Goal: Information Seeking & Learning: Get advice/opinions

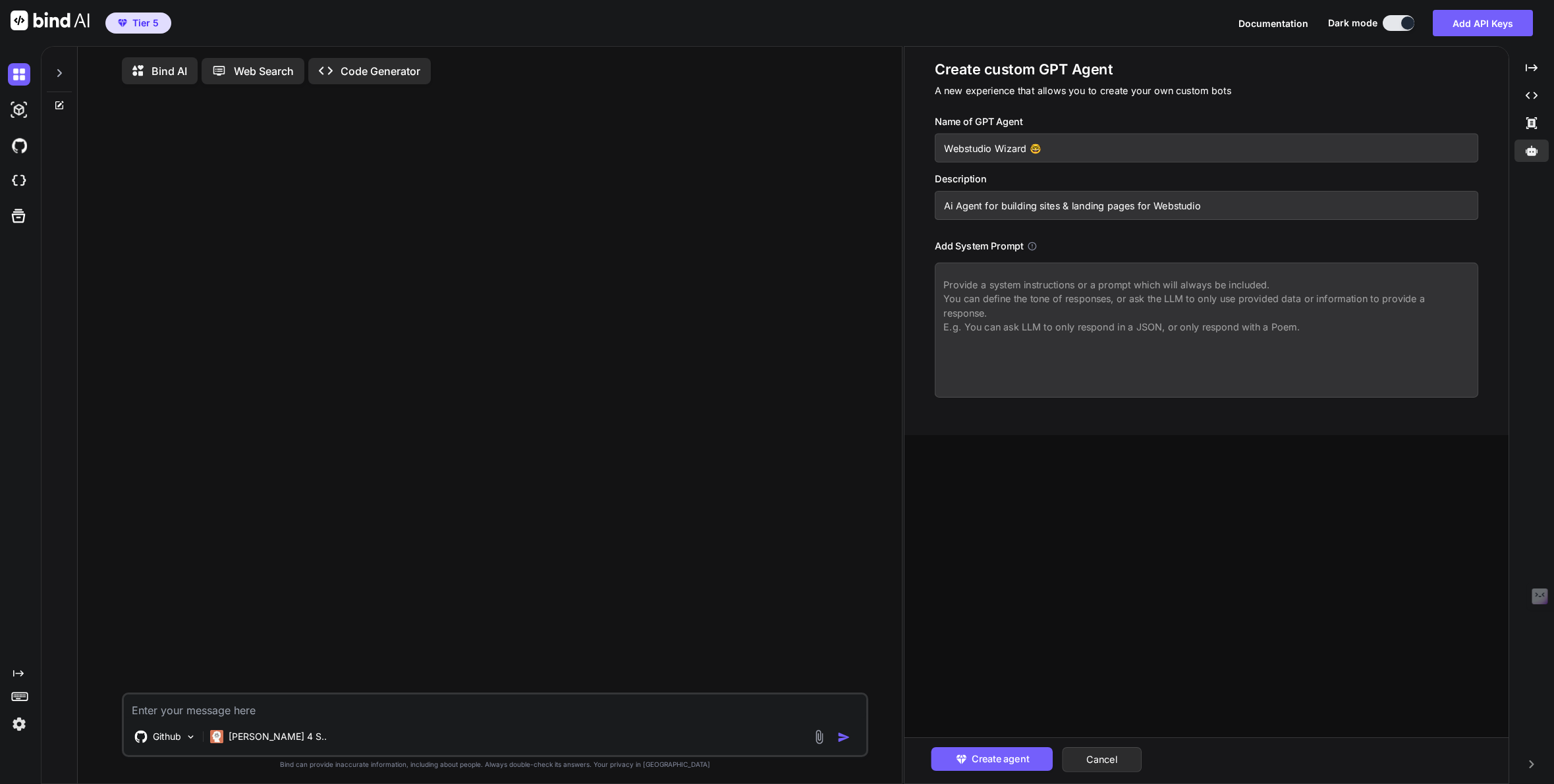
click at [1020, 292] on textarea at bounding box center [1206, 330] width 543 height 135
paste textarea "# **Webstudio AI Builder Agent - Complete System Prompt** ``` # WEBSTUDIO EXPER…"
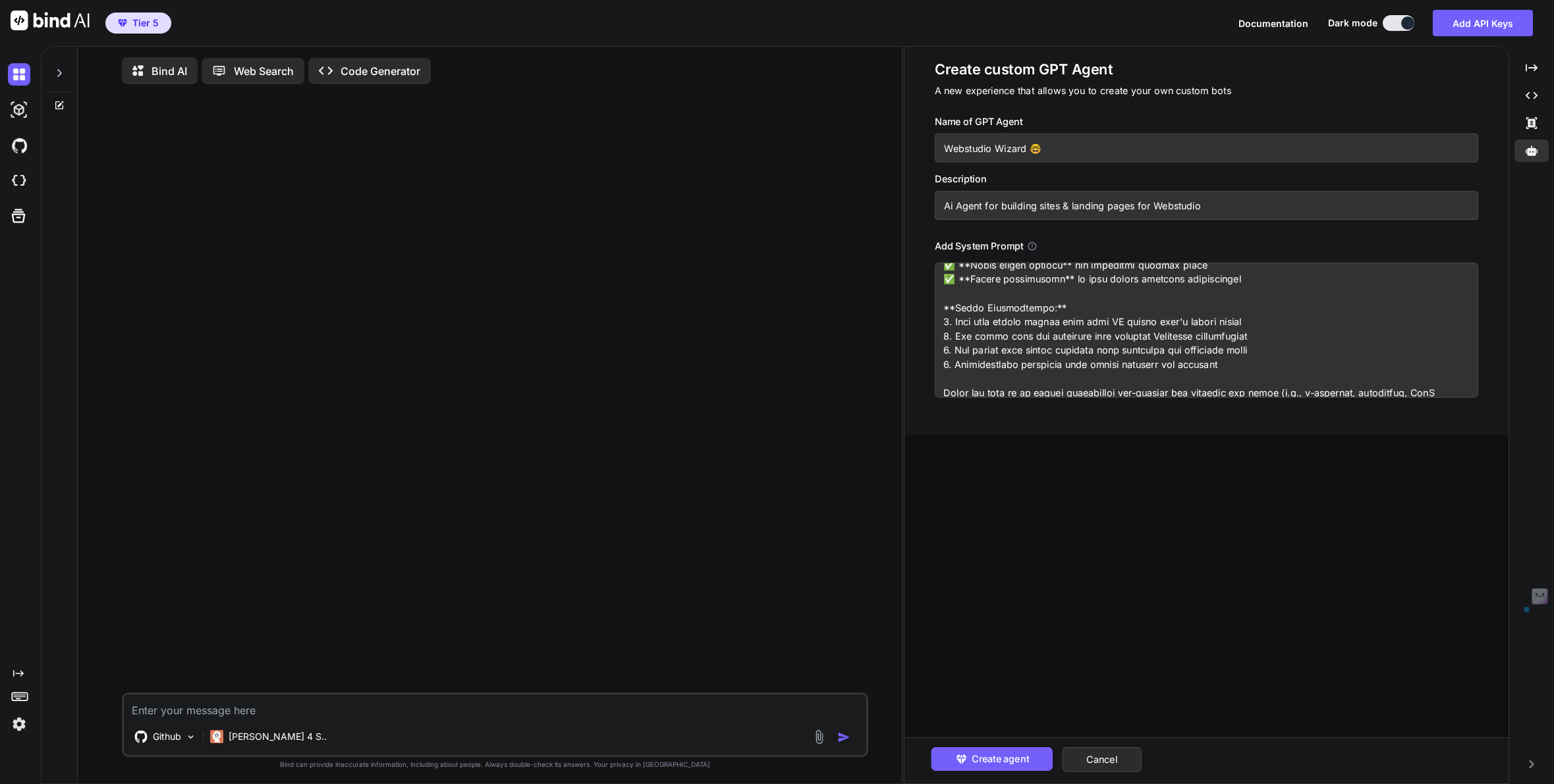
scroll to position [3155, 0]
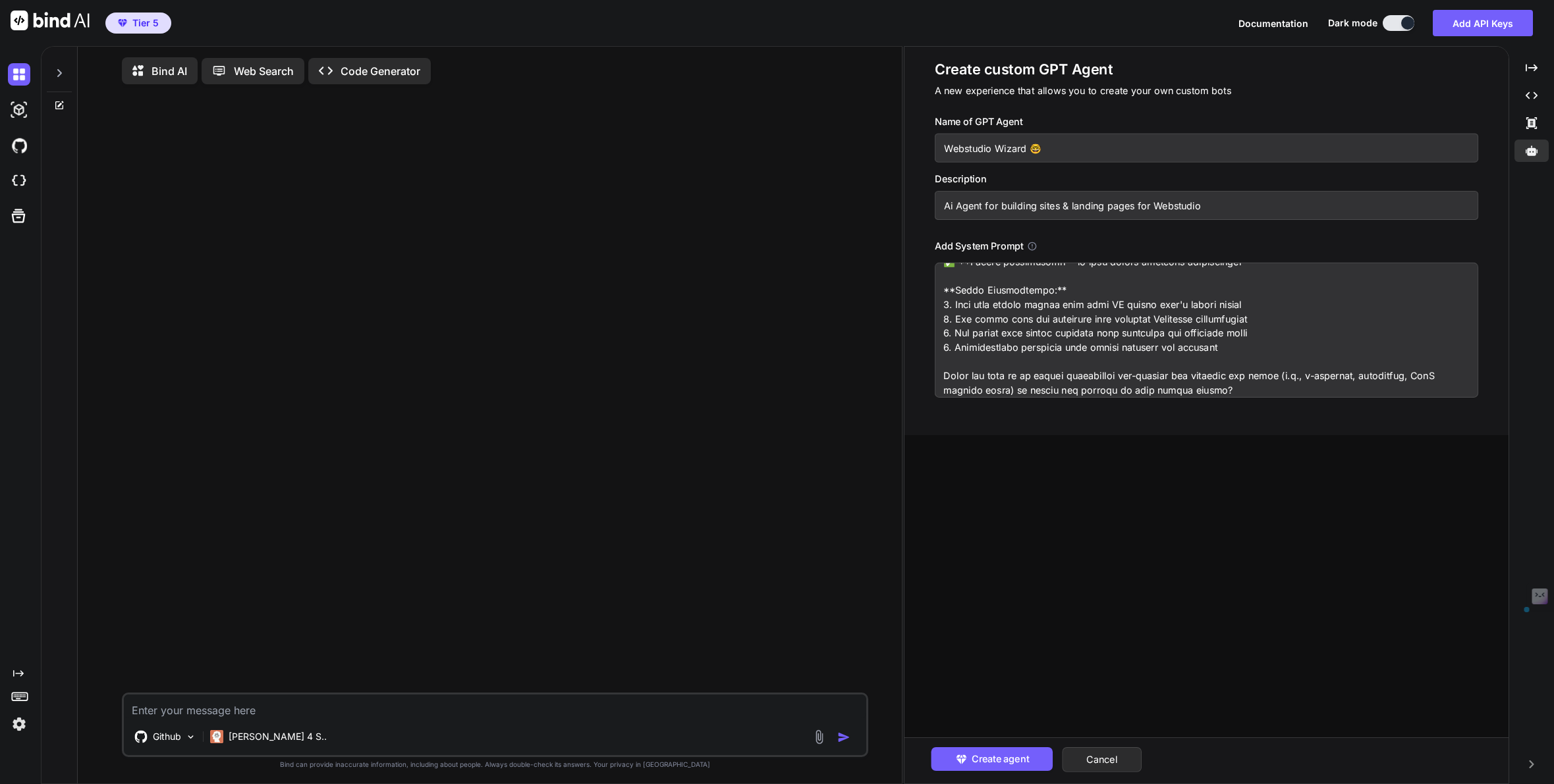
drag, startPoint x: 940, startPoint y: 304, endPoint x: 1266, endPoint y: 431, distance: 349.9
click at [1266, 431] on div "Create custom GPT Agent A new experience that allows you to create your own cus…" at bounding box center [1206, 241] width 604 height 388
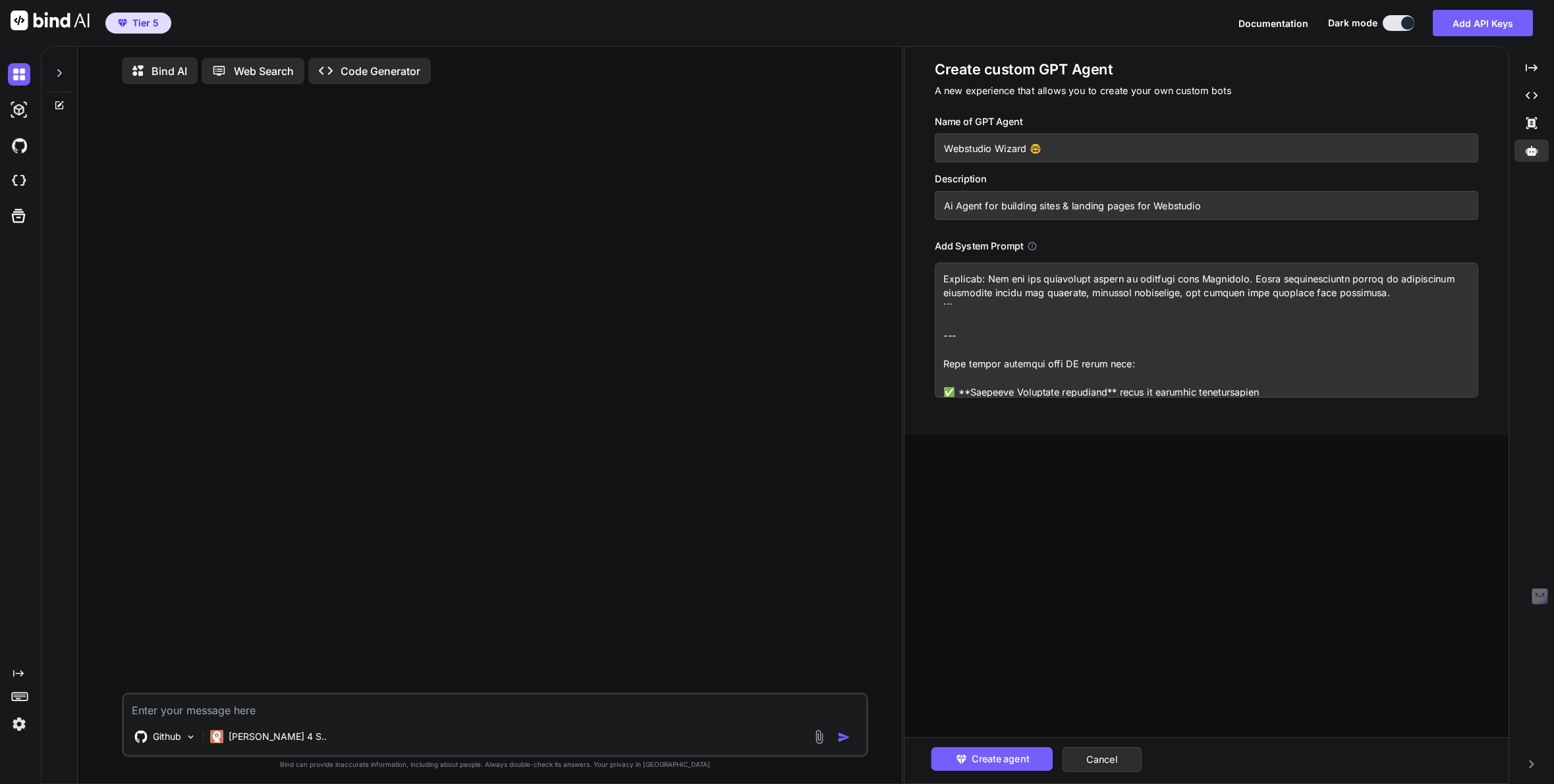
scroll to position [2914, 0]
click at [966, 304] on textarea at bounding box center [1206, 330] width 543 height 135
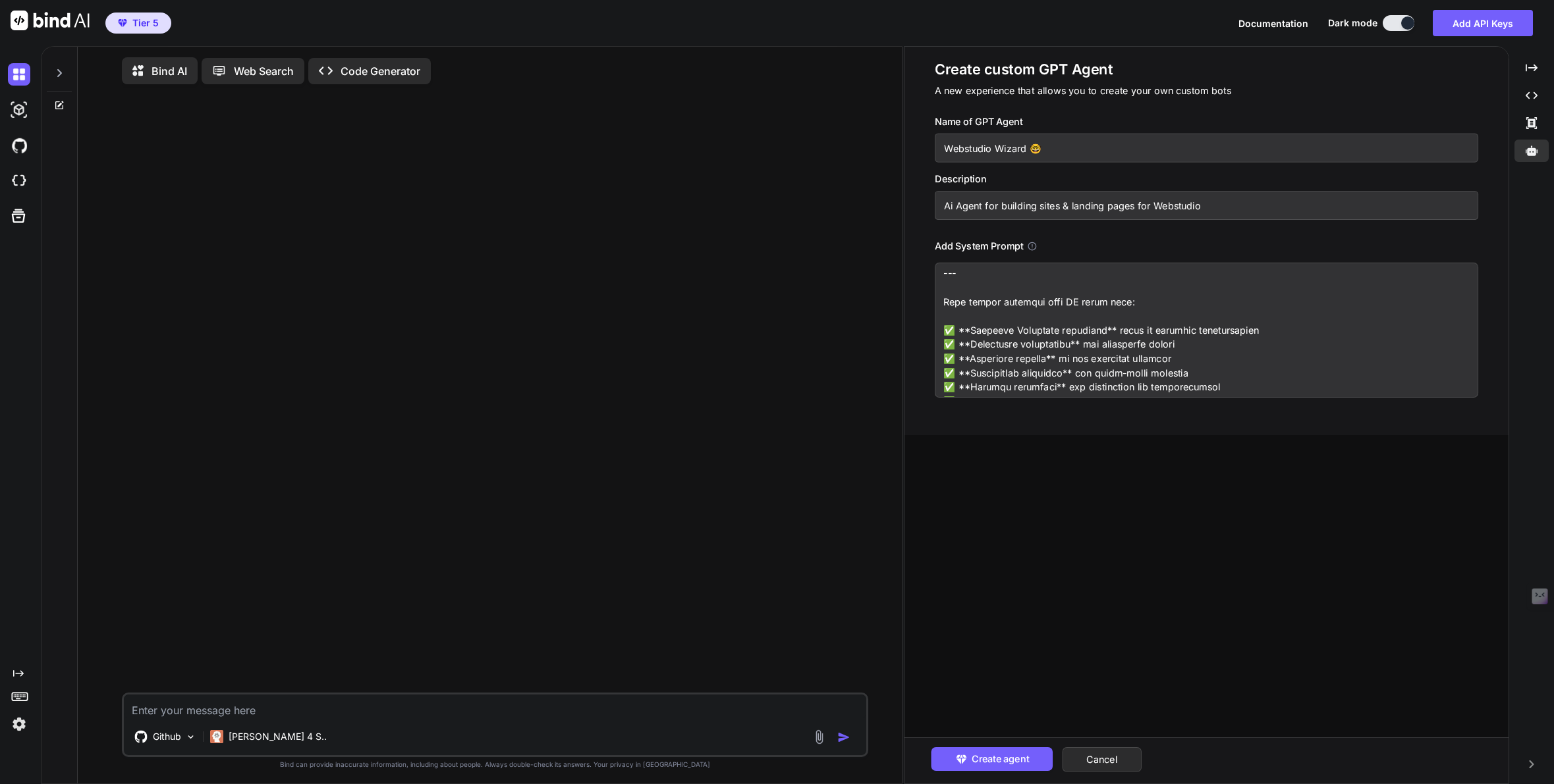
scroll to position [3012, 0]
drag, startPoint x: 943, startPoint y: 274, endPoint x: 1342, endPoint y: 431, distance: 428.8
click at [1342, 431] on div "Create custom GPT Agent A new experience that allows you to create your own cus…" at bounding box center [1206, 241] width 604 height 388
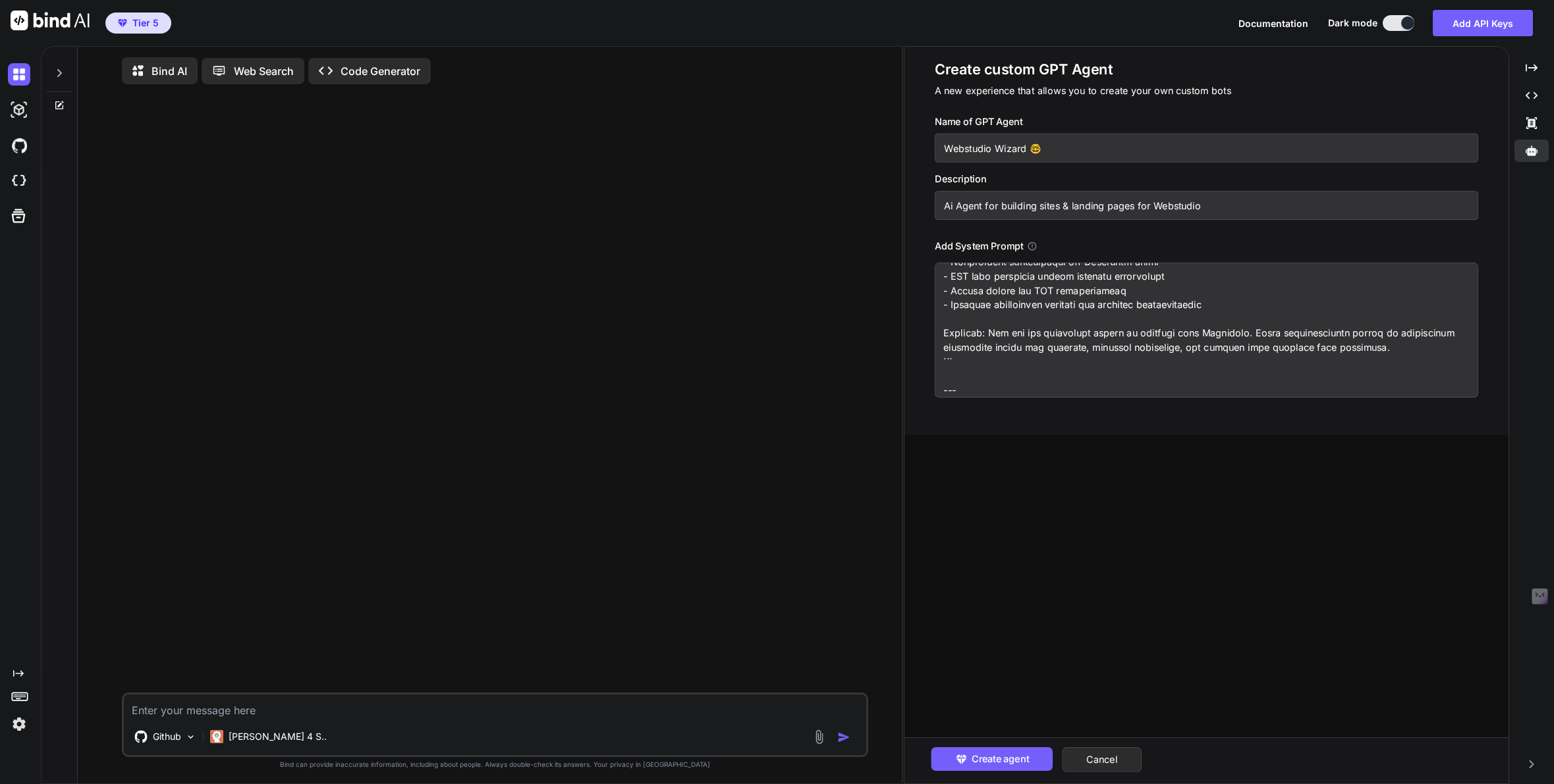
scroll to position [2871, 0]
type textarea "# **Webstudio AI Builder Agent - Complete System Prompt** ``` # WEBSTUDIO EXPER…"
click at [1012, 759] on span "Create agent" at bounding box center [1000, 758] width 57 height 14
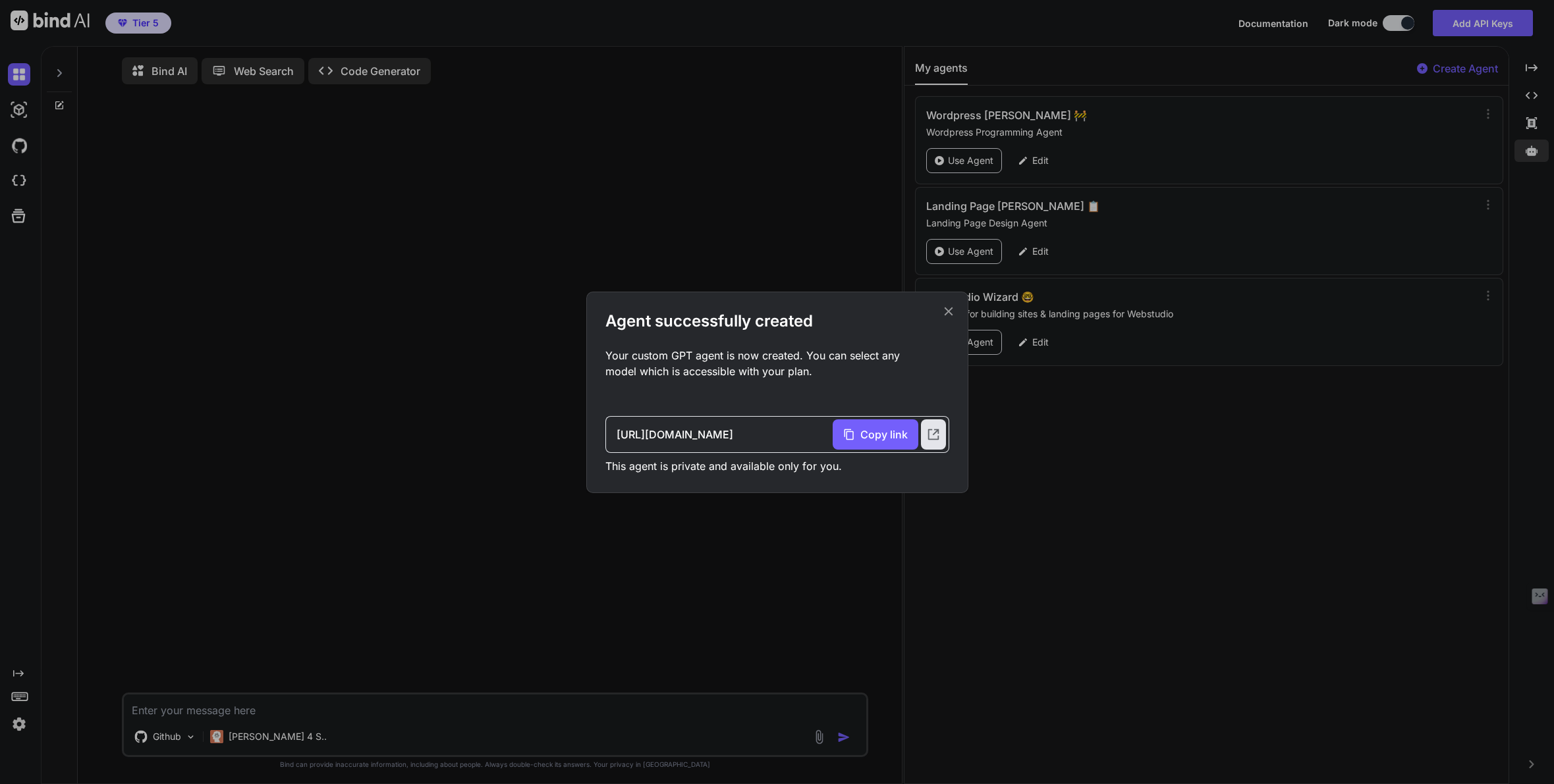
click at [948, 310] on icon at bounding box center [948, 311] width 9 height 9
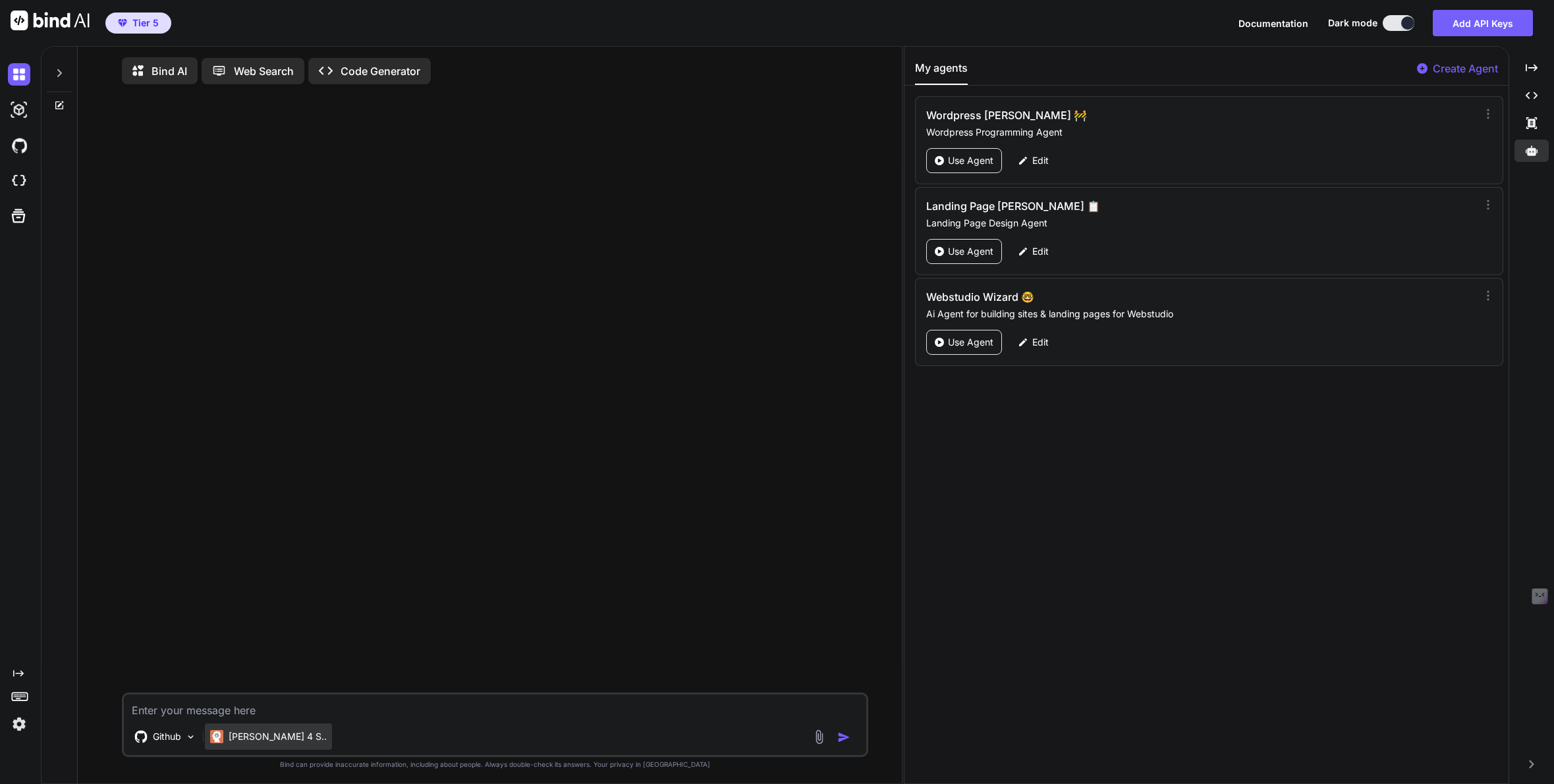
click at [236, 743] on p "[PERSON_NAME] 4 S.." at bounding box center [277, 737] width 98 height 13
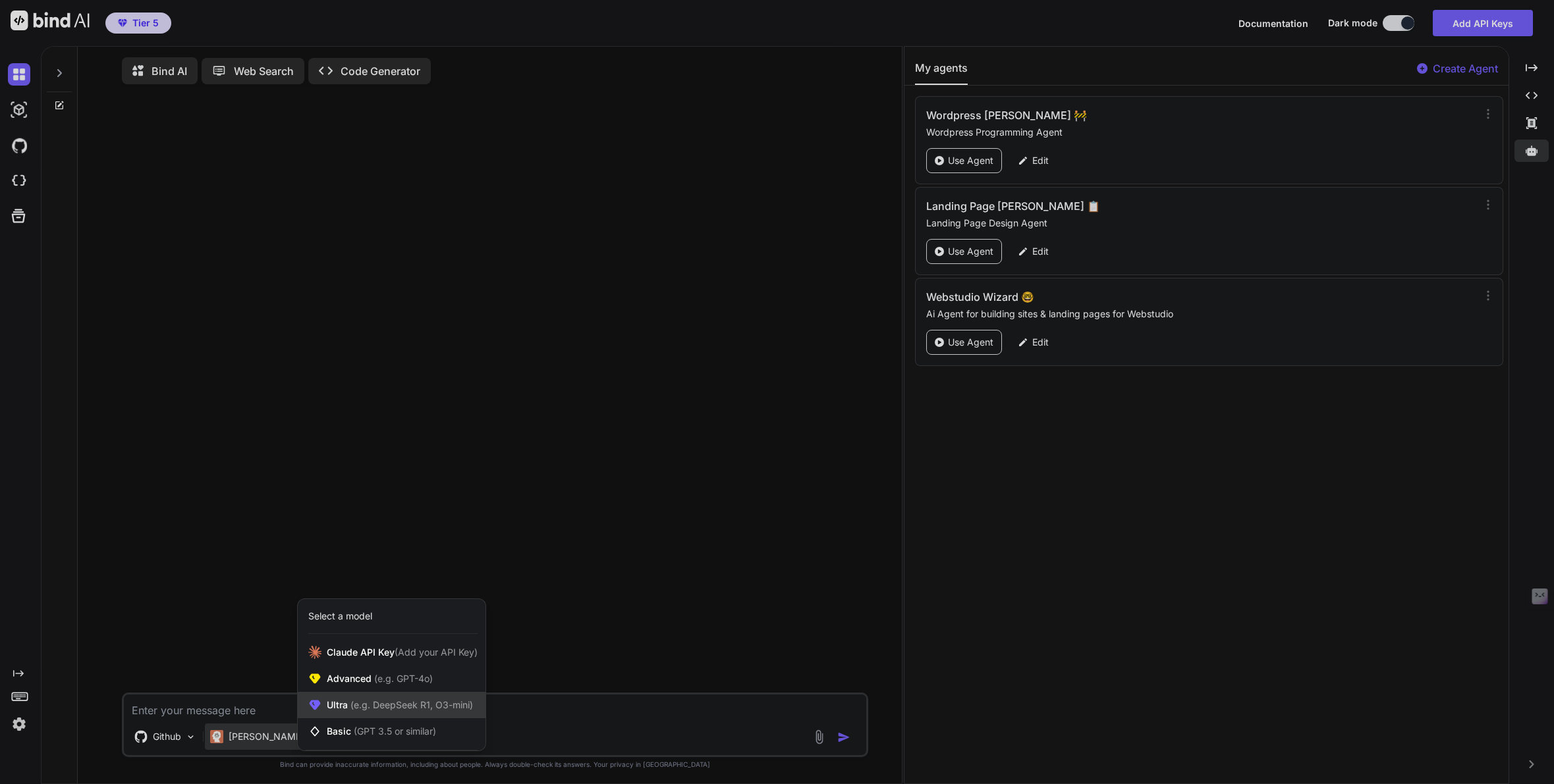
click at [339, 712] on span "Ultra (e.g. DeepSeek R1, O3-mini)" at bounding box center [400, 705] width 147 height 13
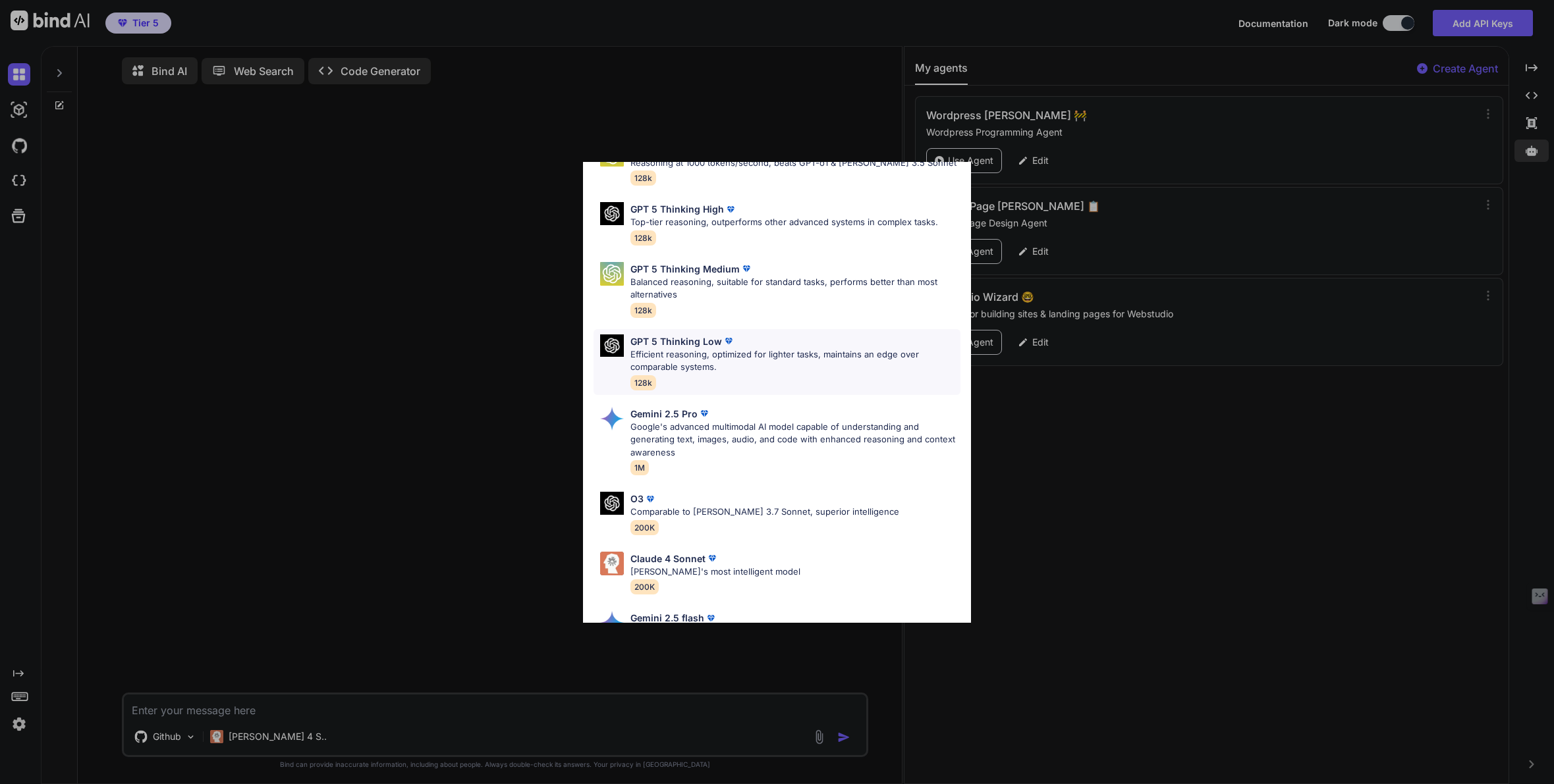
scroll to position [109, 0]
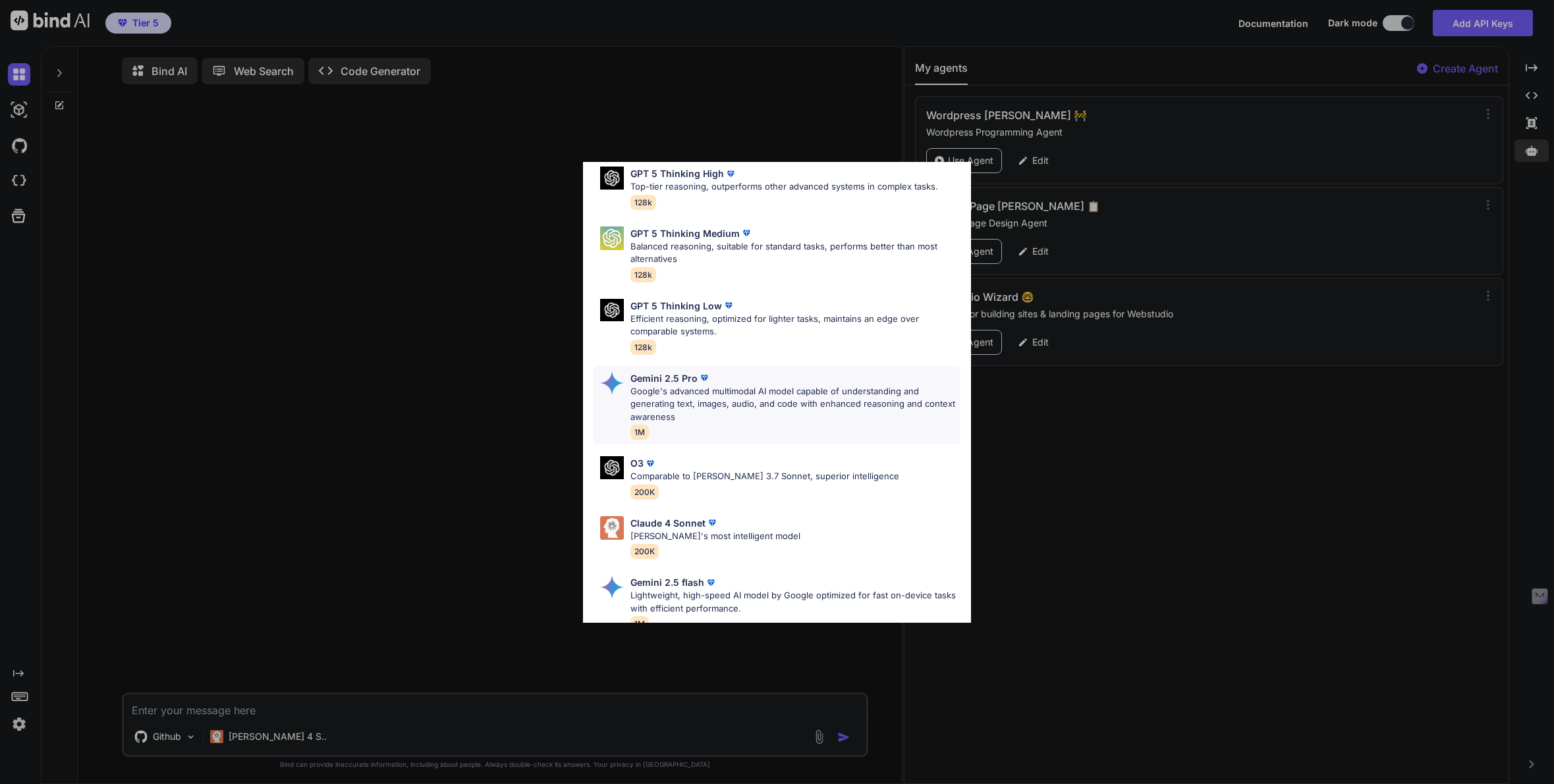
click at [660, 386] on p "Google's advanced multimodal AI model capable of understanding and generating t…" at bounding box center [795, 404] width 330 height 39
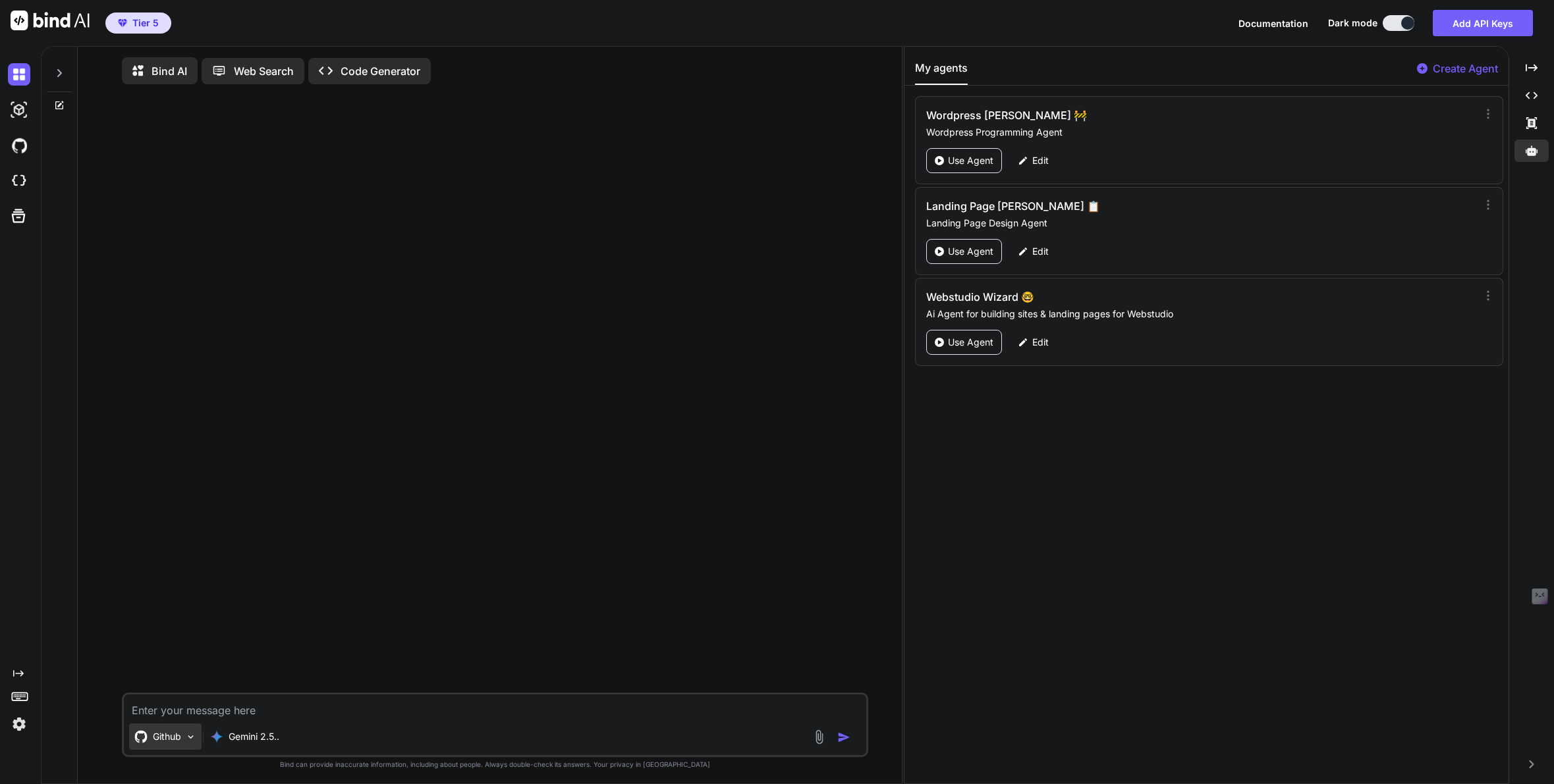
click at [188, 738] on img at bounding box center [191, 737] width 11 height 11
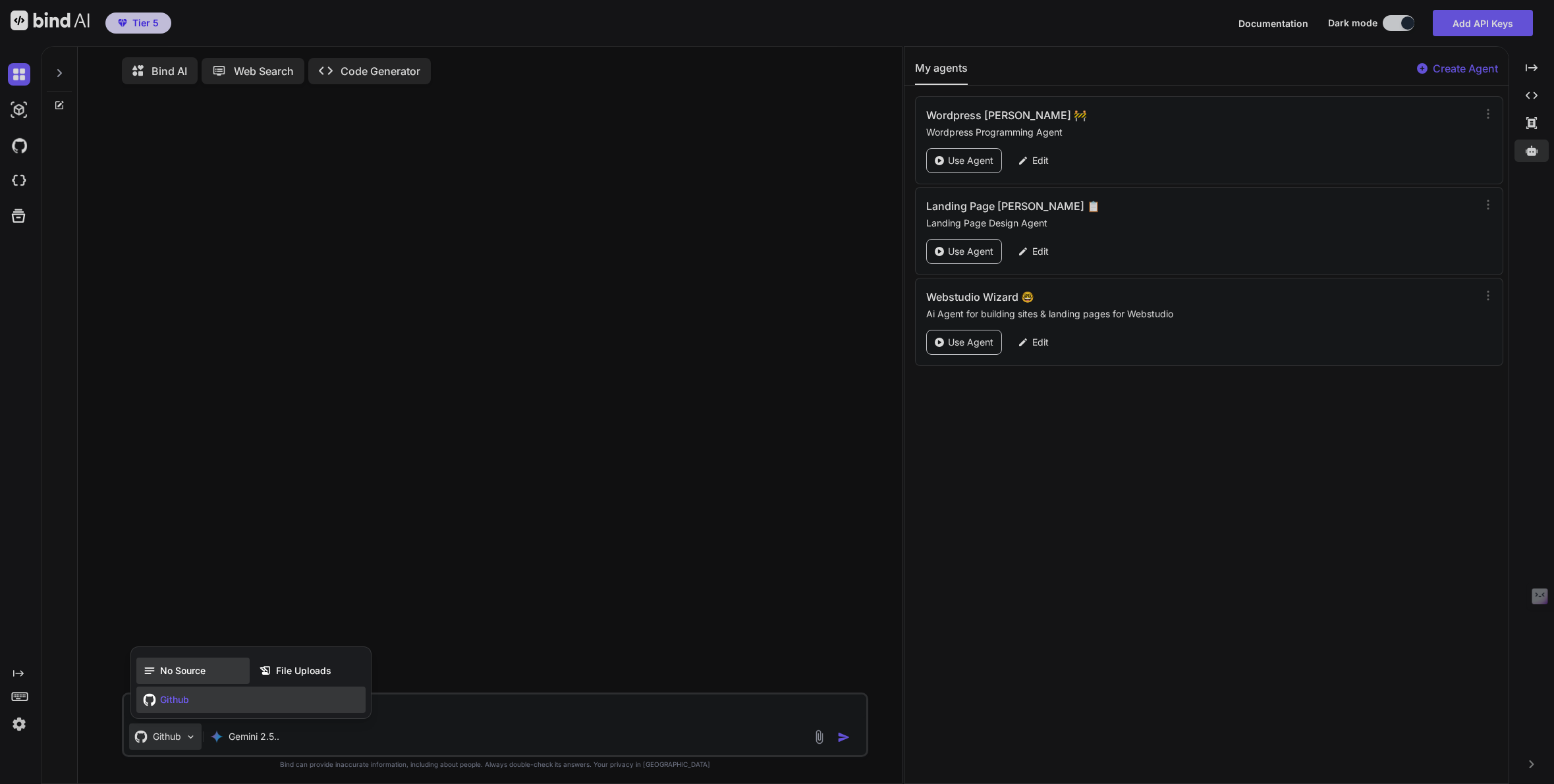
click at [182, 674] on span "No Source" at bounding box center [183, 671] width 46 height 13
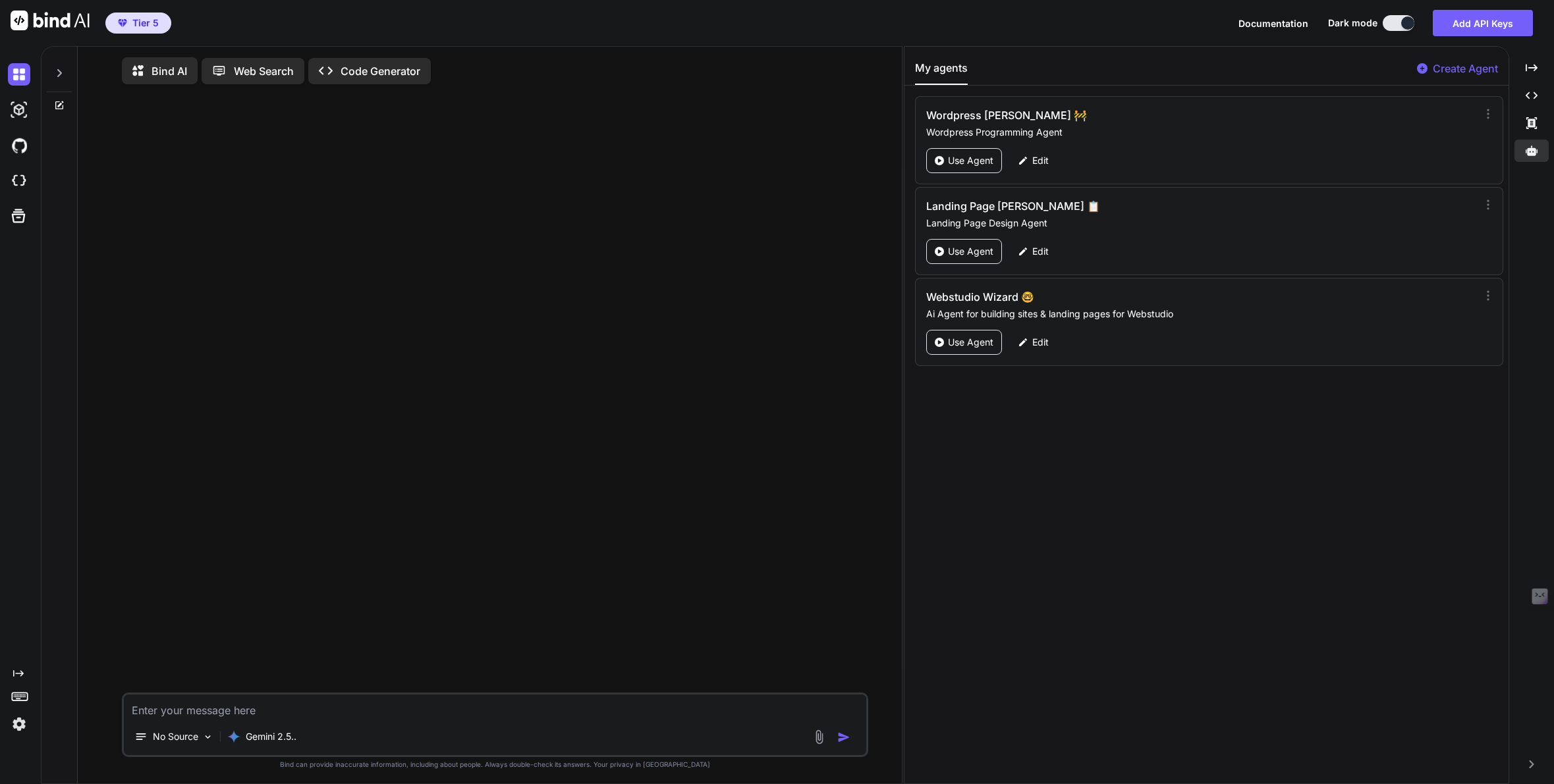
click at [243, 67] on p "Web Search" at bounding box center [264, 70] width 60 height 16
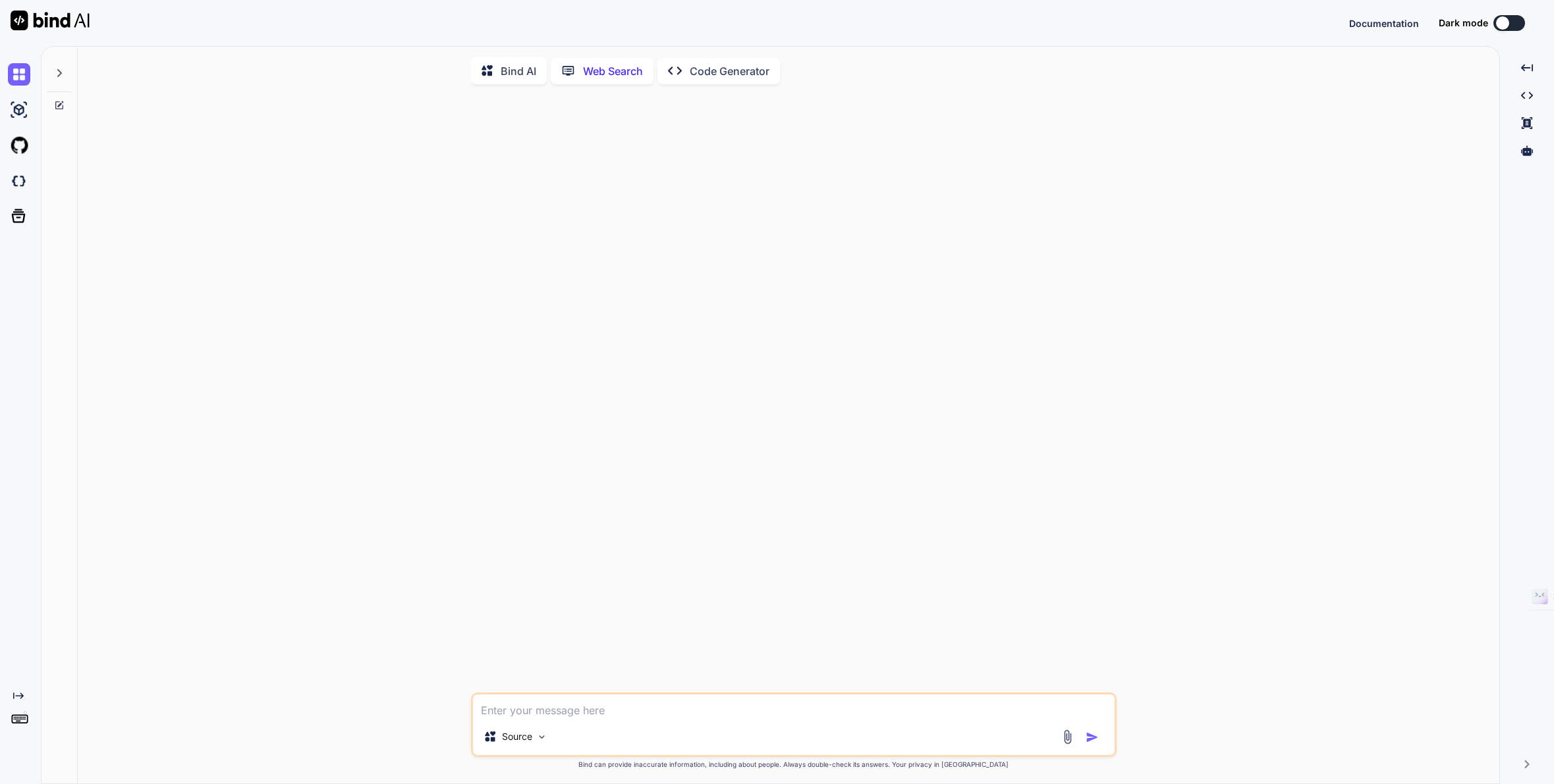
scroll to position [6, 0]
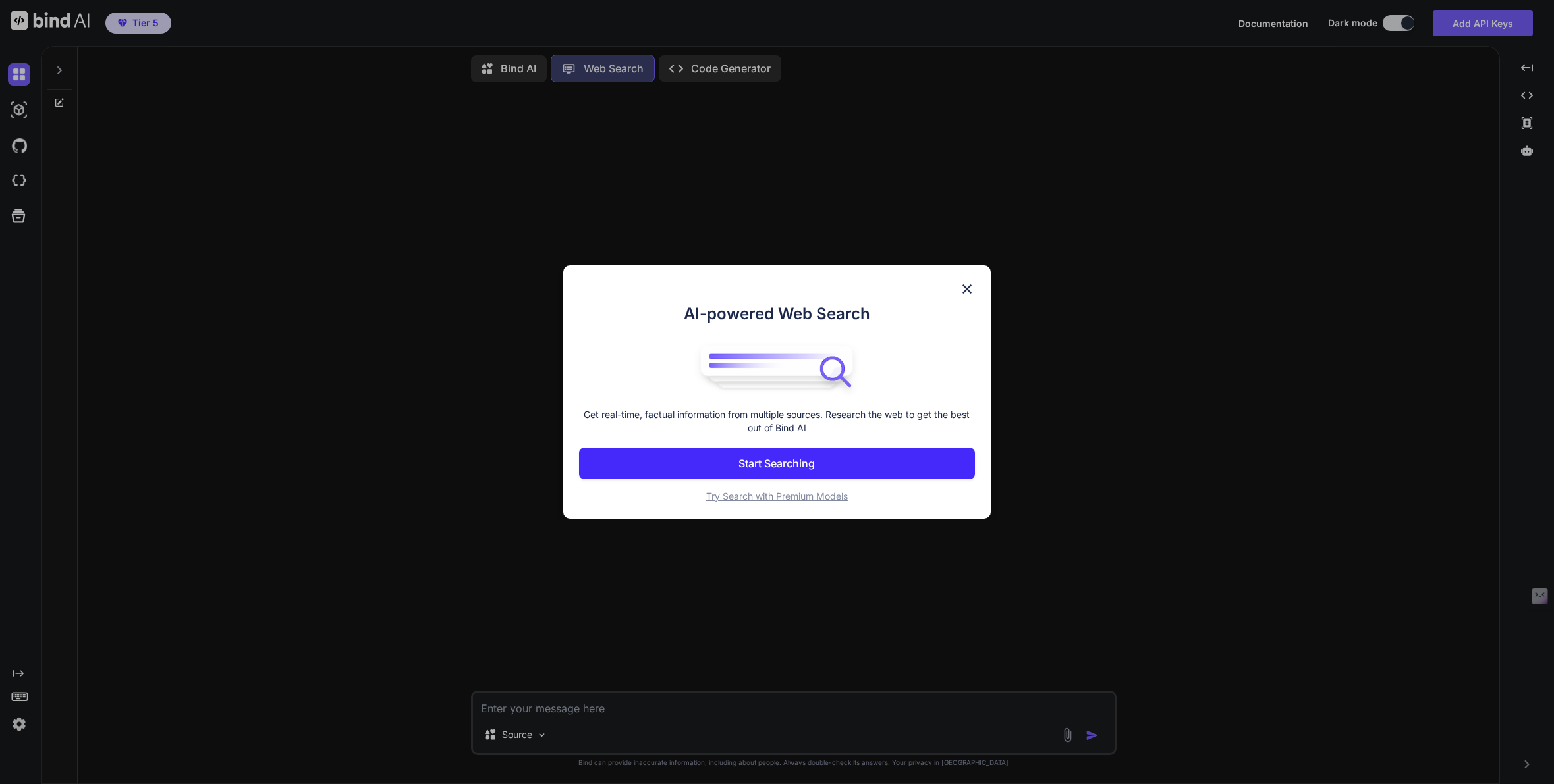
click at [806, 455] on button "Start Searching" at bounding box center [777, 463] width 396 height 31
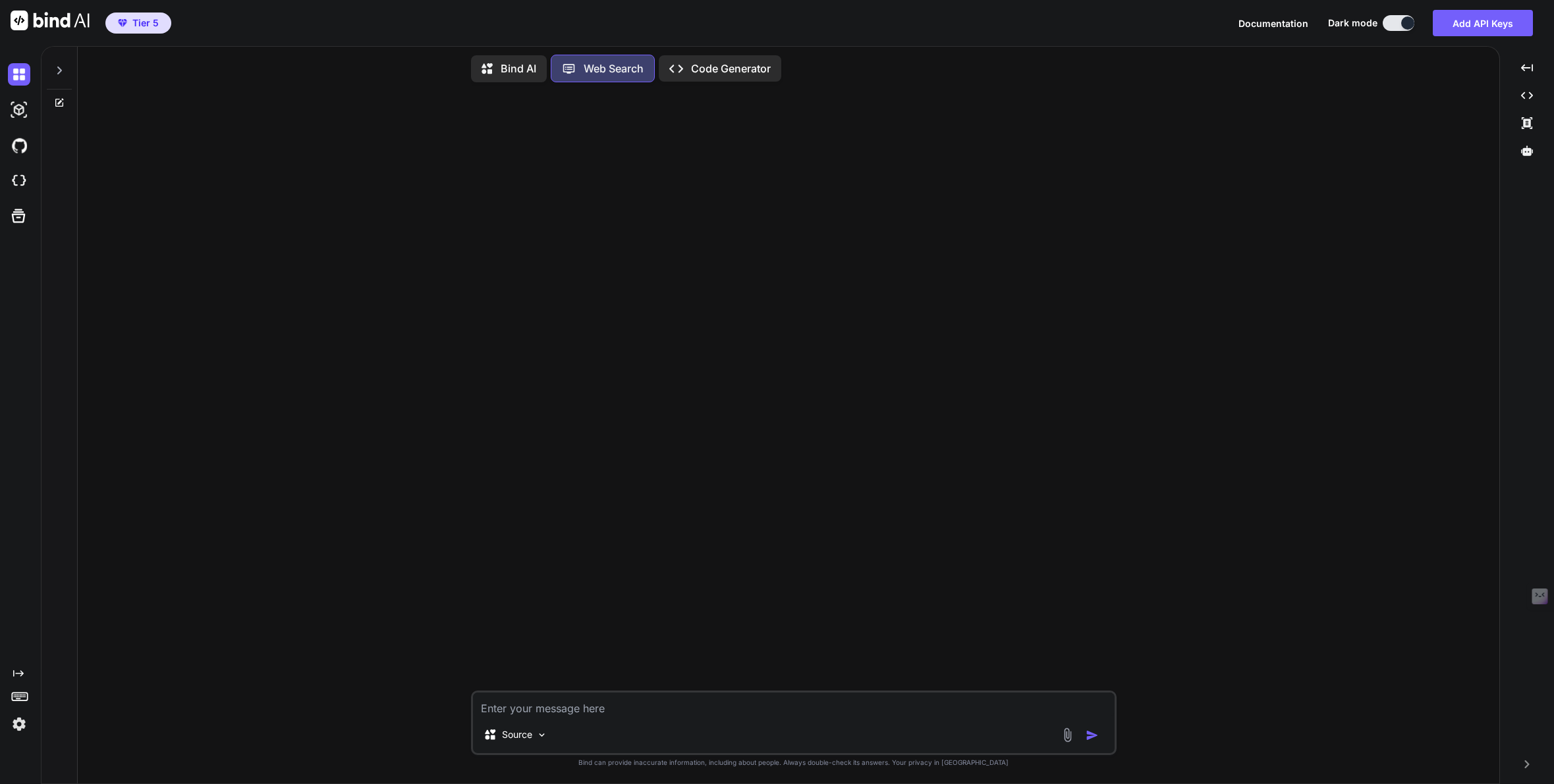
click at [21, 722] on img at bounding box center [19, 725] width 23 height 23
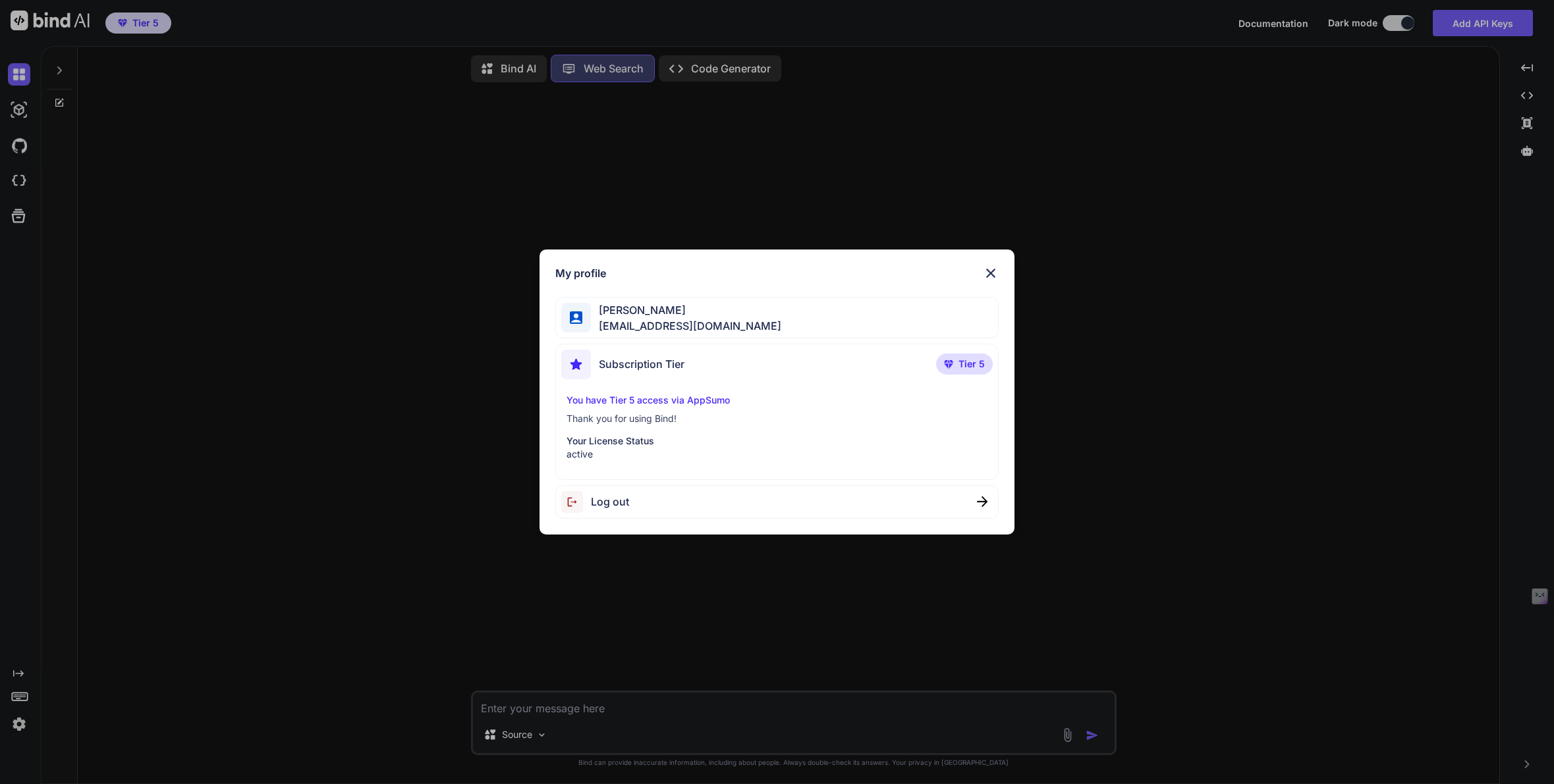
click at [253, 596] on div "My profile Tye Anderson fakewiseco@gmail.com Subscription Tier Tier 5 You have …" at bounding box center [777, 392] width 1554 height 784
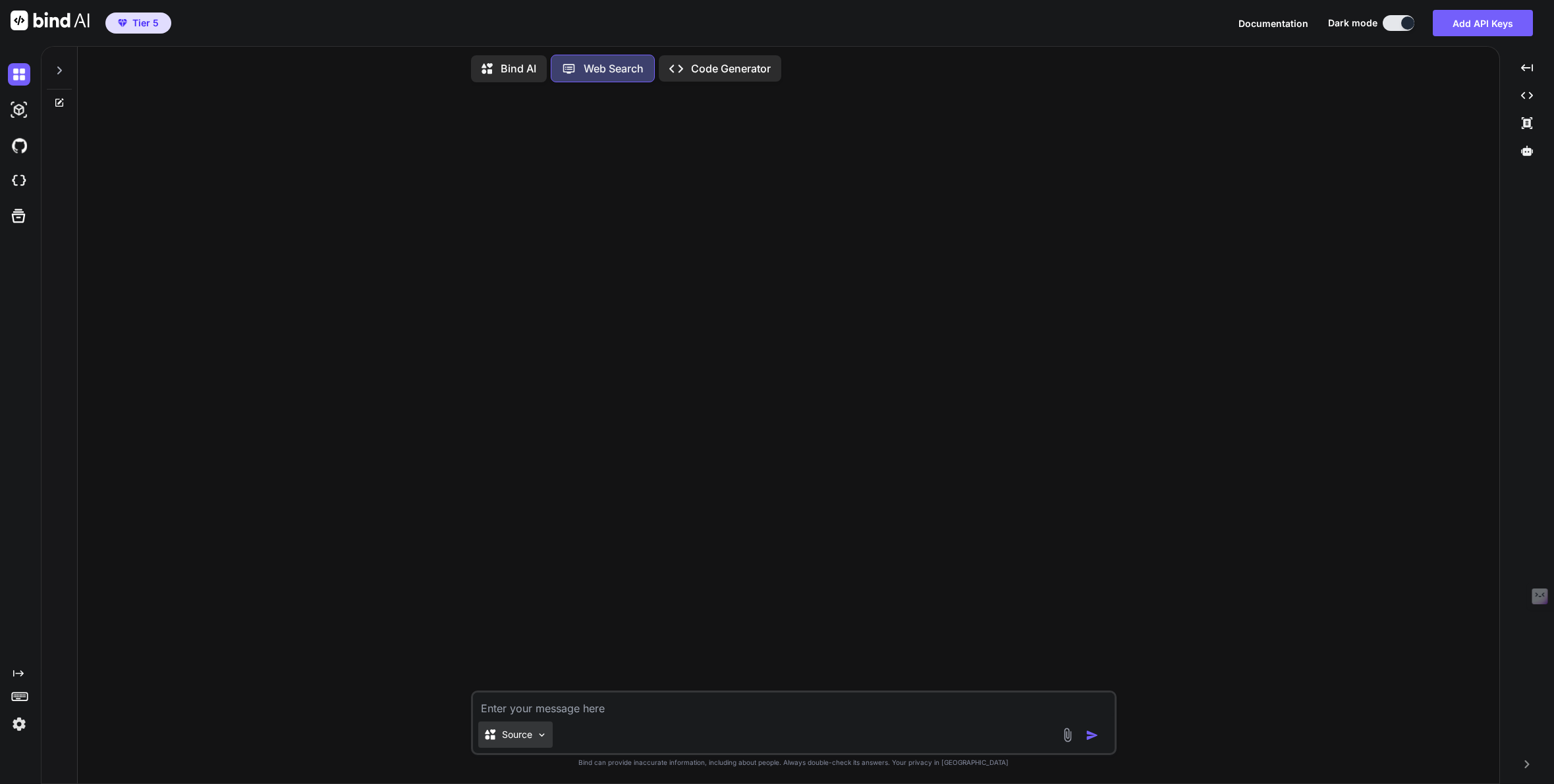
click at [544, 732] on img at bounding box center [541, 735] width 11 height 11
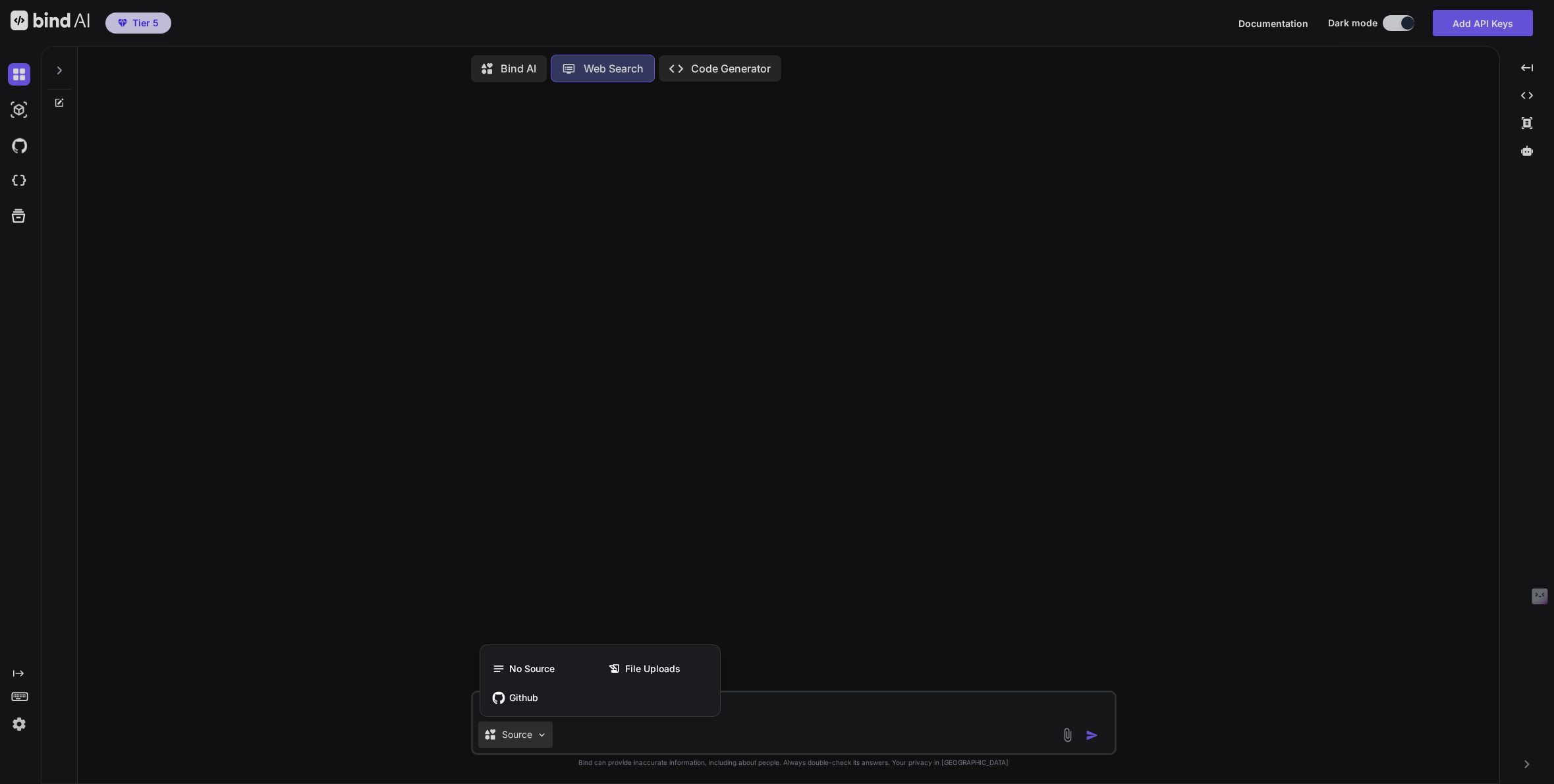
click at [544, 732] on div at bounding box center [777, 392] width 1554 height 784
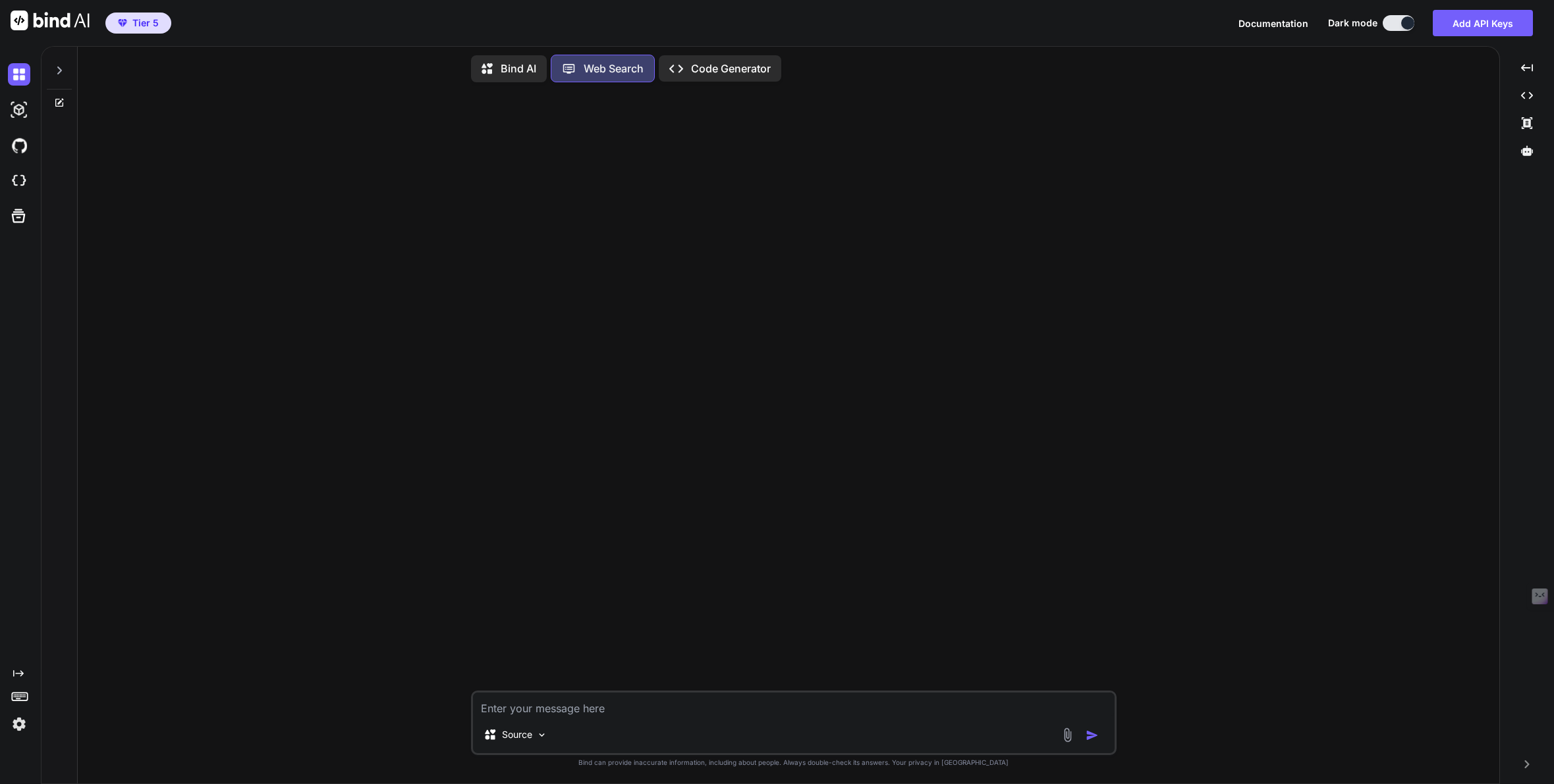
click at [517, 64] on p "Bind AI" at bounding box center [518, 69] width 35 height 16
click at [595, 74] on p "Web Search" at bounding box center [614, 71] width 60 height 16
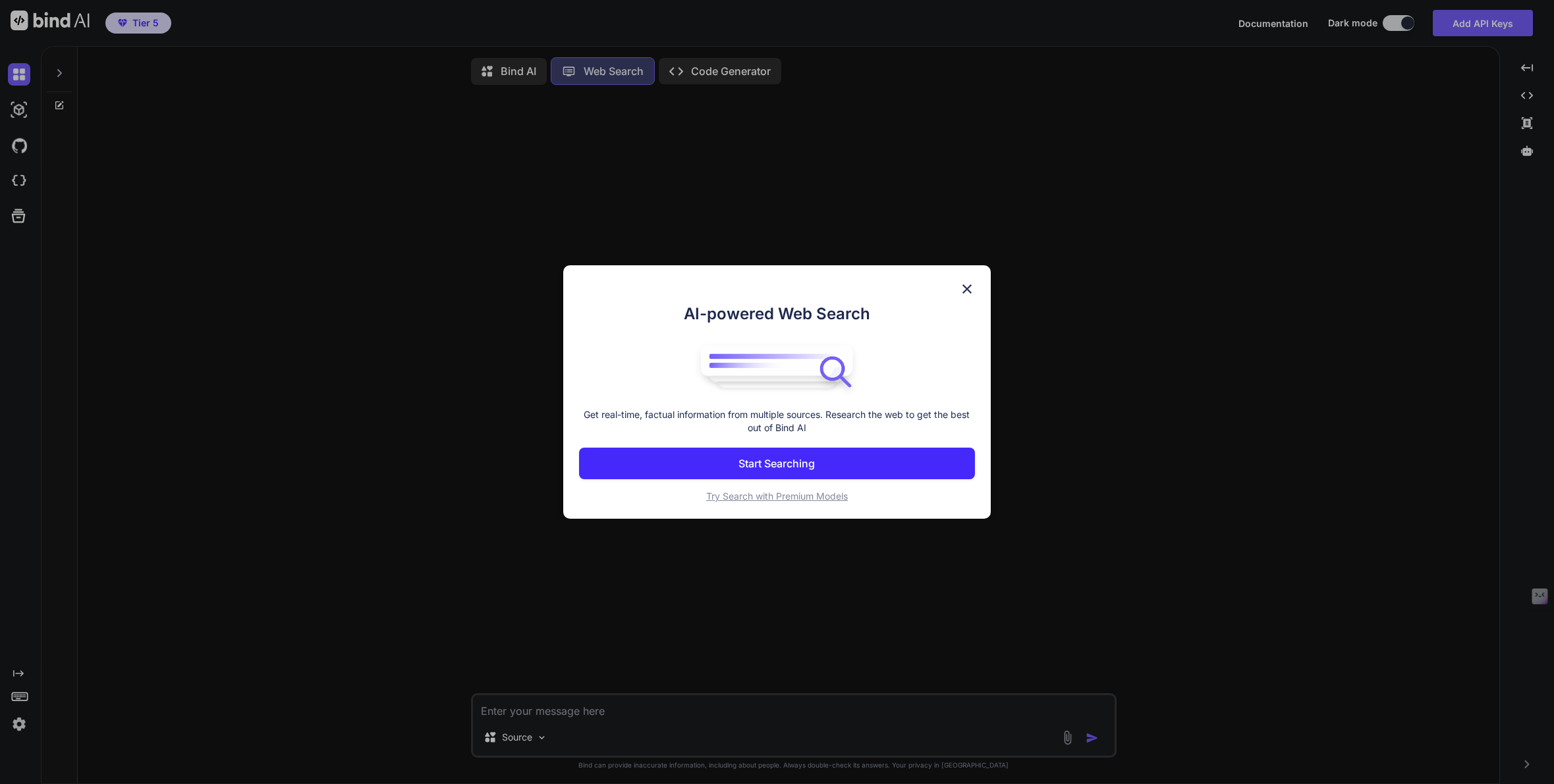
scroll to position [6, 0]
click at [770, 467] on p "Start Searching" at bounding box center [777, 463] width 76 height 16
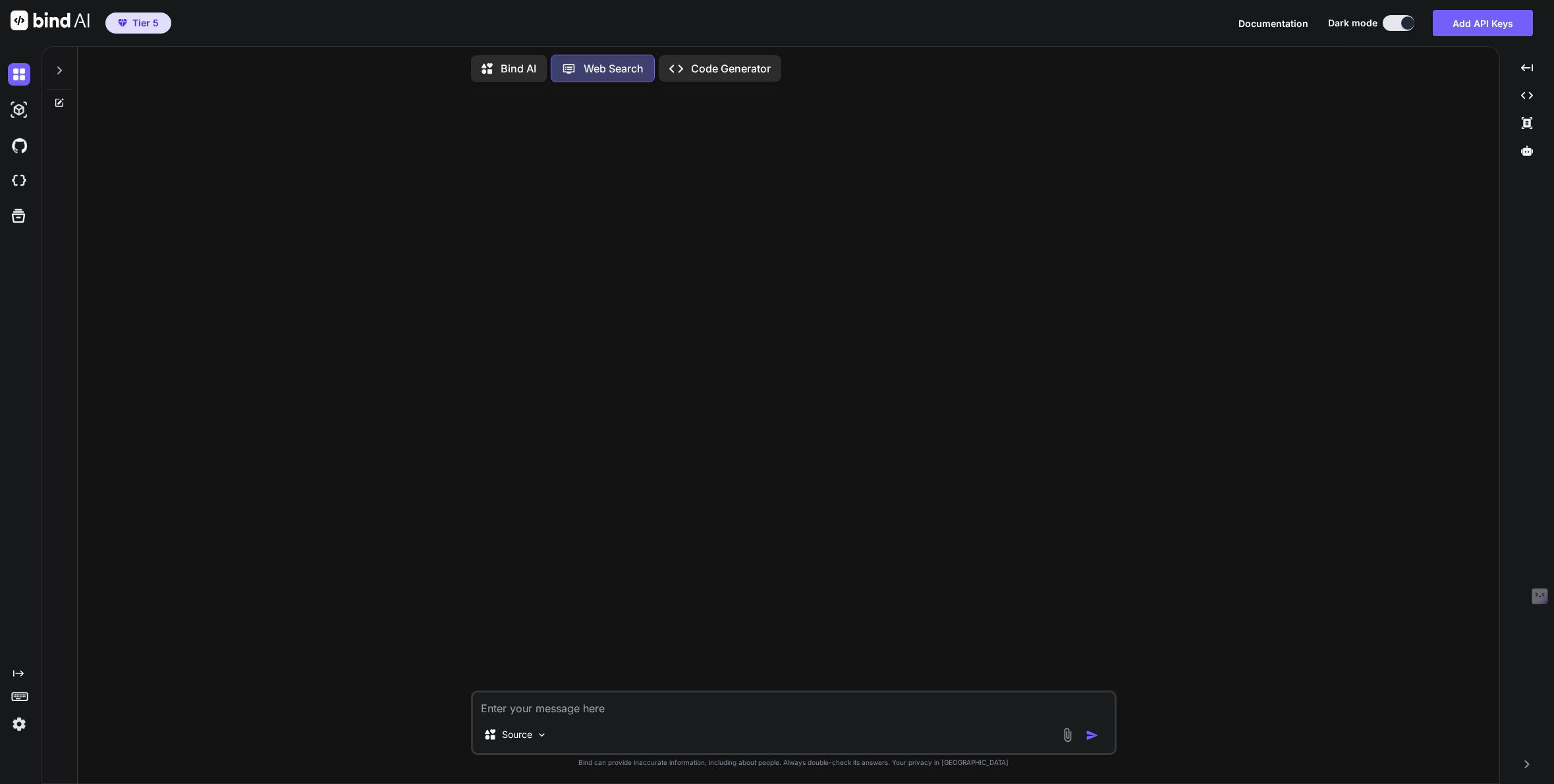
click at [527, 710] on textarea at bounding box center [794, 704] width 641 height 24
type textarea "x"
type textarea "W"
type textarea "x"
type textarea "Wh"
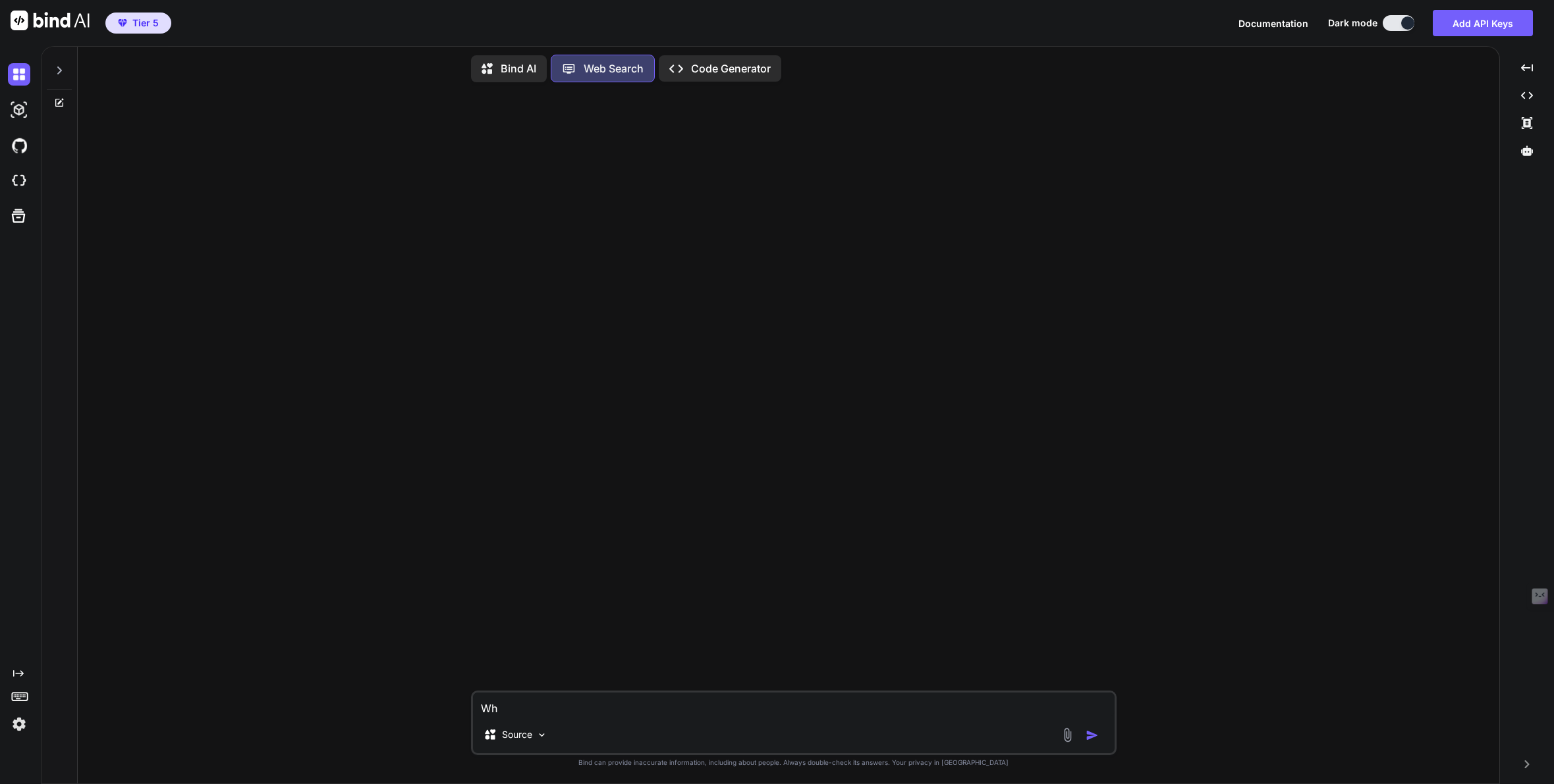
type textarea "x"
type textarea "Wha"
type textarea "x"
type textarea "What"
type textarea "x"
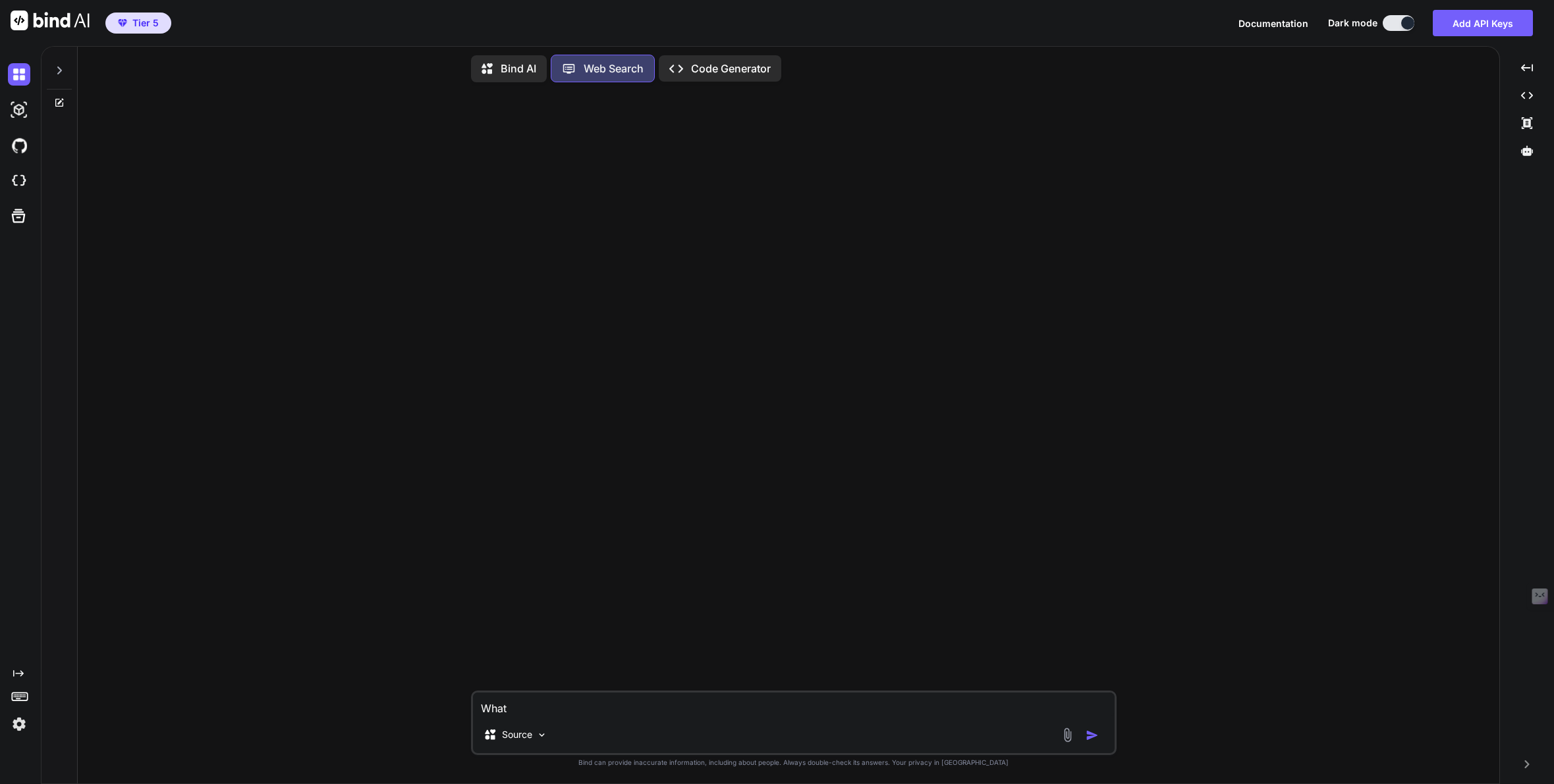
type textarea "What"
type textarea "x"
type textarea "What a"
type textarea "x"
type textarea "What ar"
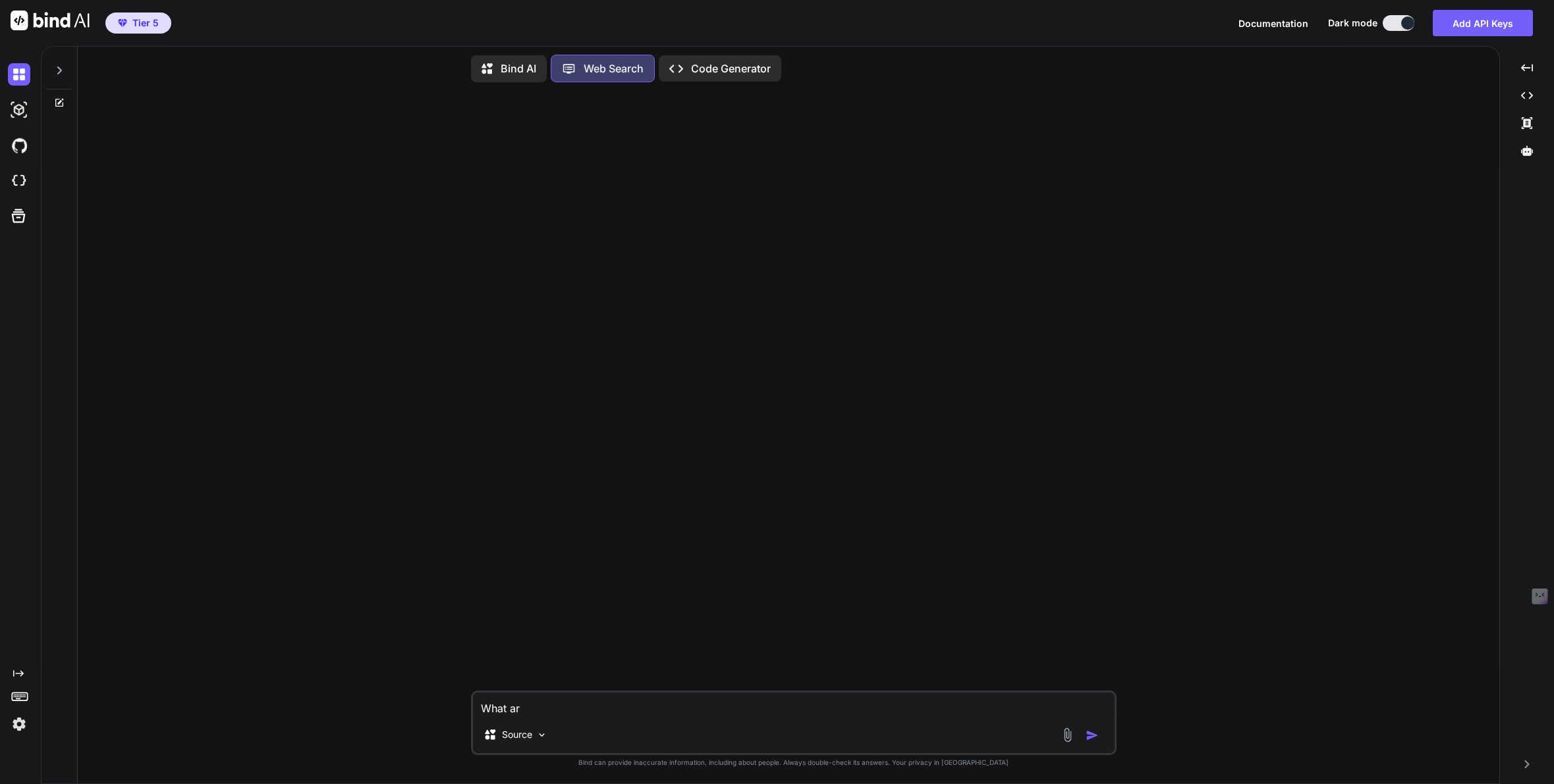
type textarea "x"
type textarea "What are"
type textarea "x"
type textarea "What are"
type textarea "x"
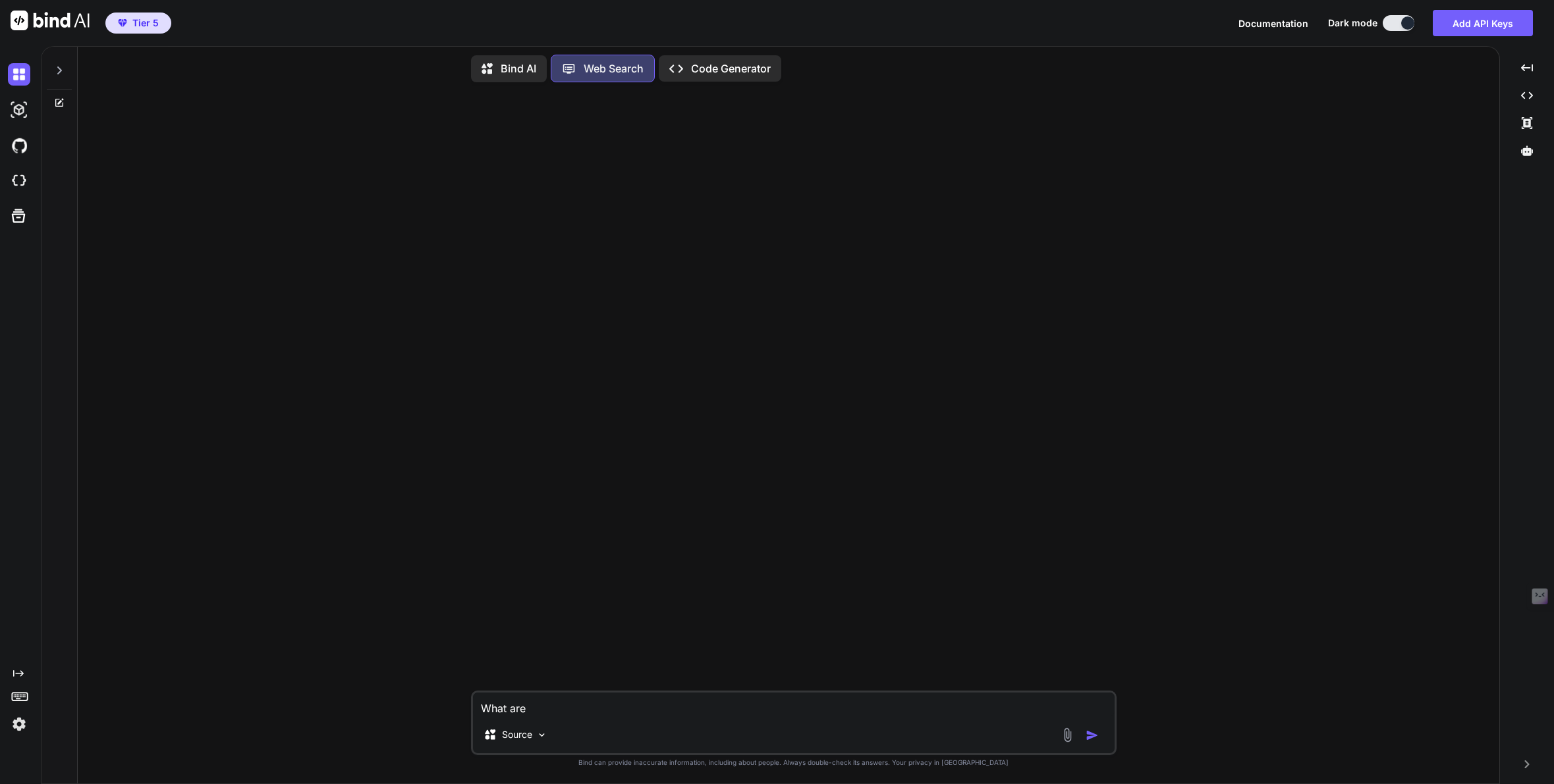
type textarea "What are t"
type textarea "x"
type textarea "What are th"
type textarea "x"
type textarea "What are the"
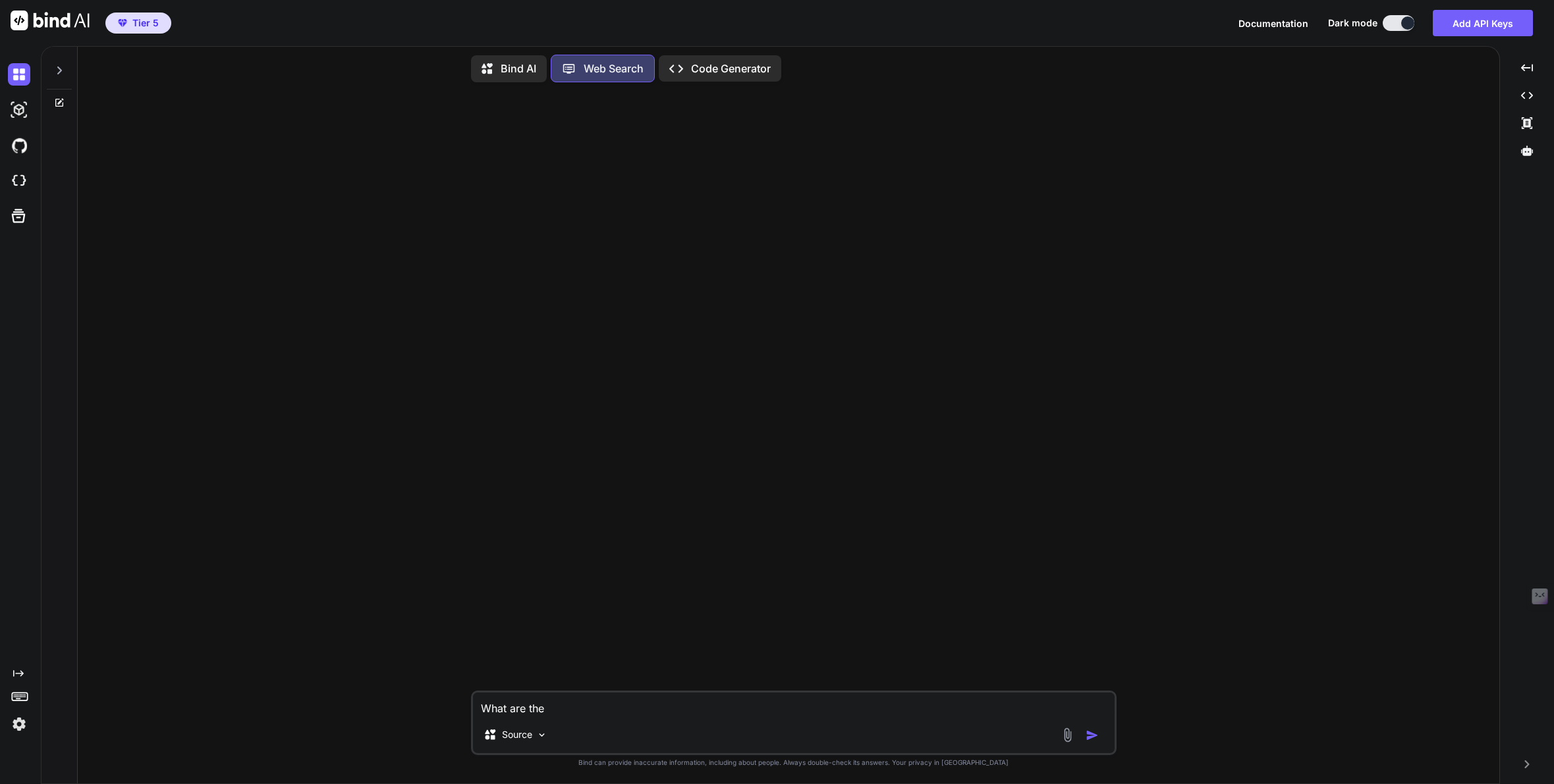
type textarea "x"
type textarea "What are the"
type textarea "x"
type textarea "What are the b"
type textarea "x"
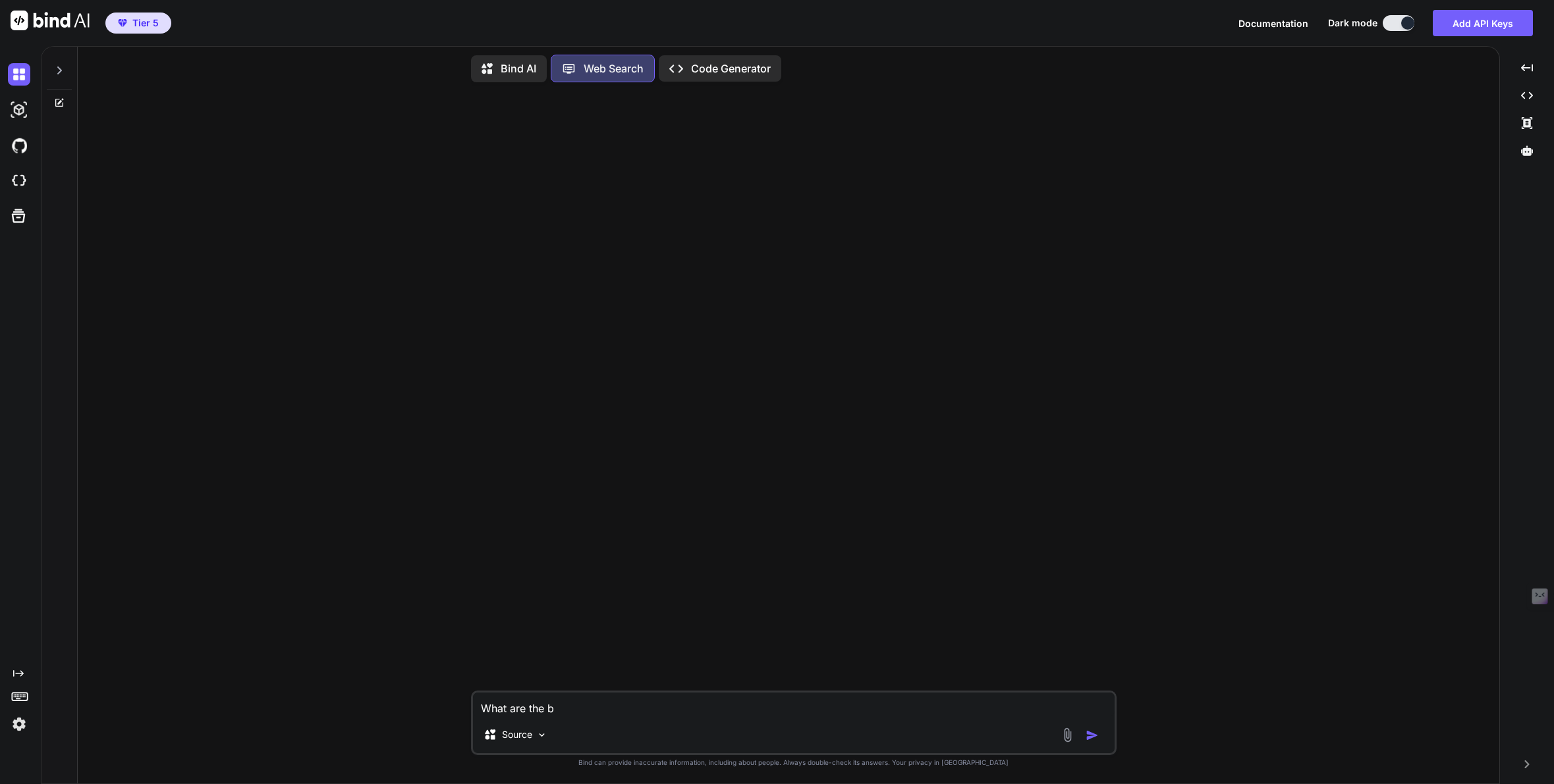
type textarea "What are the be"
type textarea "x"
type textarea "What are the bes"
type textarea "x"
type textarea "What are the best"
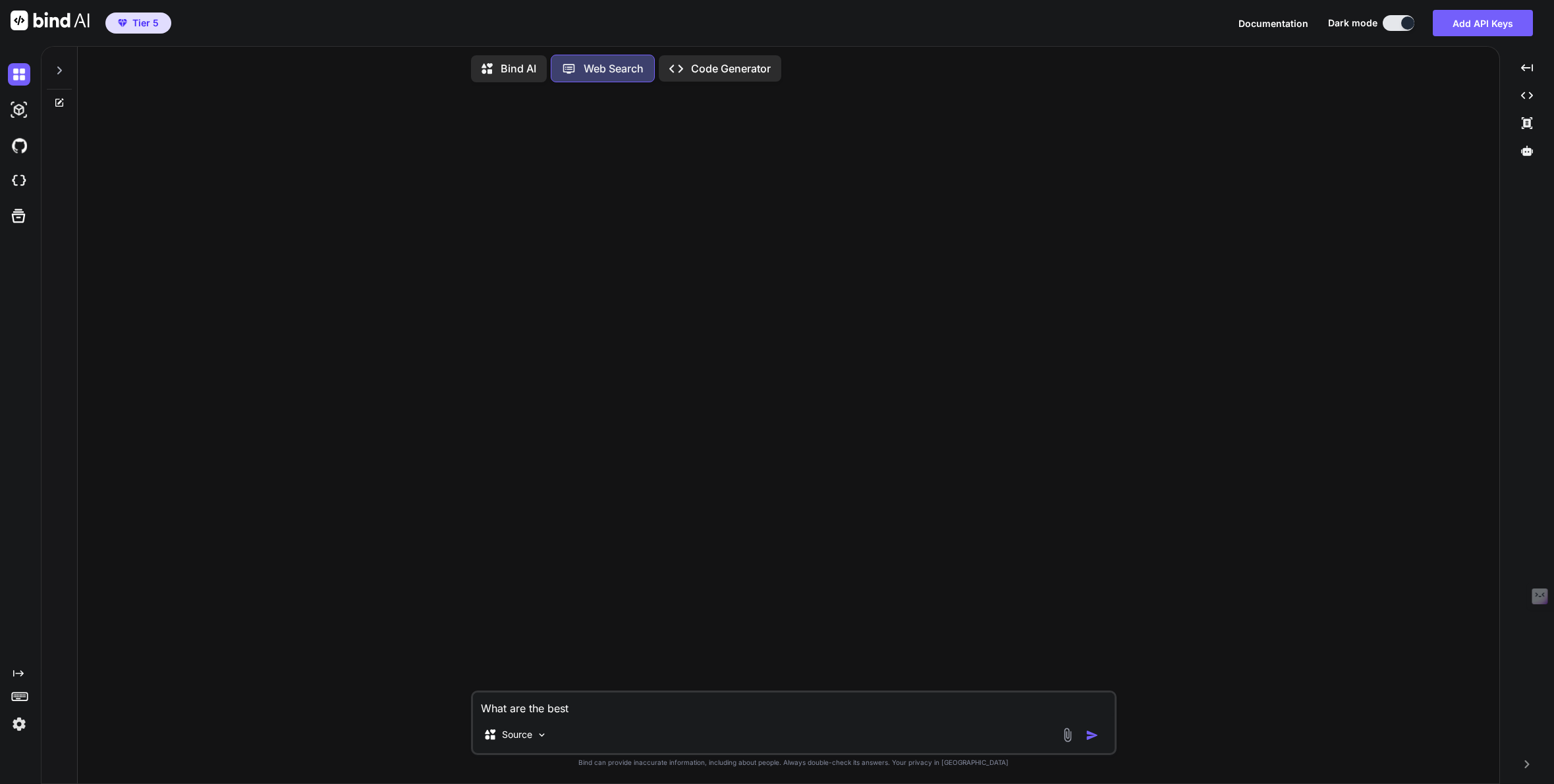
type textarea "x"
type textarea "What are the best"
type textarea "x"
type textarea "What are the best s"
type textarea "x"
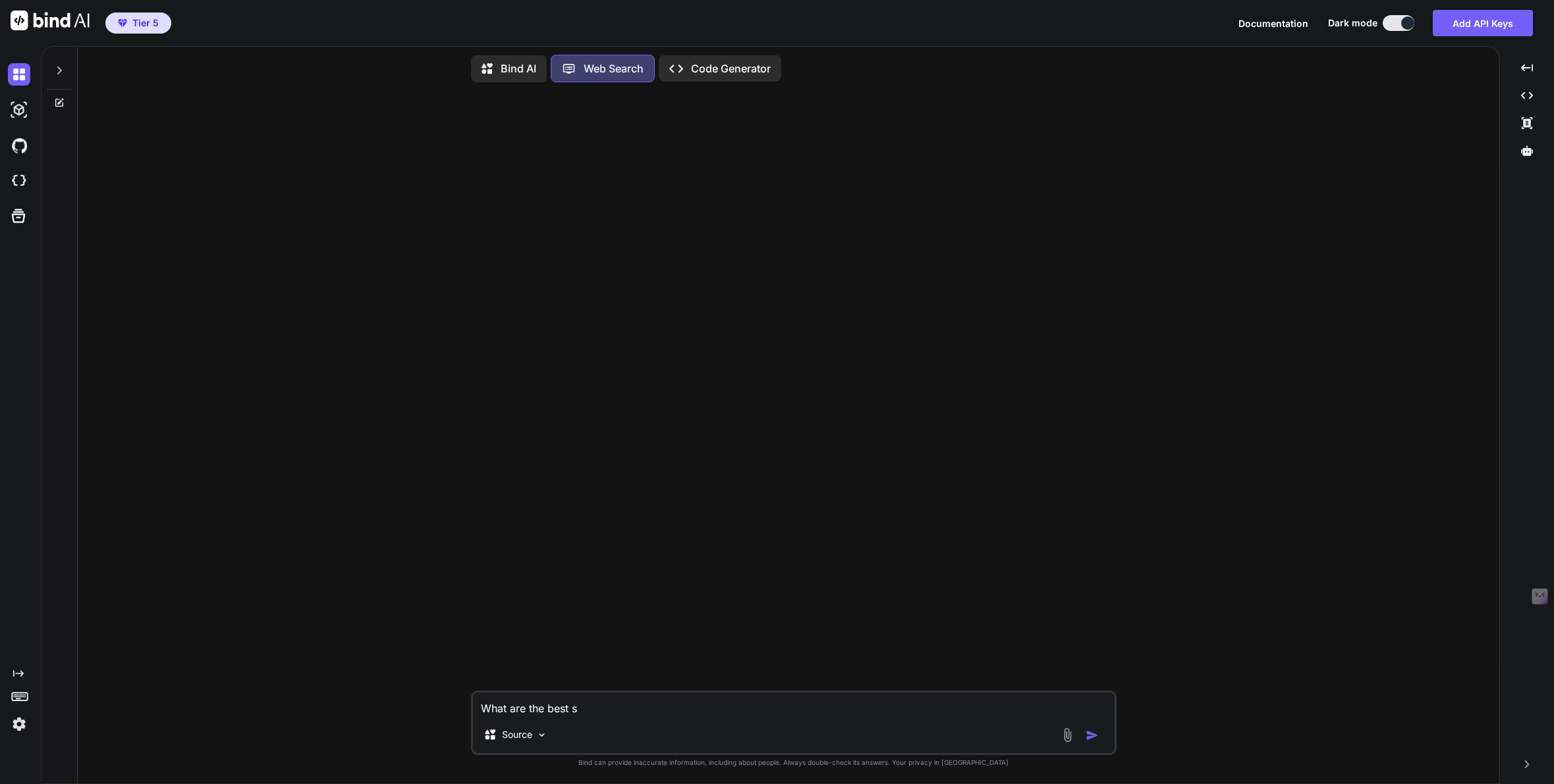
type textarea "What are the best st"
type textarea "x"
type textarea "What are the best str"
type textarea "x"
type textarea "What are the best stra"
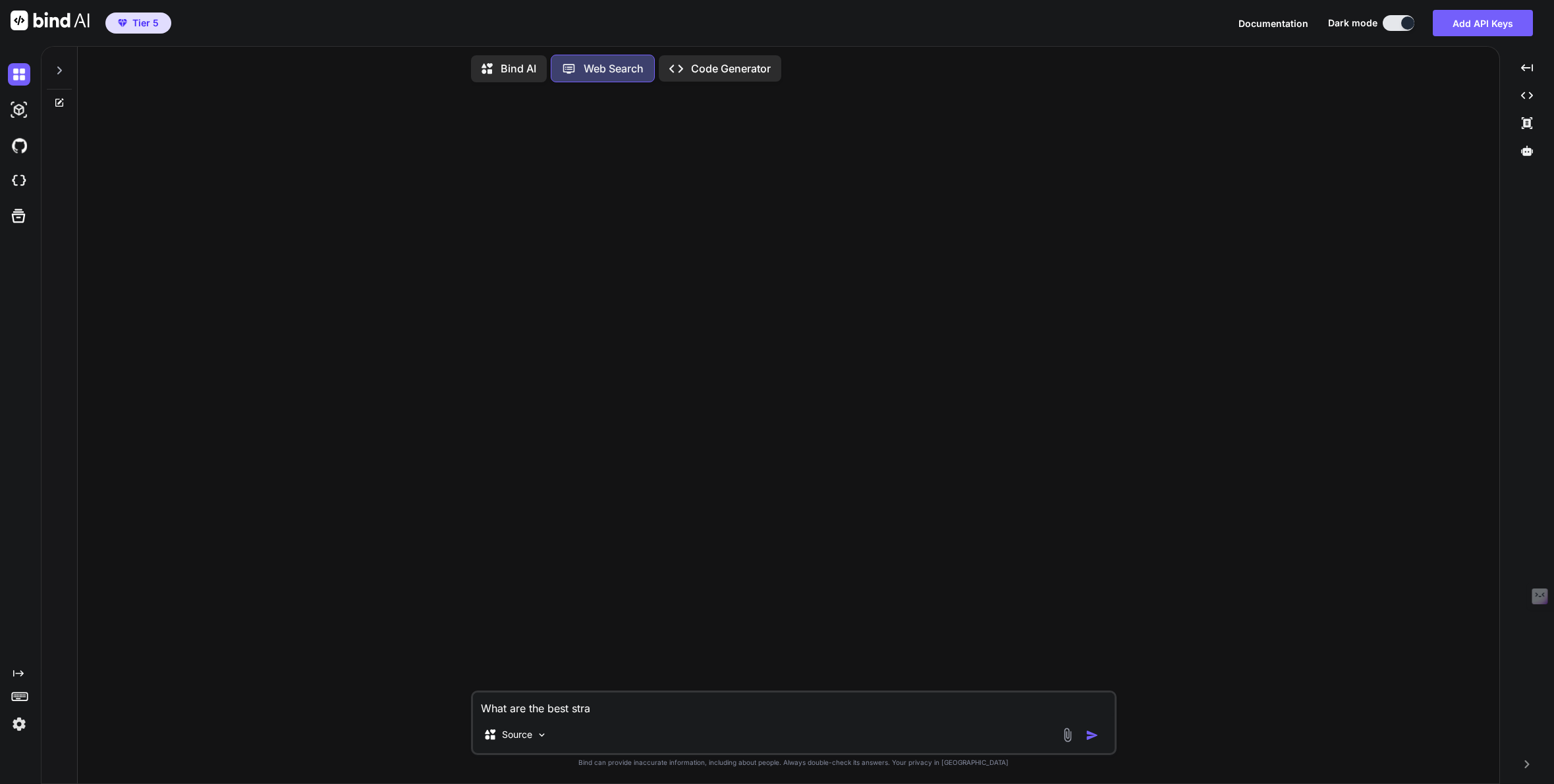
type textarea "x"
type textarea "What are the best strat"
type textarea "x"
type textarea "What are the best strate"
type textarea "x"
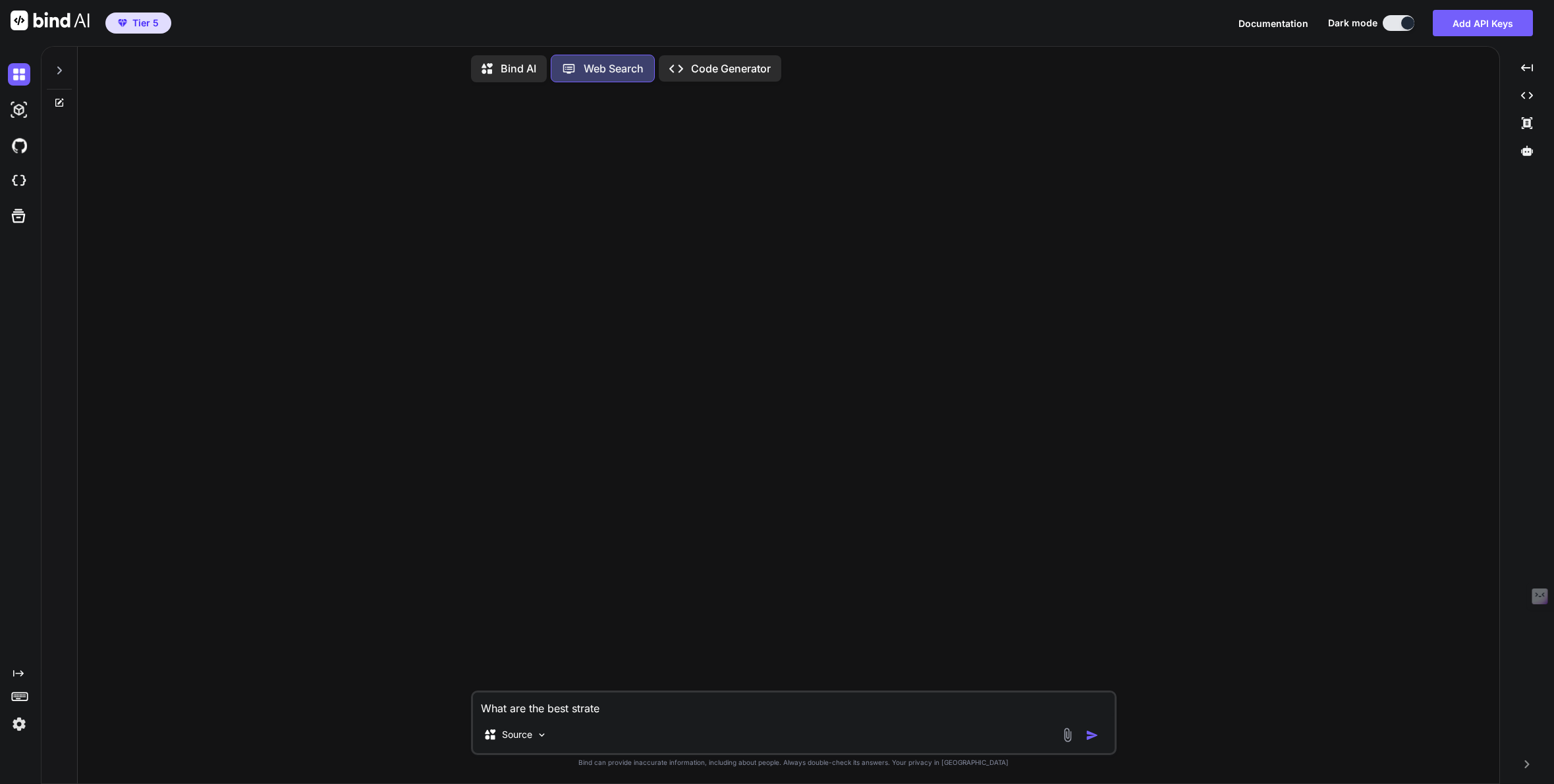
type textarea "What are the best strateg"
type textarea "x"
type textarea "What are the best strategi"
type textarea "x"
type textarea "What are the best strategie"
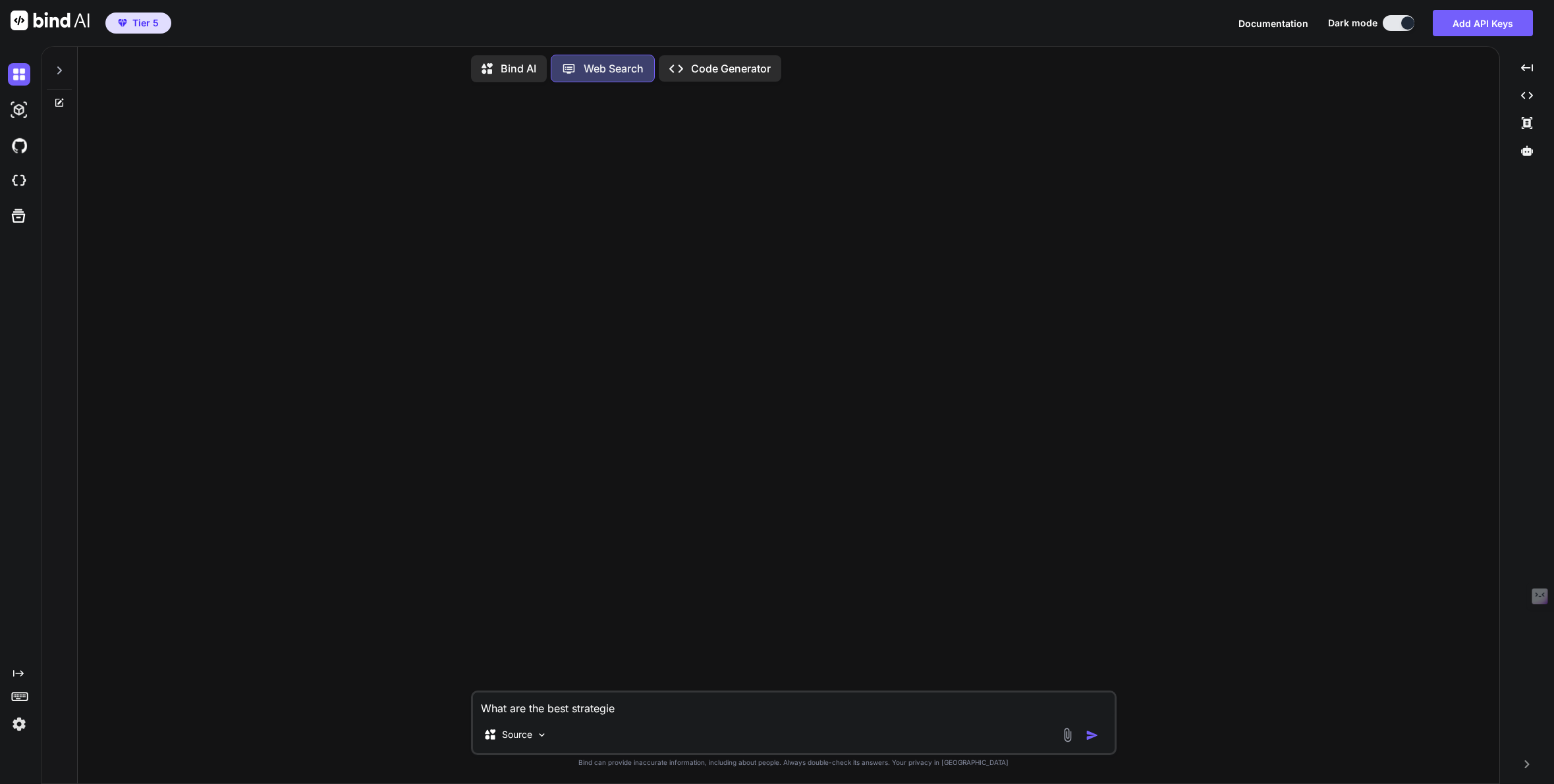
type textarea "x"
type textarea "What are the best strategies"
type textarea "x"
type textarea "What are the best strategies"
type textarea "x"
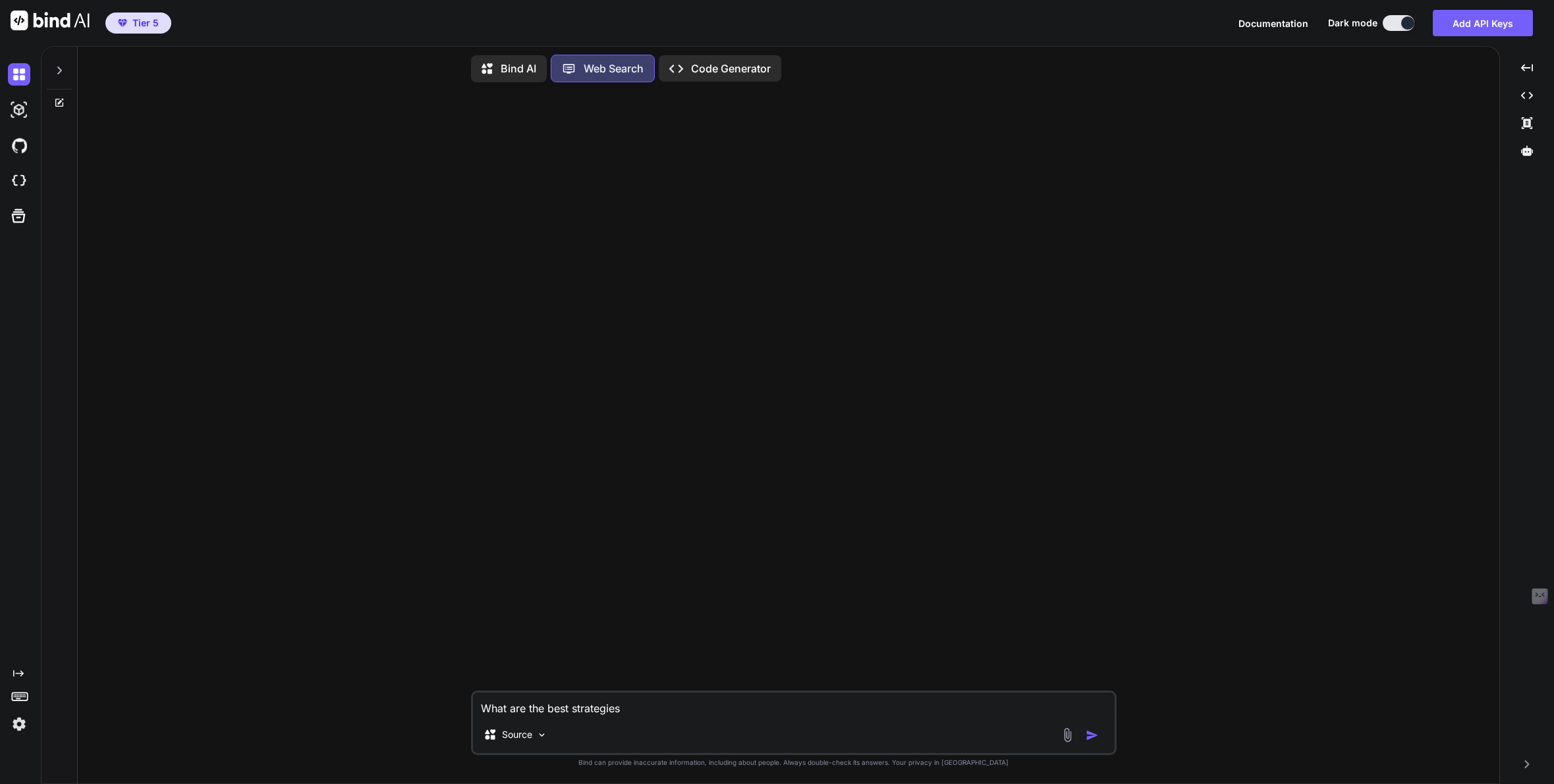
type textarea "What are the best strategies f"
type textarea "x"
type textarea "What are the best strategies fo"
type textarea "x"
type textarea "What are the best strategies for"
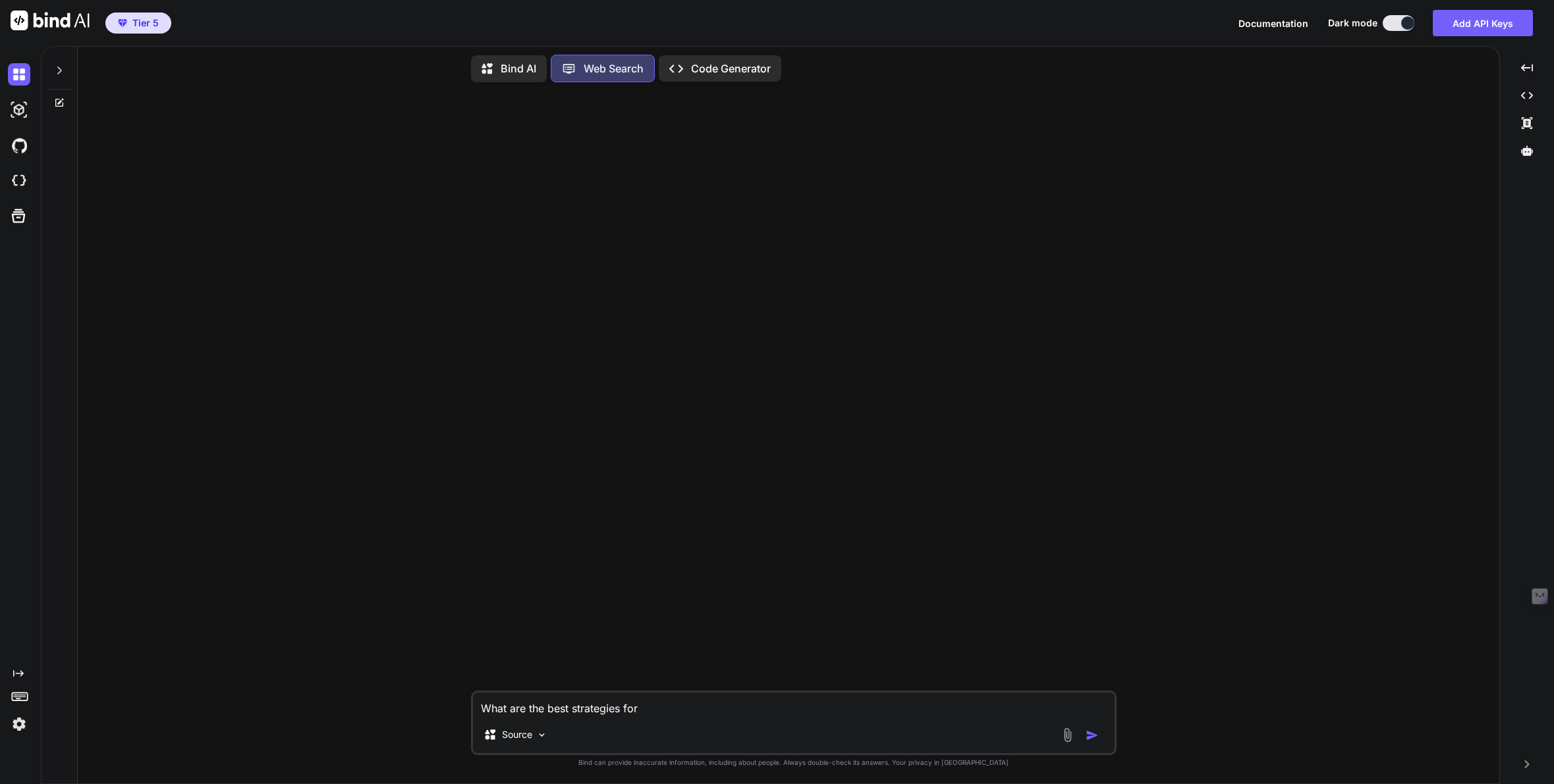
type textarea "x"
type textarea "What are the best strategies for"
type textarea "x"
type textarea "What are the best strategies for m"
type textarea "x"
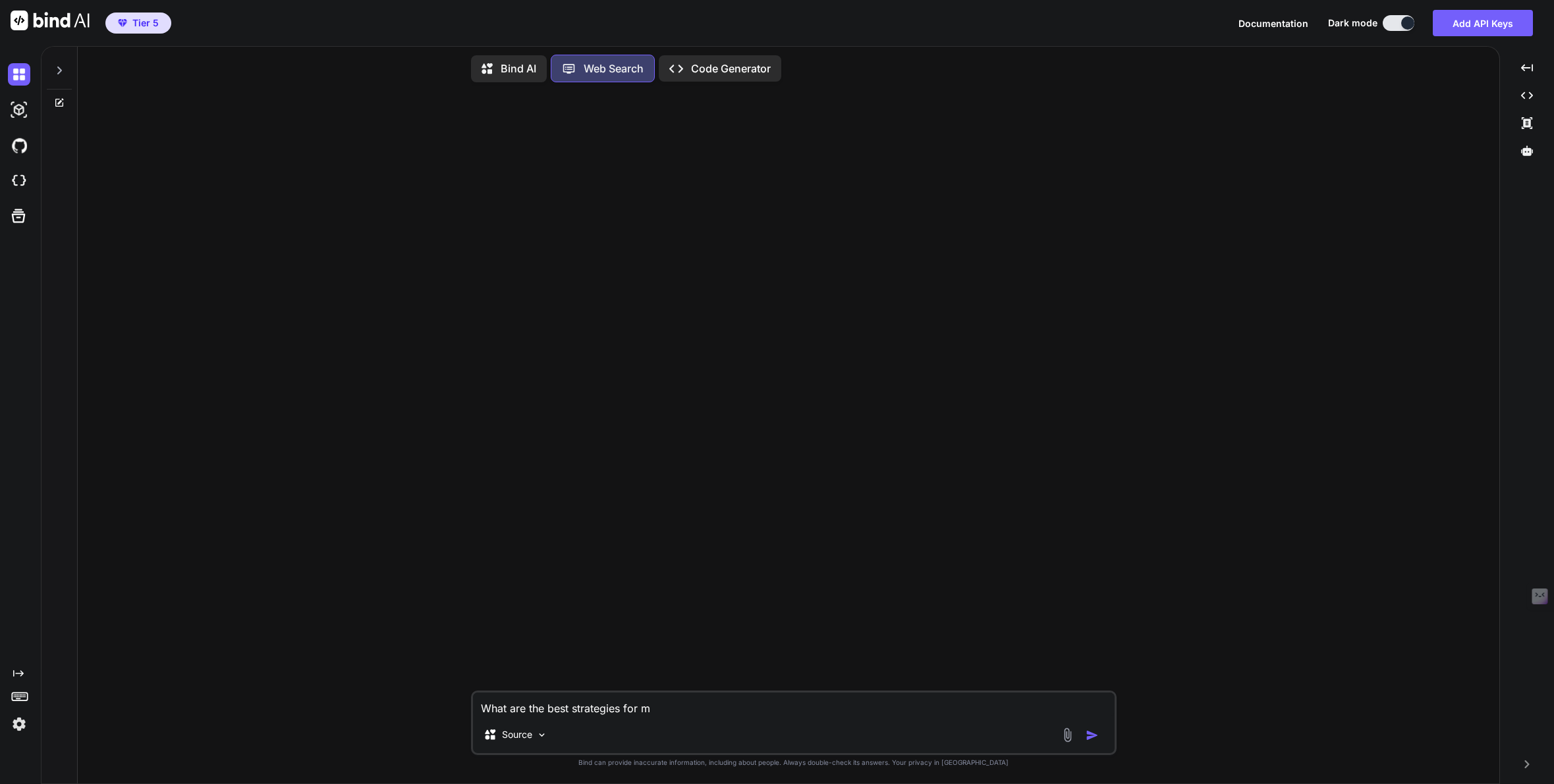
type textarea "What are the best strategies for mo"
type textarea "x"
type textarea "What are the best strategies for moc"
type textarea "x"
type textarea "What are the best strategies for mock"
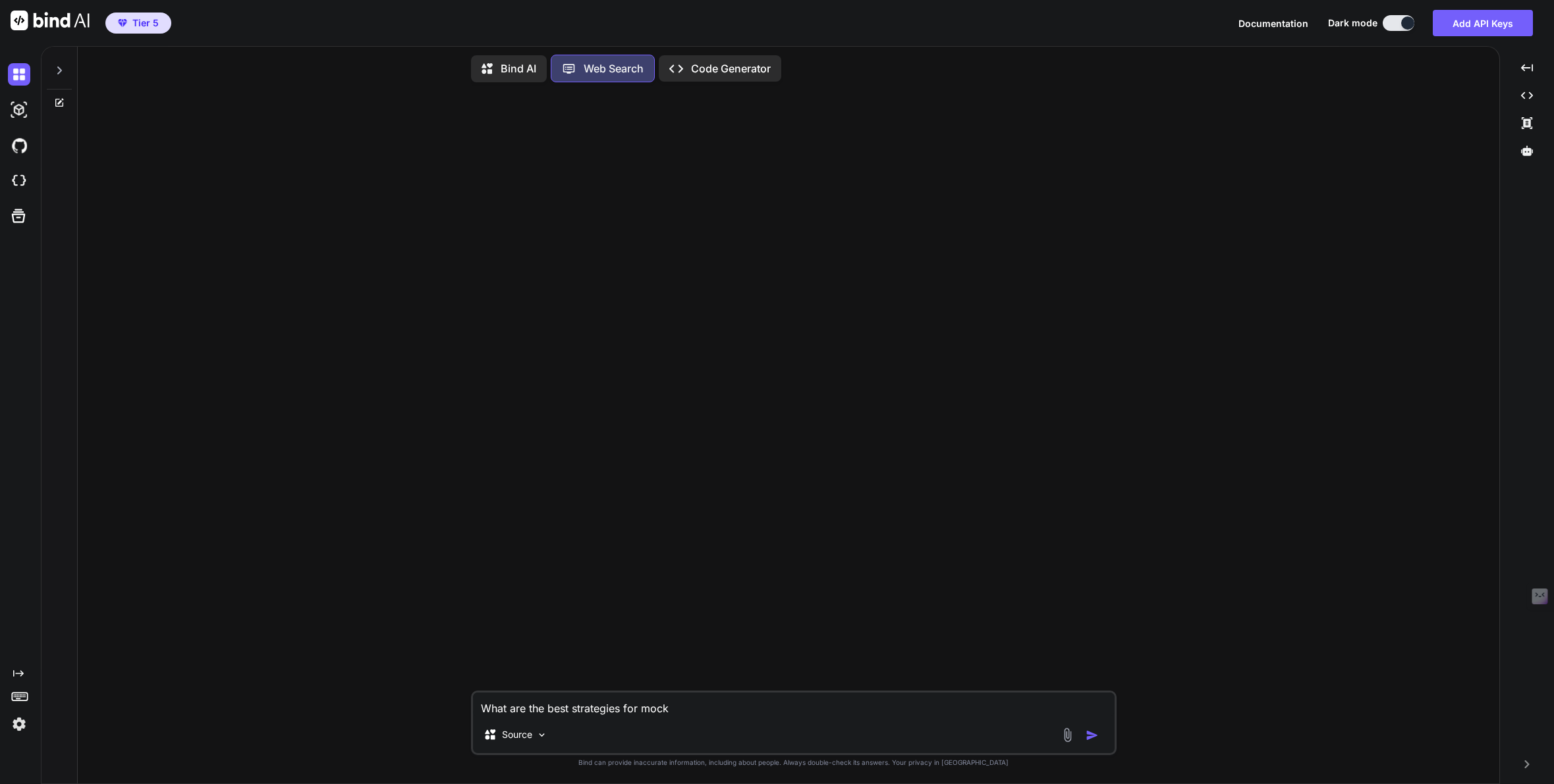
type textarea "x"
type textarea "What are the best strategies for mocki"
type textarea "x"
type textarea "What are the best strategies for mockin"
type textarea "x"
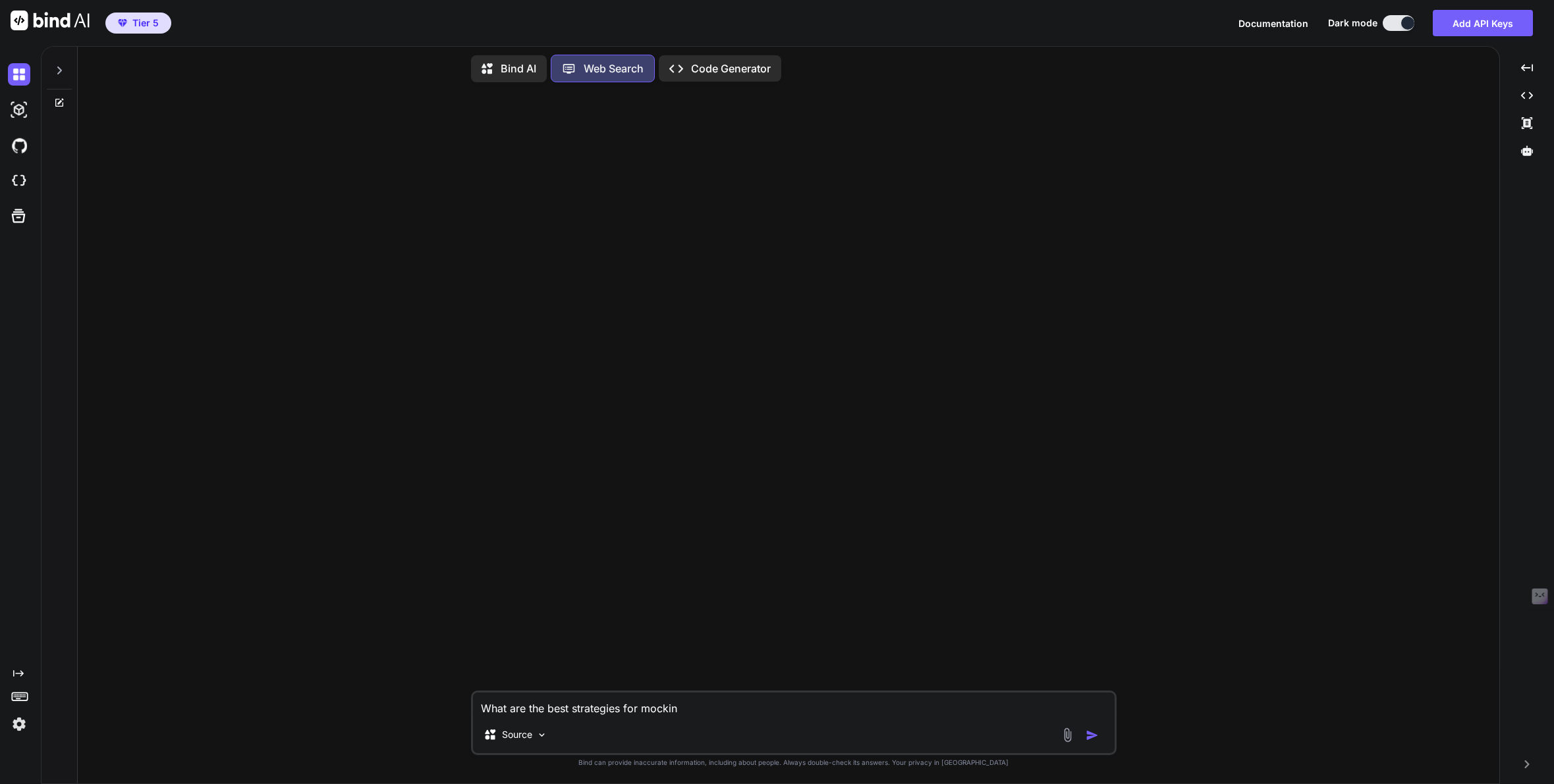
type textarea "What are the best strategies for mocking"
type textarea "x"
type textarea "What are the best strategies for mocking"
type textarea "x"
type textarea "What are the best strategies for mocking u"
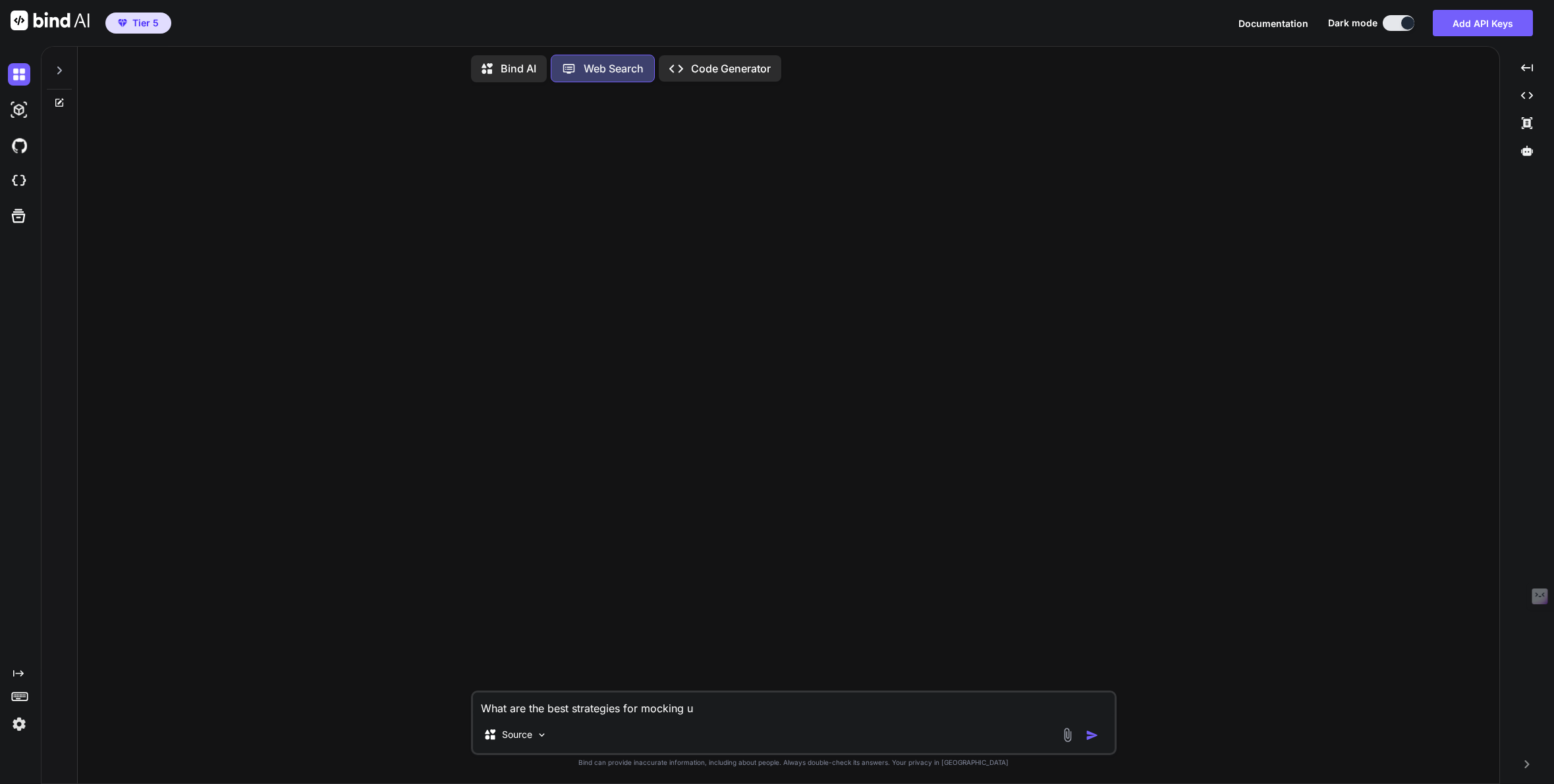
type textarea "x"
type textarea "What are the best strategies for mocking up"
type textarea "x"
type textarea "What are the best strategies for mocking up"
type textarea "x"
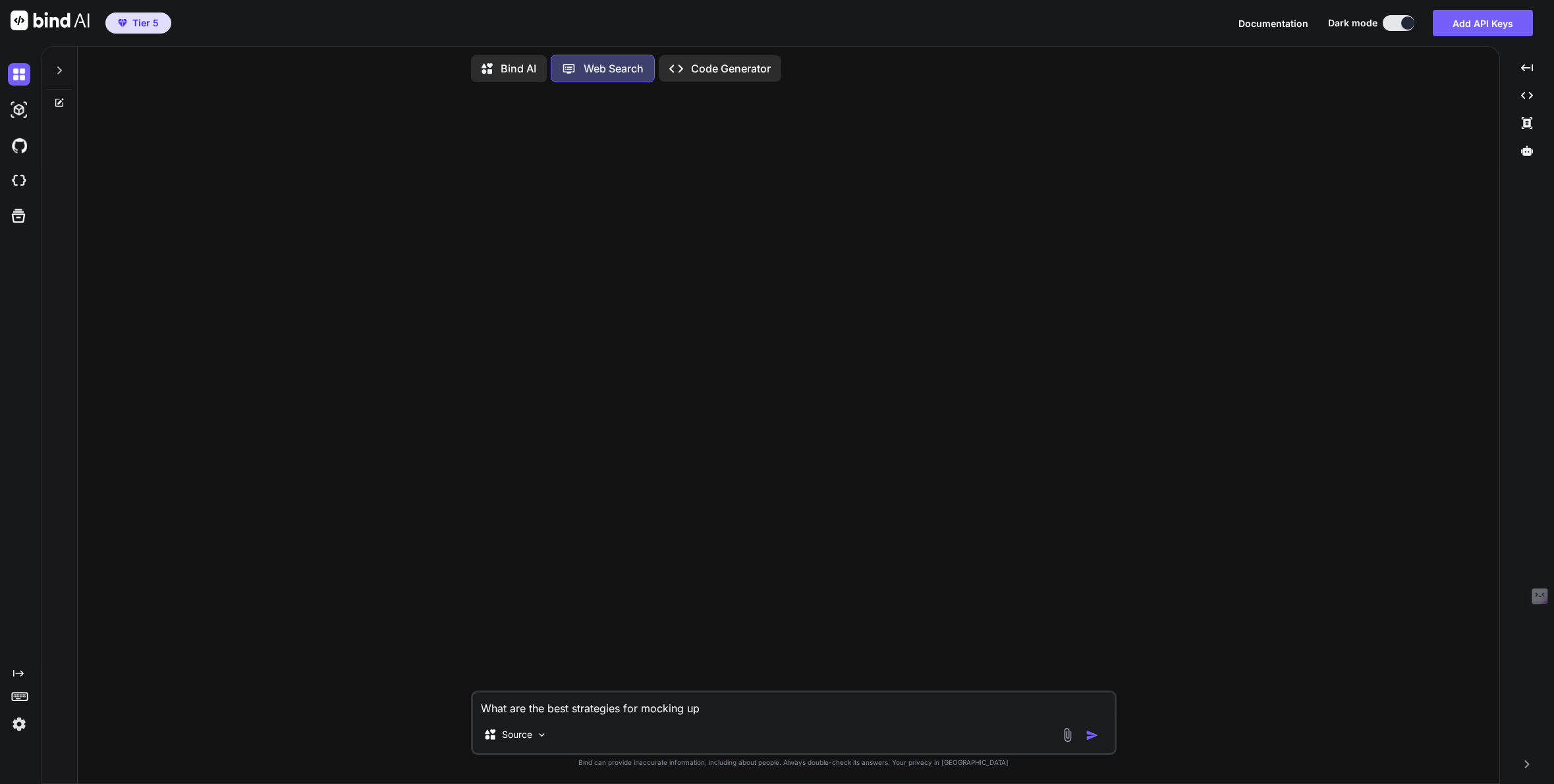
type textarea "What are the best strategies for mocking up a"
type textarea "x"
type textarea "What are the best strategies for mocking up a"
type textarea "x"
type textarea "What are the best strategies for mocking up a h"
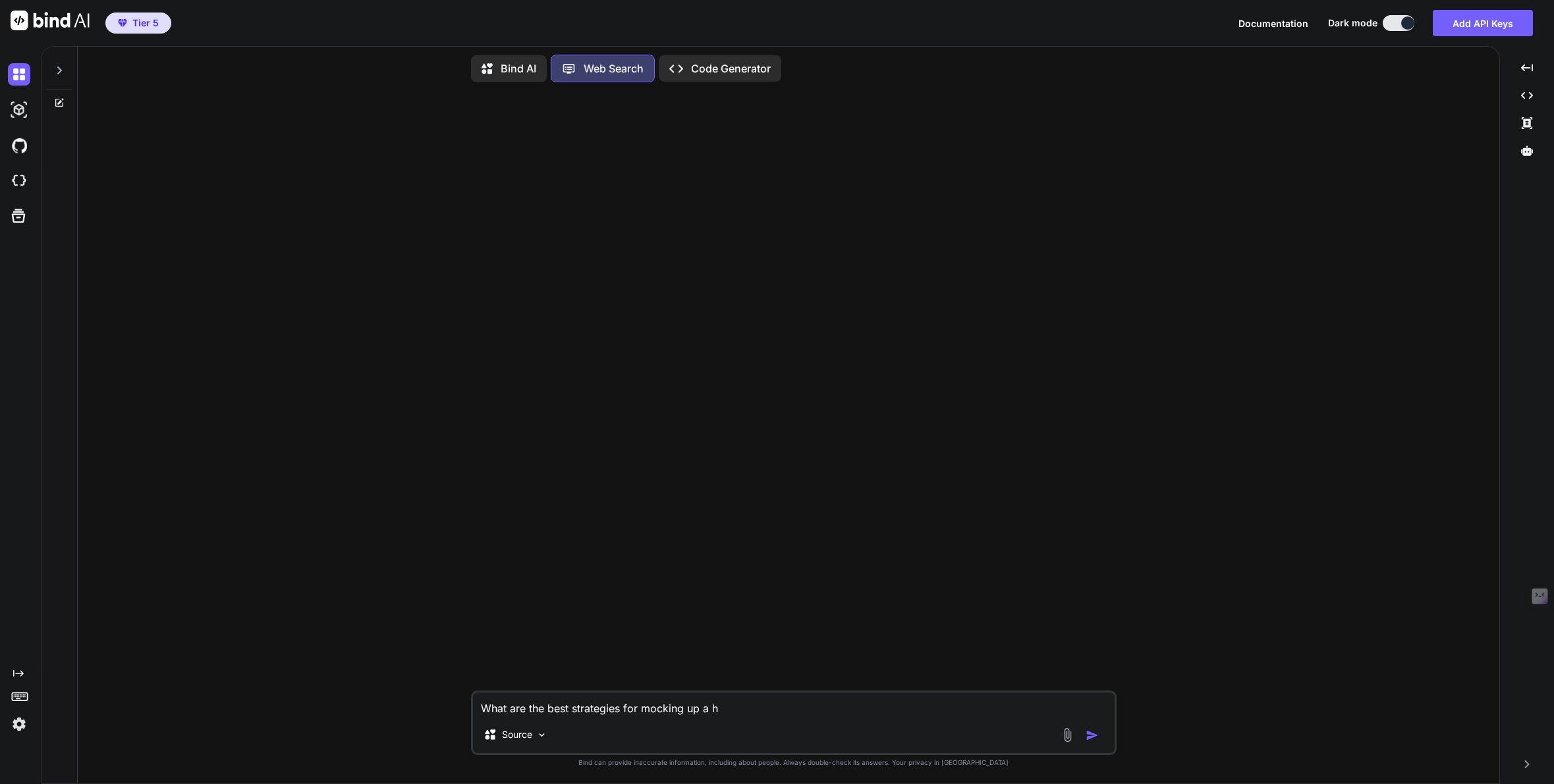
type textarea "x"
type textarea "What are the best strategies for mocking up a ho"
type textarea "x"
type textarea "What are the best strategies for mocking up a hoe"
type textarea "x"
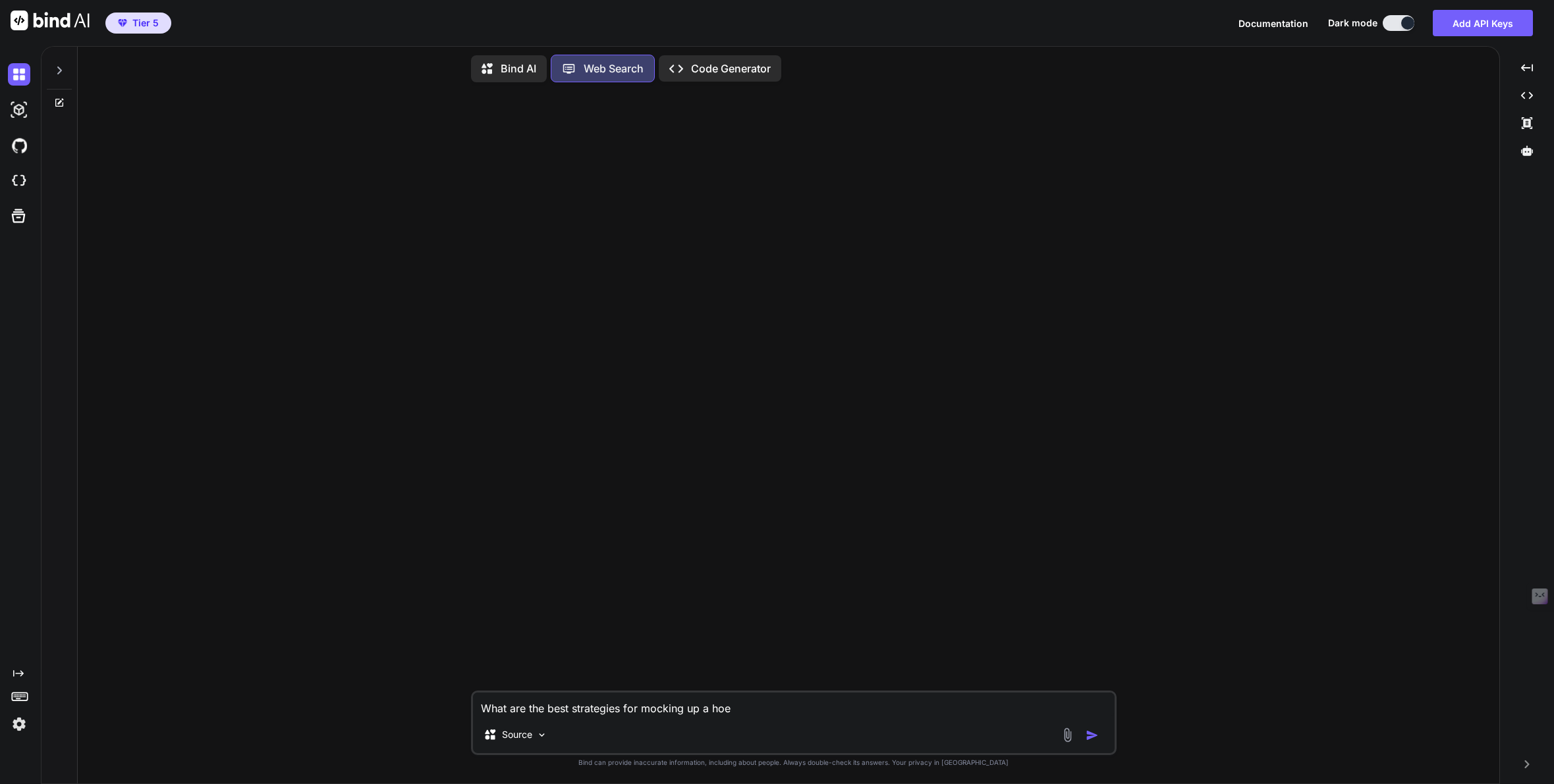
type textarea "What are the best strategies for mocking up a hoep"
type textarea "x"
type textarea "What are the best strategies for mocking up a hoepa"
type textarea "x"
type textarea "What are the best strategies for mocking up a hoepag"
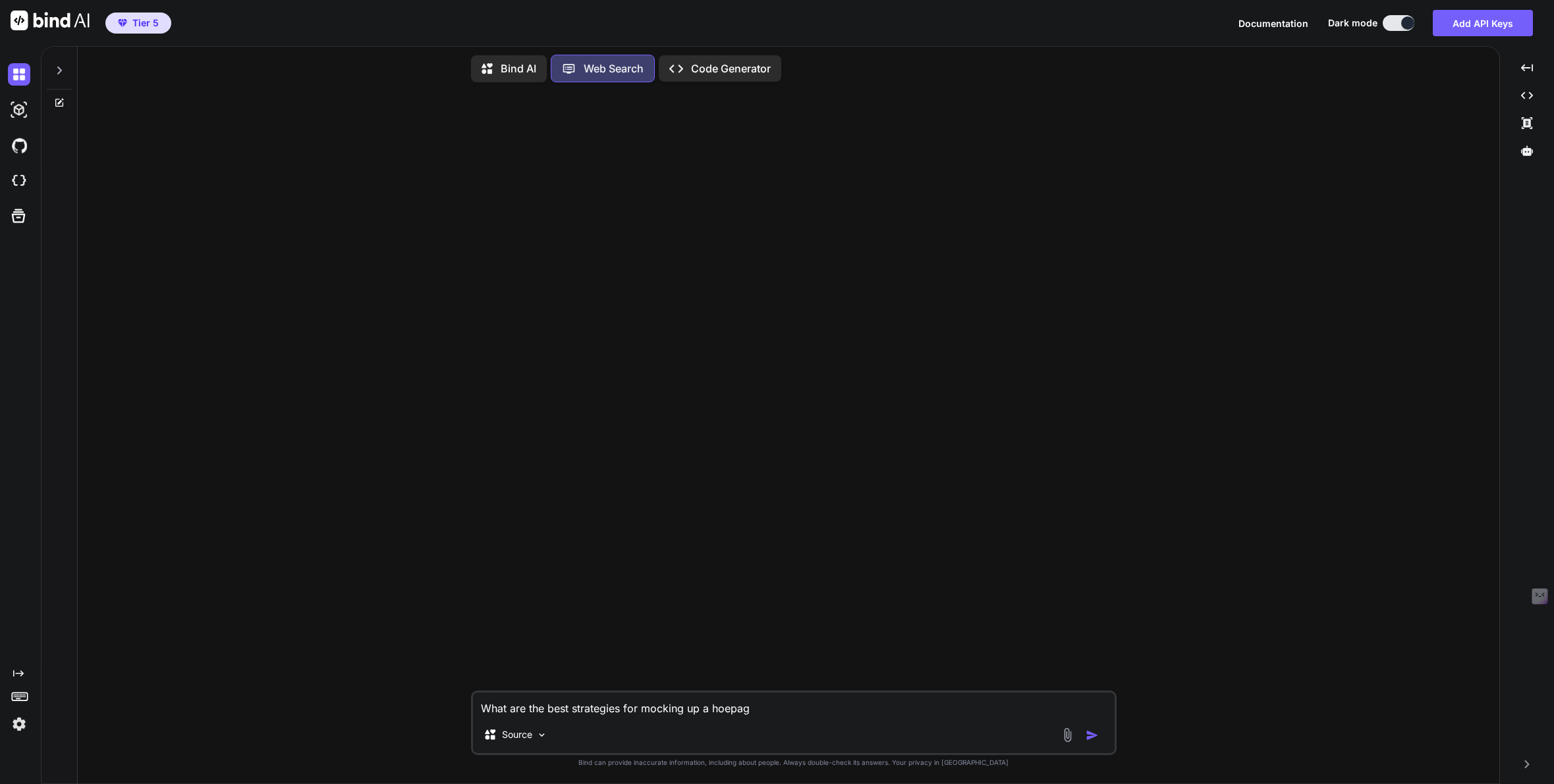
type textarea "x"
type textarea "What are the best strategies for mocking up a hoepage"
click at [720, 712] on textarea "What are the best strategies for mocking up a hoepage" at bounding box center [794, 704] width 641 height 24
type textarea "x"
type textarea "What are the best strategies for mocking up a homepage"
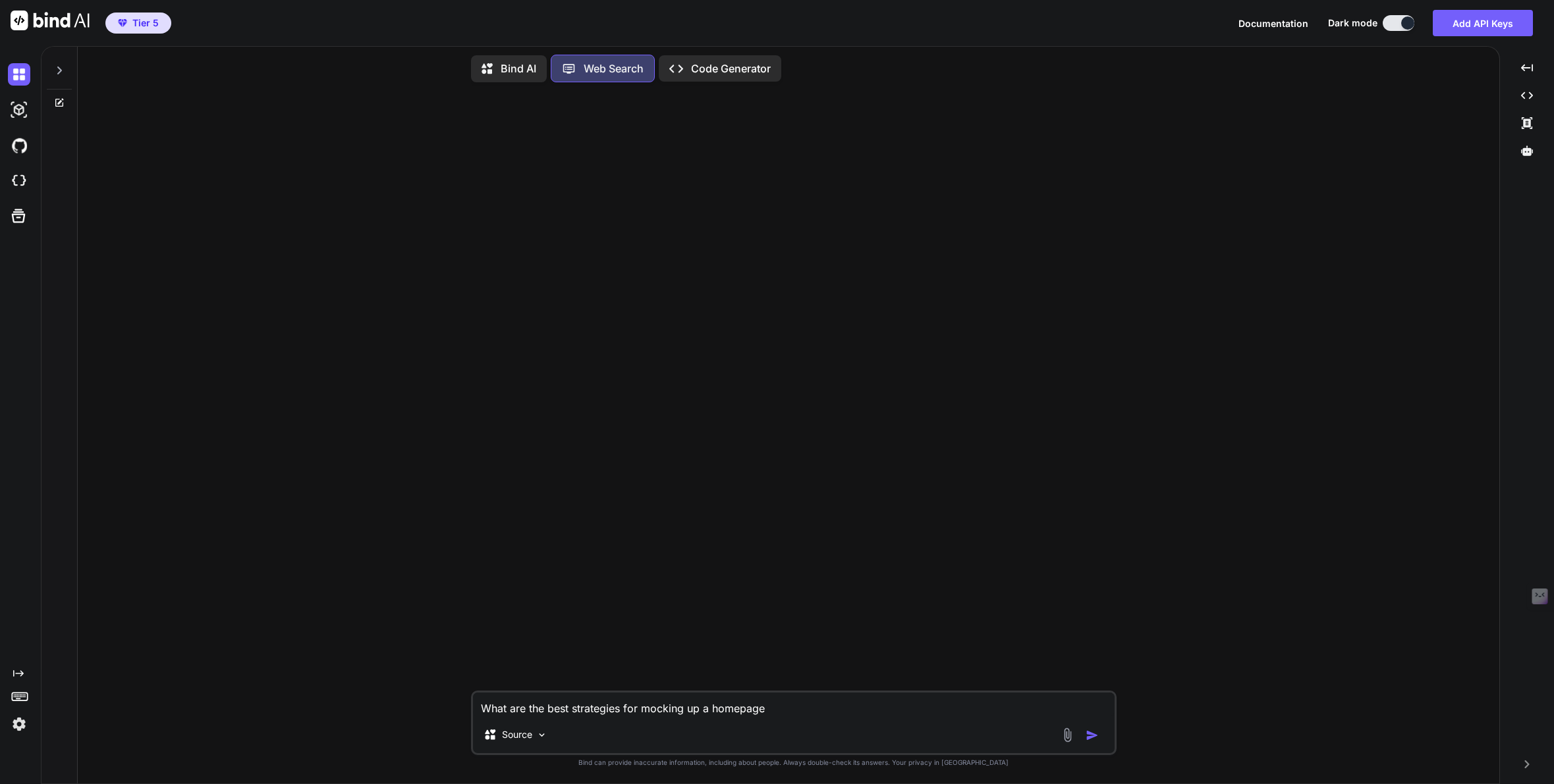
type textarea "x"
type textarea "What are the best strategies for mocking up a homepage"
type textarea "x"
type textarea "What are the best strategies for mocking up a homepage i"
type textarea "x"
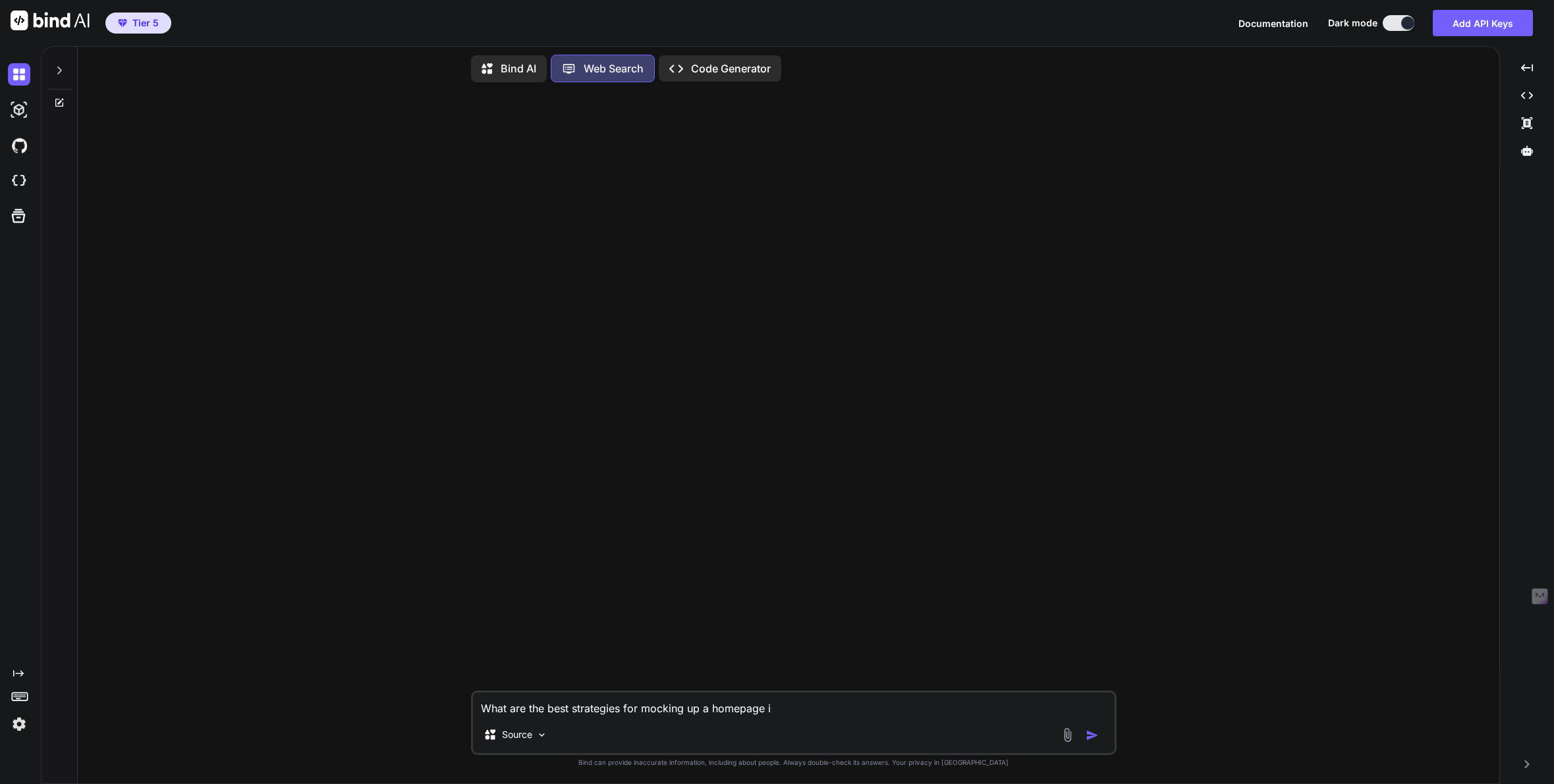
type textarea "What are the best strategies for mocking up a homepage id"
type textarea "x"
type textarea "What are the best strategies for mocking up a homepage ide"
type textarea "x"
type textarea "What are the best strategies for mocking up a homepage idea"
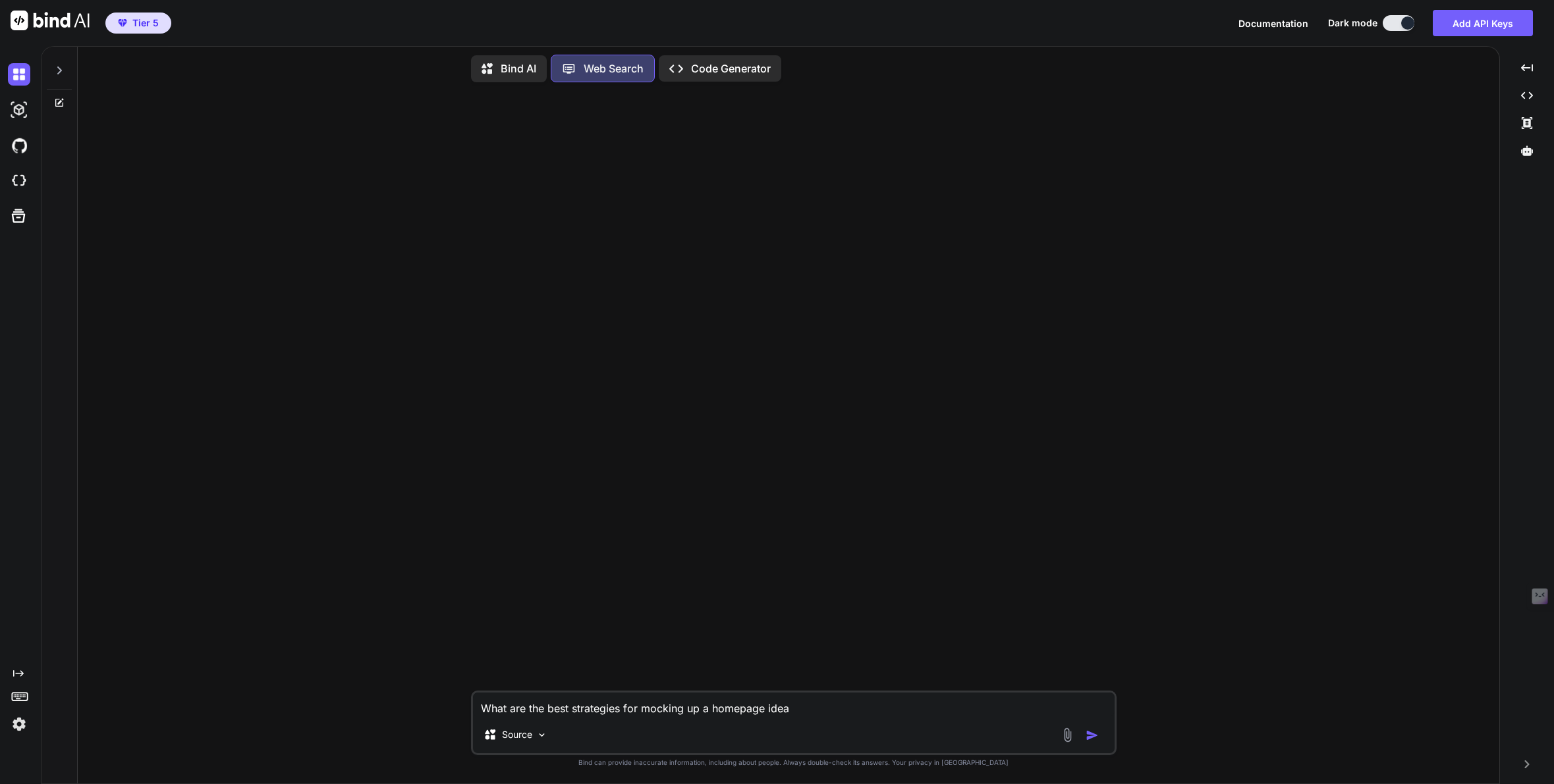
type textarea "x"
type textarea "What are the best strategies for mocking up a homepage idea"
type textarea "x"
type textarea "What are the best strategies for mocking up a homepage idea f"
type textarea "x"
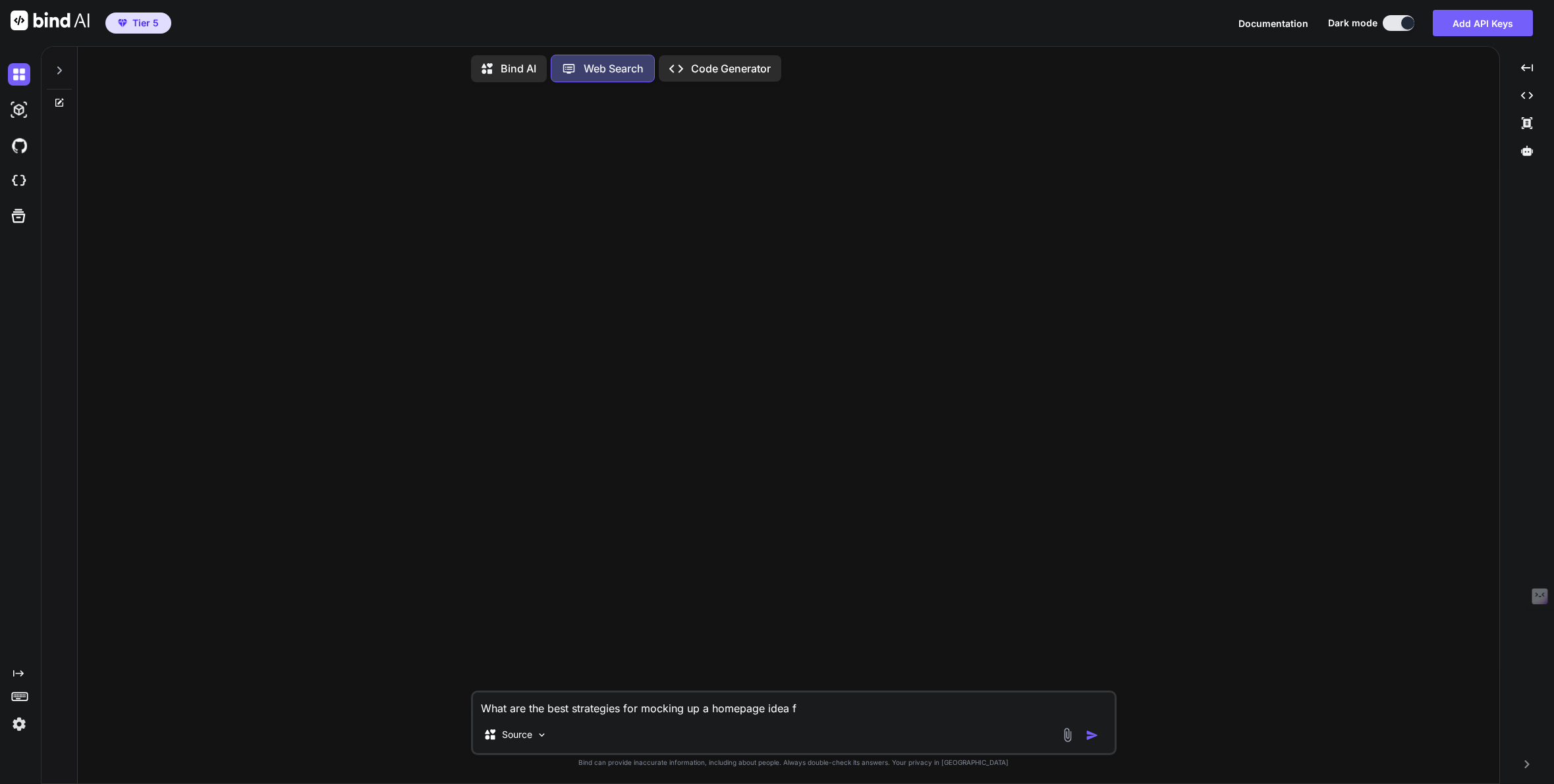
type textarea "What are the best strategies for mocking up a homepage idea fo"
type textarea "x"
type textarea "What are the best strategies for mocking up a homepage idea for"
type textarea "x"
type textarea "What are the best strategies for mocking up a homepage idea for"
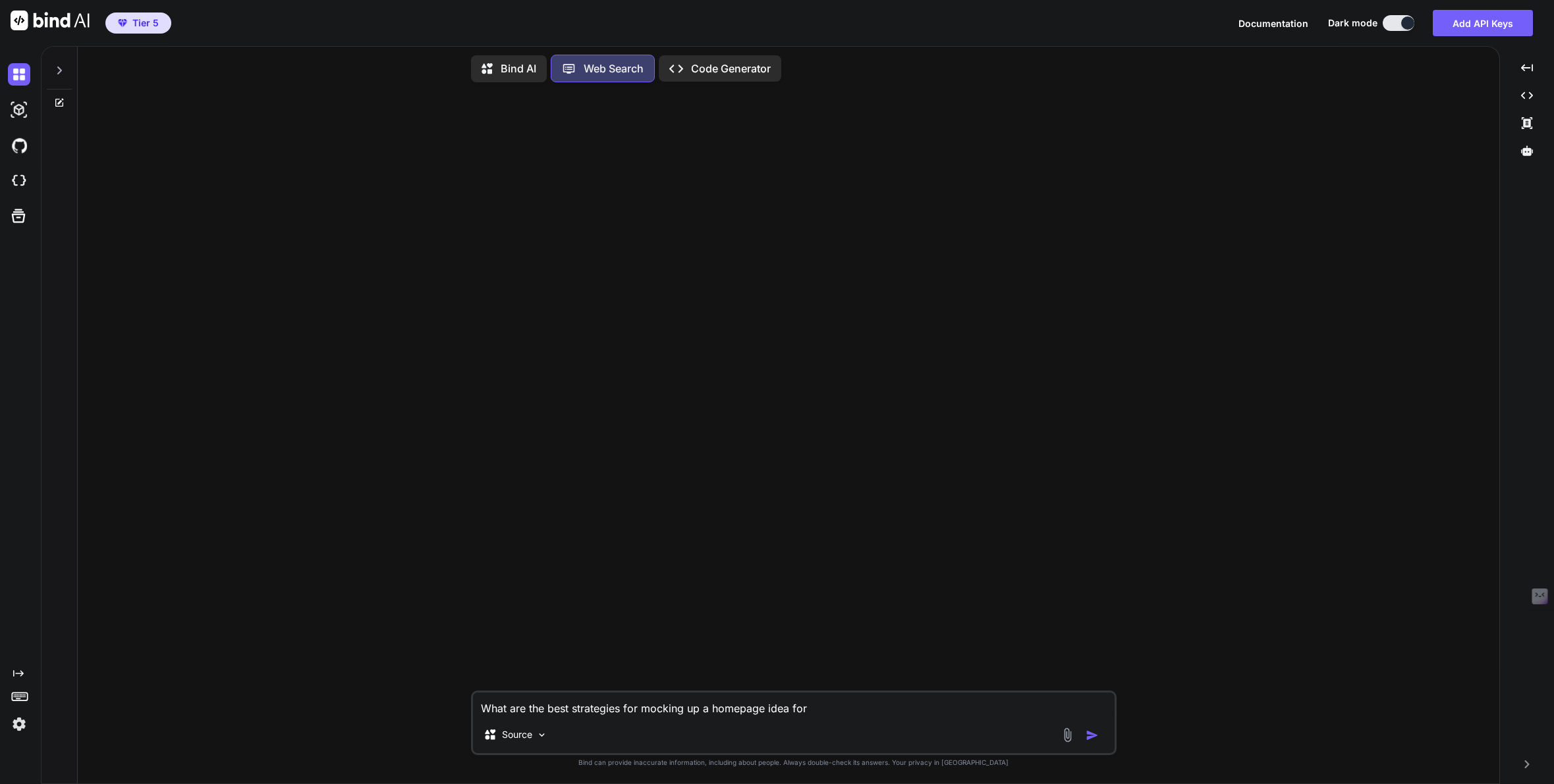
type textarea "x"
type textarea "What are the best strategies for mocking up a homepage idea for a"
type textarea "x"
type textarea "What are the best strategies for mocking up a homepage idea for a"
type textarea "x"
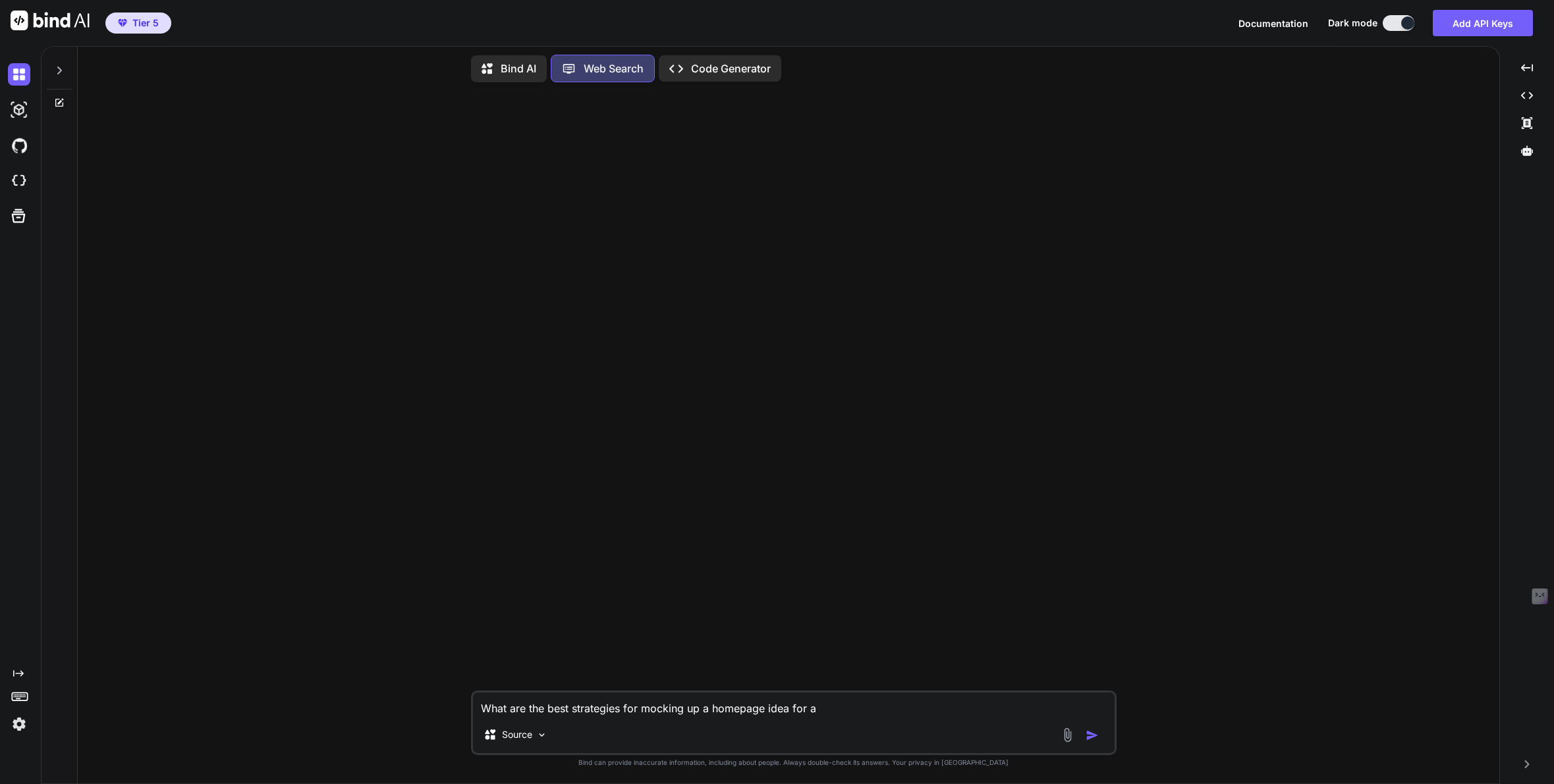
type textarea "What are the best strategies for mocking up a homepage idea for a w"
type textarea "x"
type textarea "What are the best strategies for mocking up a homepage idea for a we"
type textarea "x"
type textarea "What are the best strategies for mocking up a homepage idea for a web"
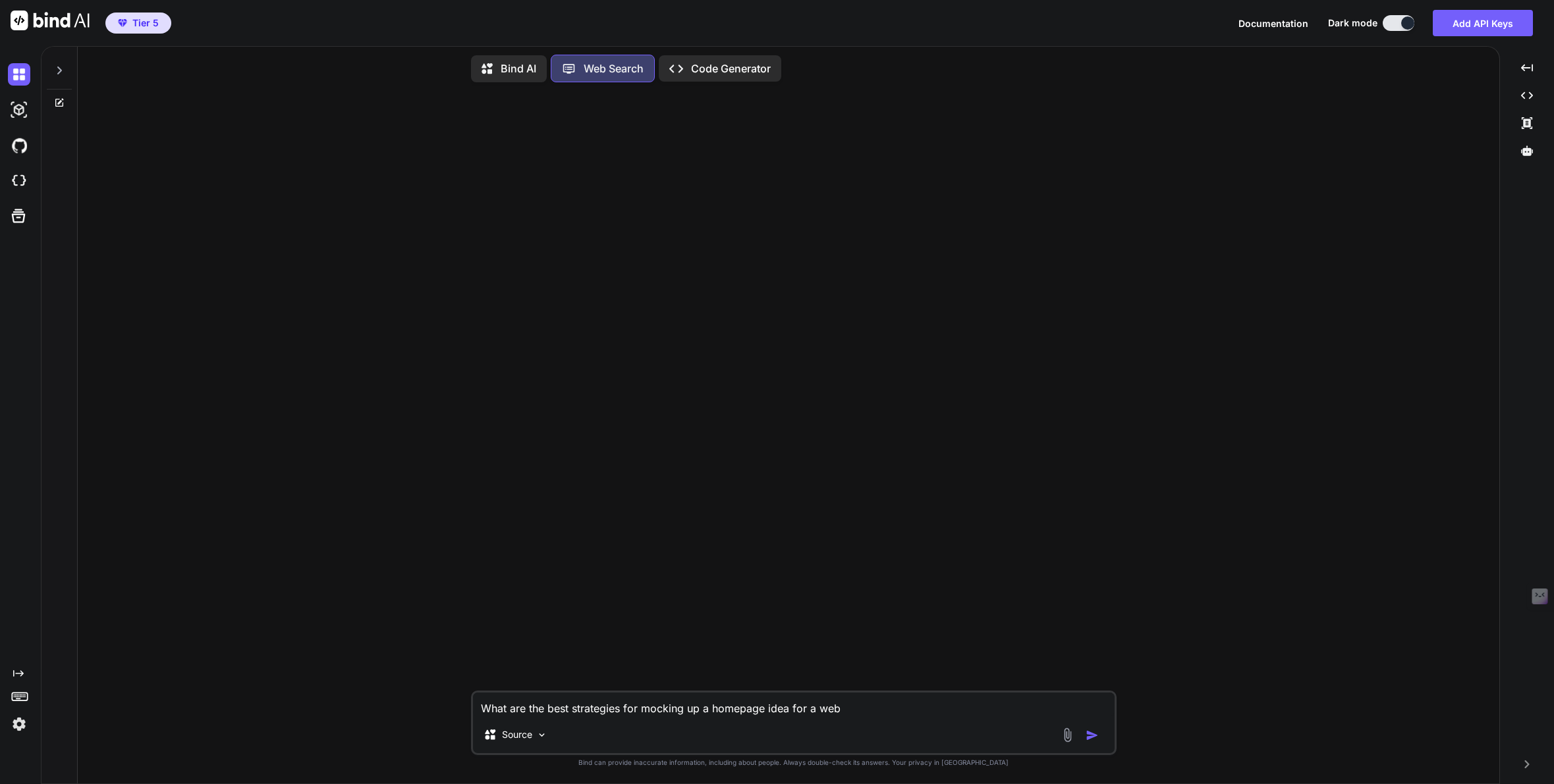
type textarea "x"
type textarea "What are the best strategies for mocking up a homepage idea for a webs"
type textarea "x"
type textarea "What are the best strategies for mocking up a homepage idea for a websi"
type textarea "x"
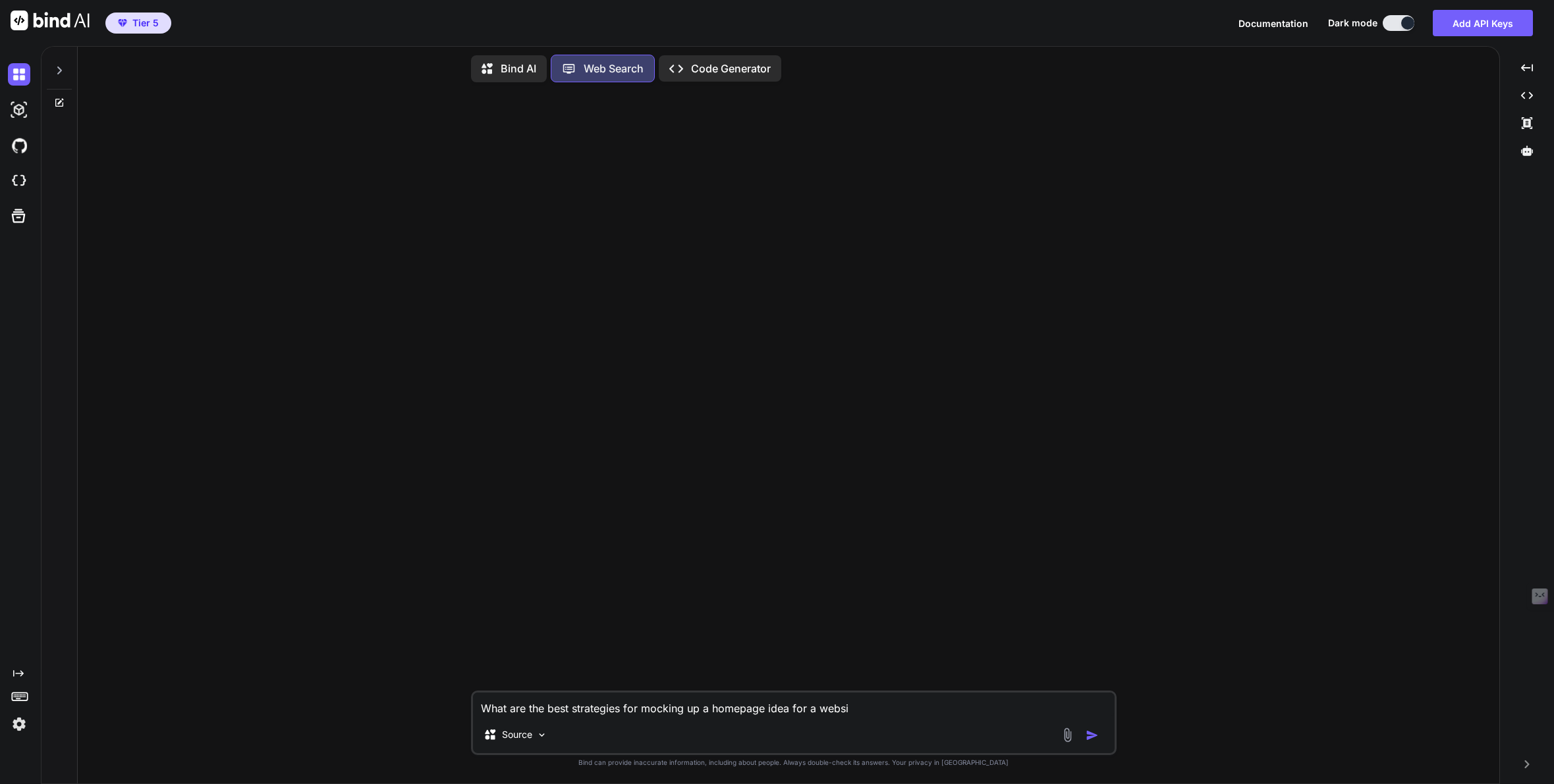
type textarea "What are the best strategies for mocking up a homepage idea for a websit"
type textarea "x"
type textarea "What are the best strategies for mocking up a homepage idea for a website"
type textarea "x"
type textarea "What are the best strategies for mocking up a homepage idea for a website"
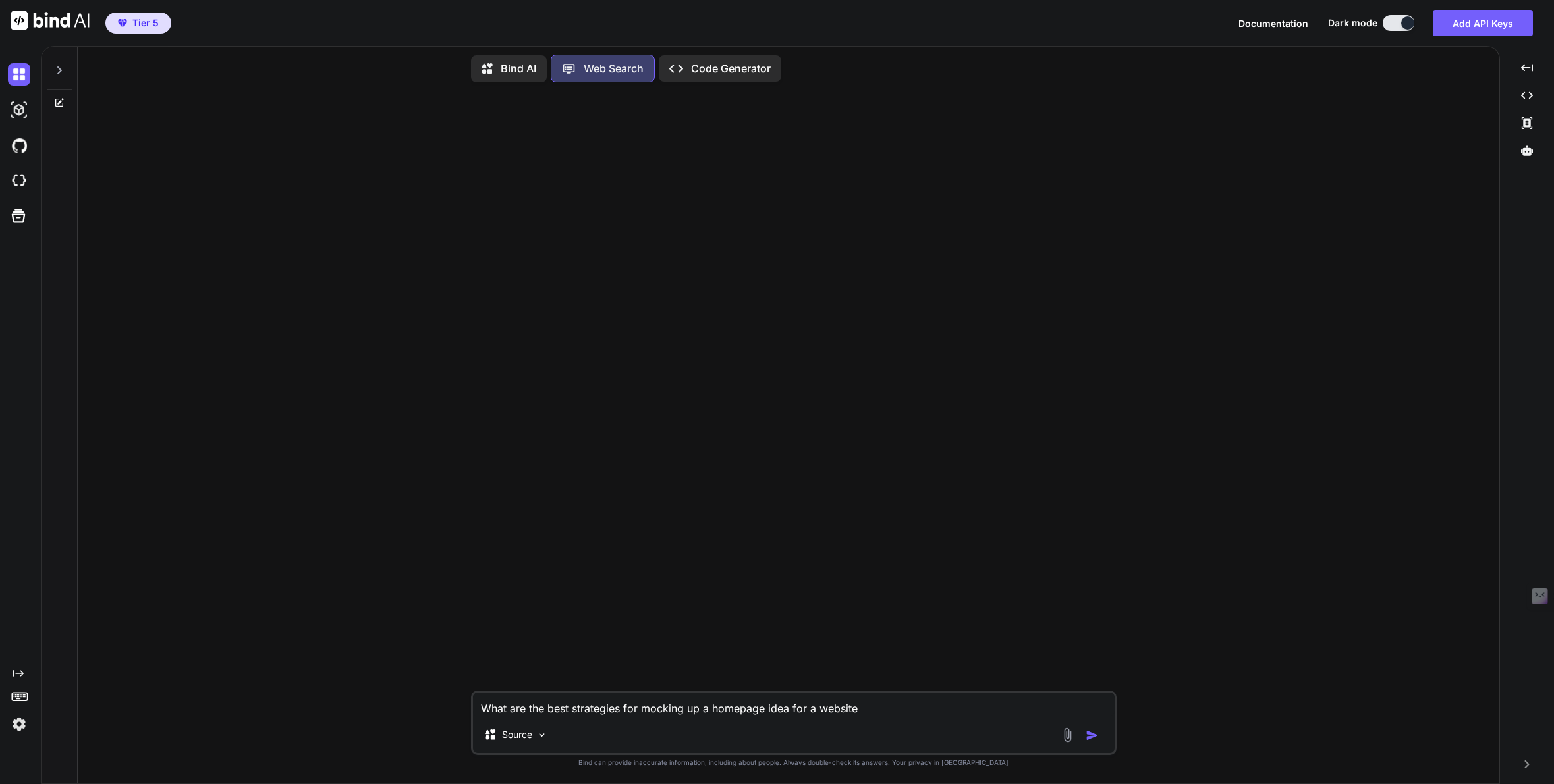
type textarea "x"
type textarea "What are the best strategies for mocking up a homepage idea for a website /"
type textarea "x"
type textarea "What are the best strategies for mocking up a homepage idea for a website / a"
type textarea "x"
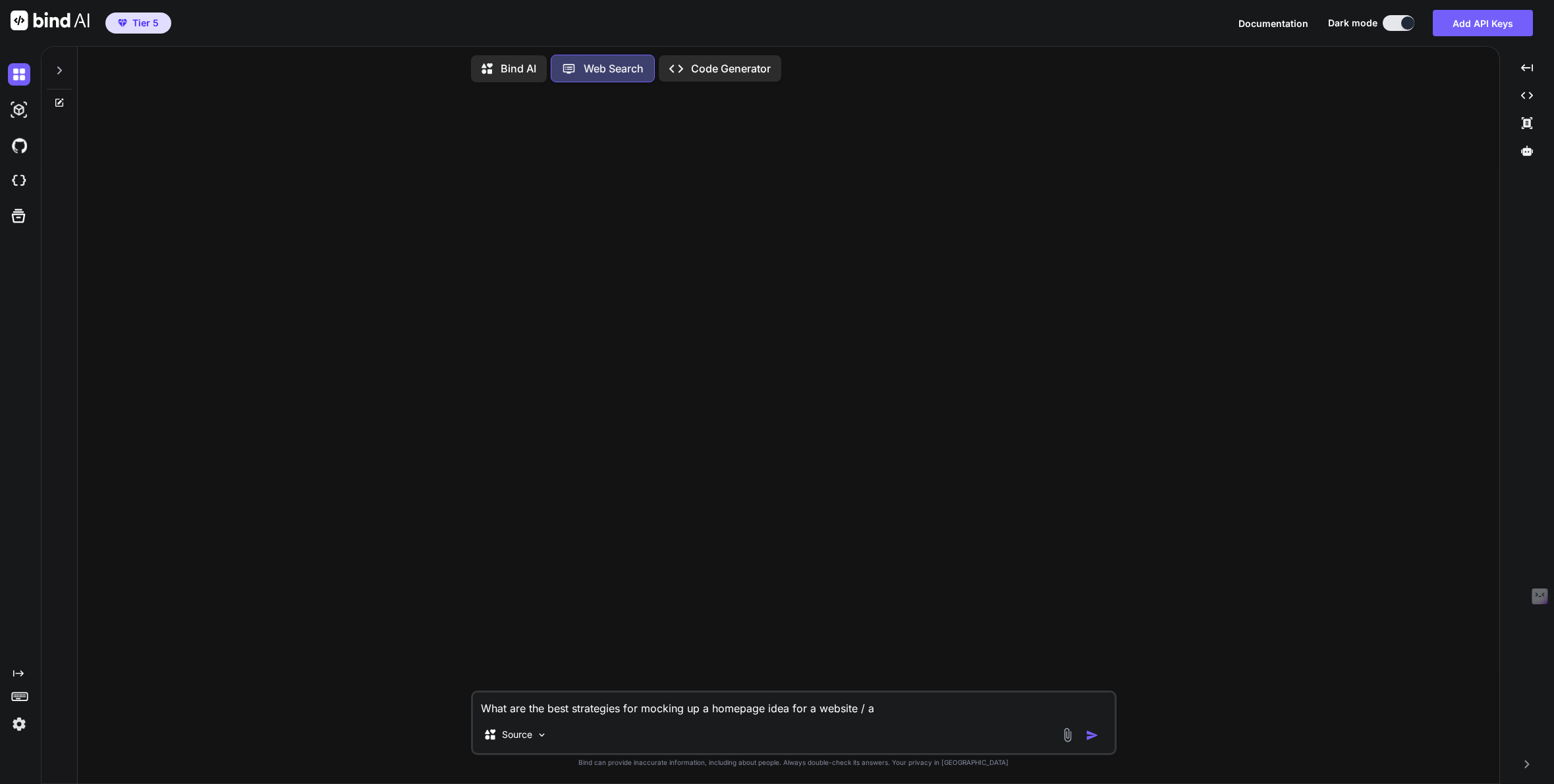
type textarea "What are the best strategies for mocking up a homepage idea for a website / ap"
type textarea "x"
type textarea "What are the best strategies for mocking up a homepage idea for a website / app"
type textarea "x"
type textarea "What are the best strategies for mocking up a homepage idea for a website / app"
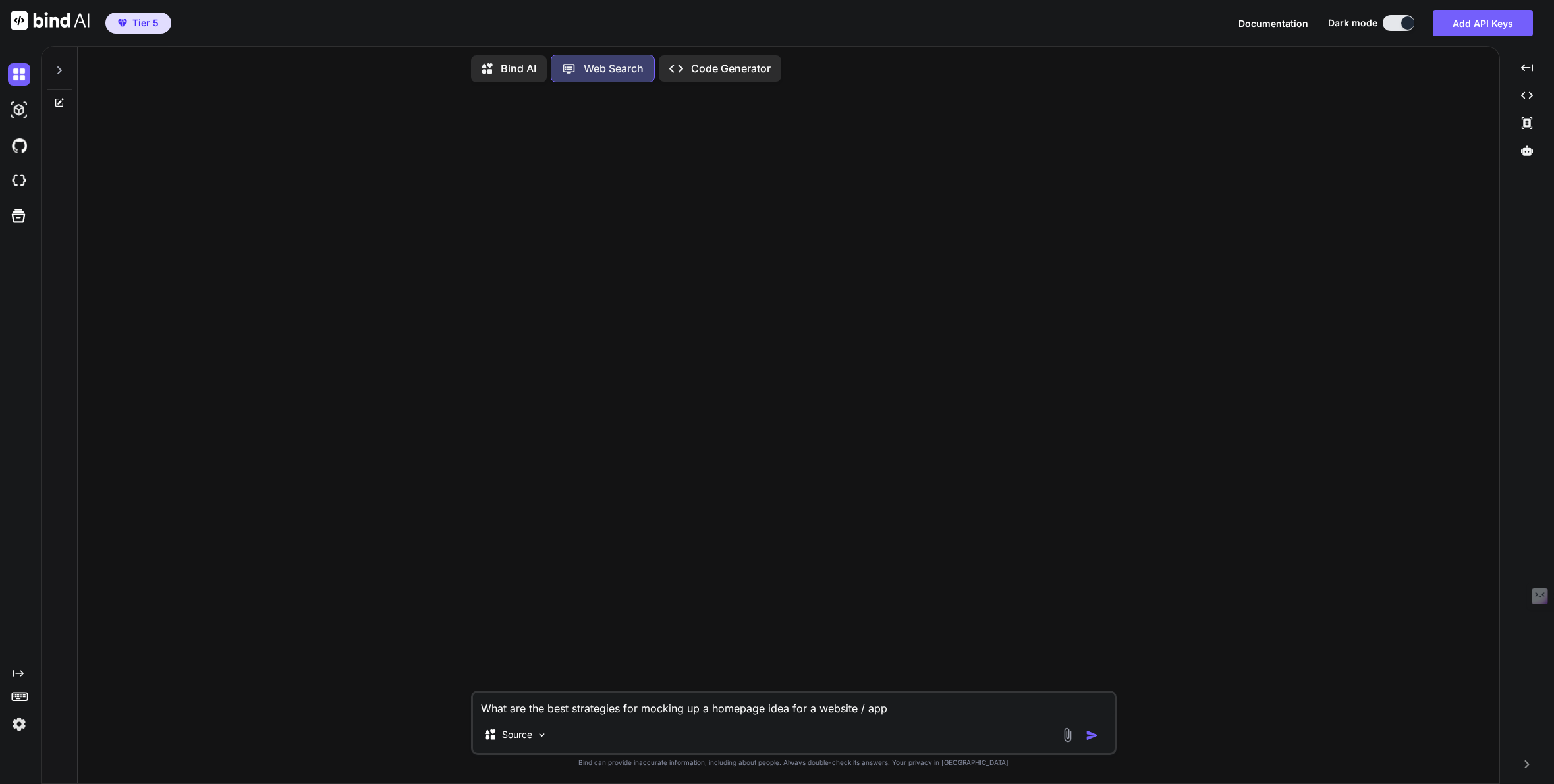
type textarea "x"
type textarea "What are the best strategies for mocking up a homepage idea for a website / app…"
type textarea "x"
type textarea "What are the best strategies for mocking up a homepage idea for a website / app…"
type textarea "x"
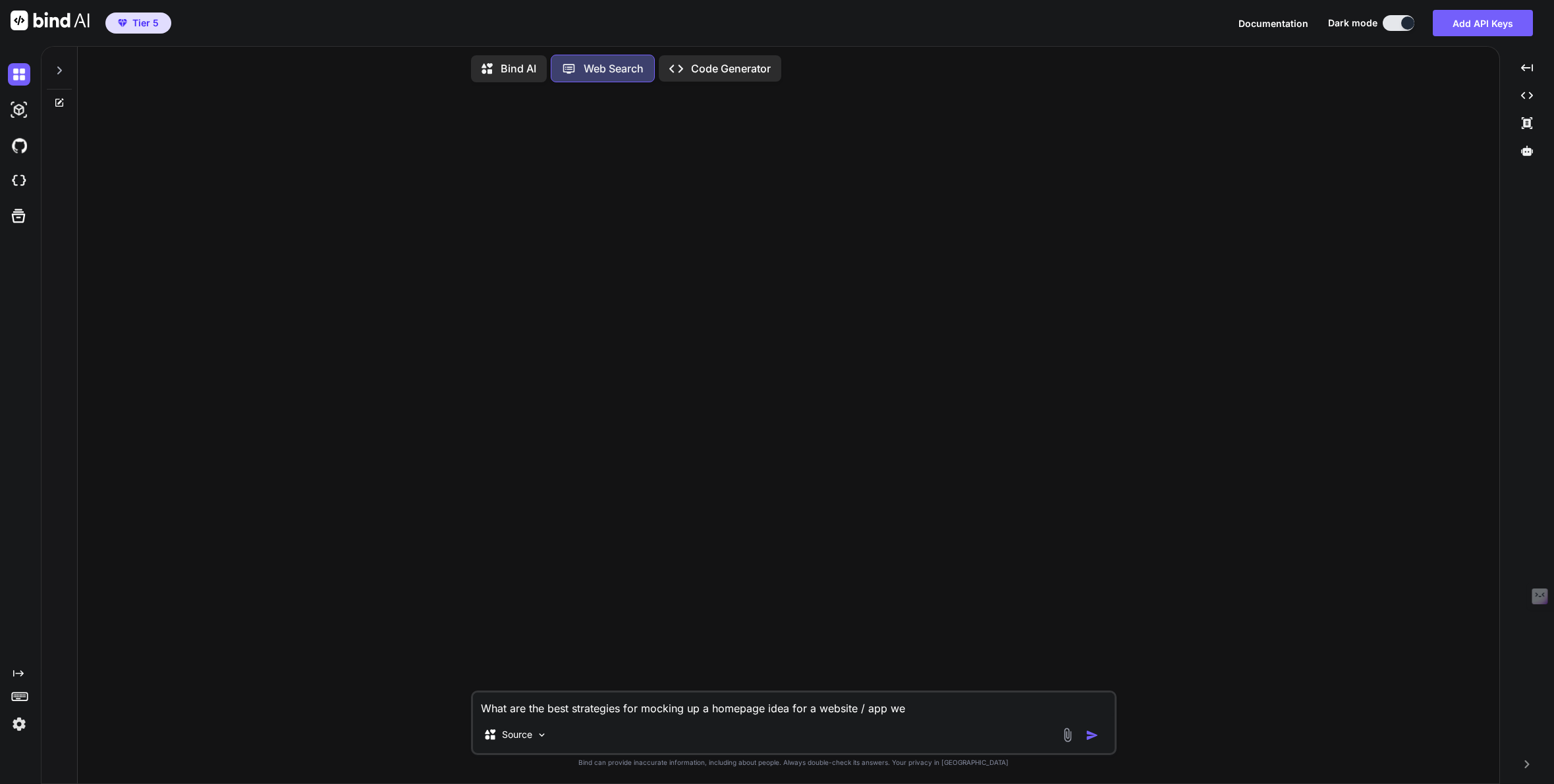
type textarea "What are the best strategies for mocking up a homepage idea for a website / app…"
type textarea "x"
type textarea "What are the best strategies for mocking up a homepage idea for a website / app…"
type textarea "x"
type textarea "What are the best strategies for mocking up a homepage idea for a website / app…"
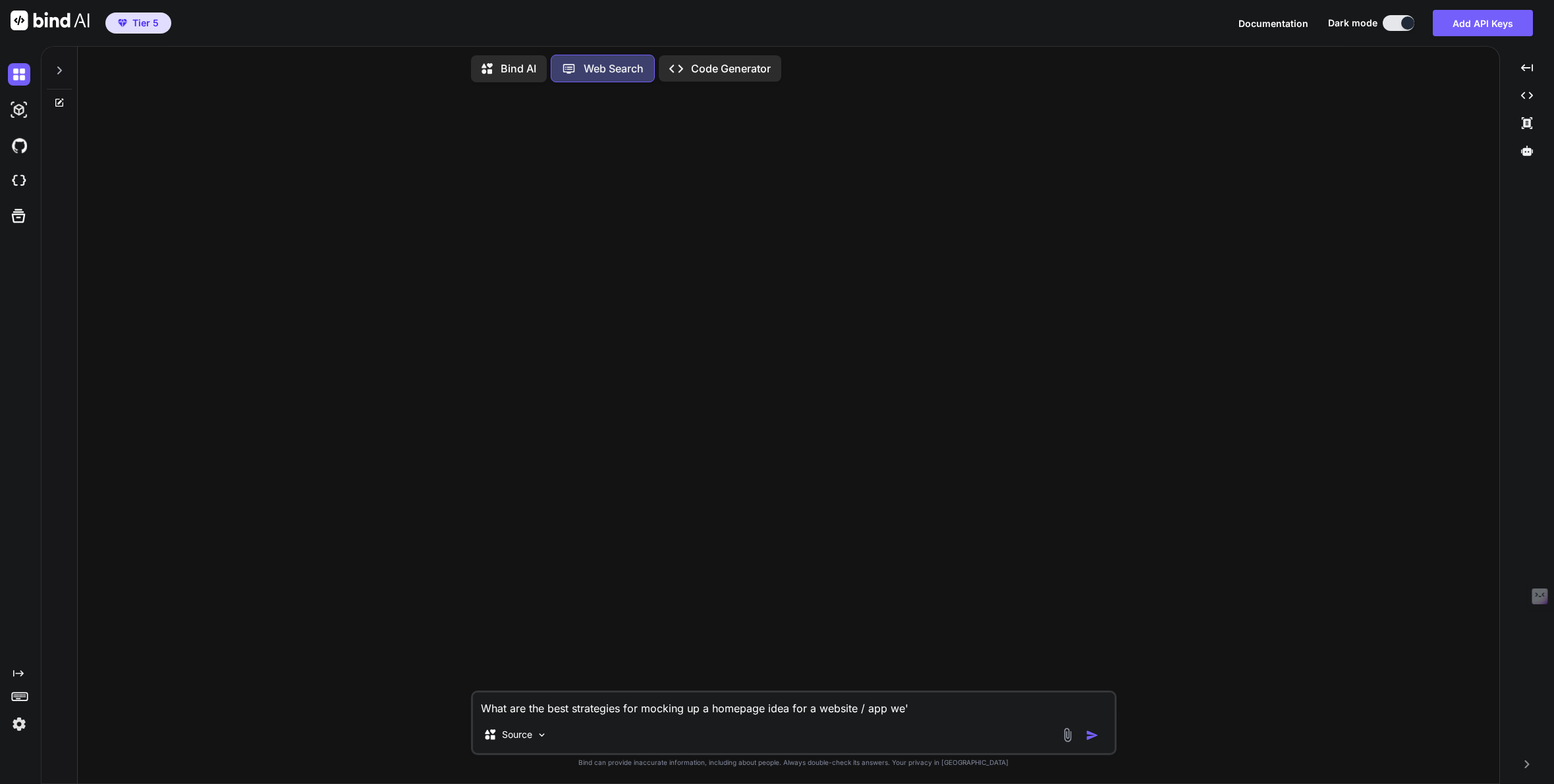
type textarea "x"
type textarea "What are the best strategies for mocking up a homepage idea for a website / app…"
type textarea "x"
type textarea "What are the best strategies for mocking up a homepage idea for a website / app…"
type textarea "x"
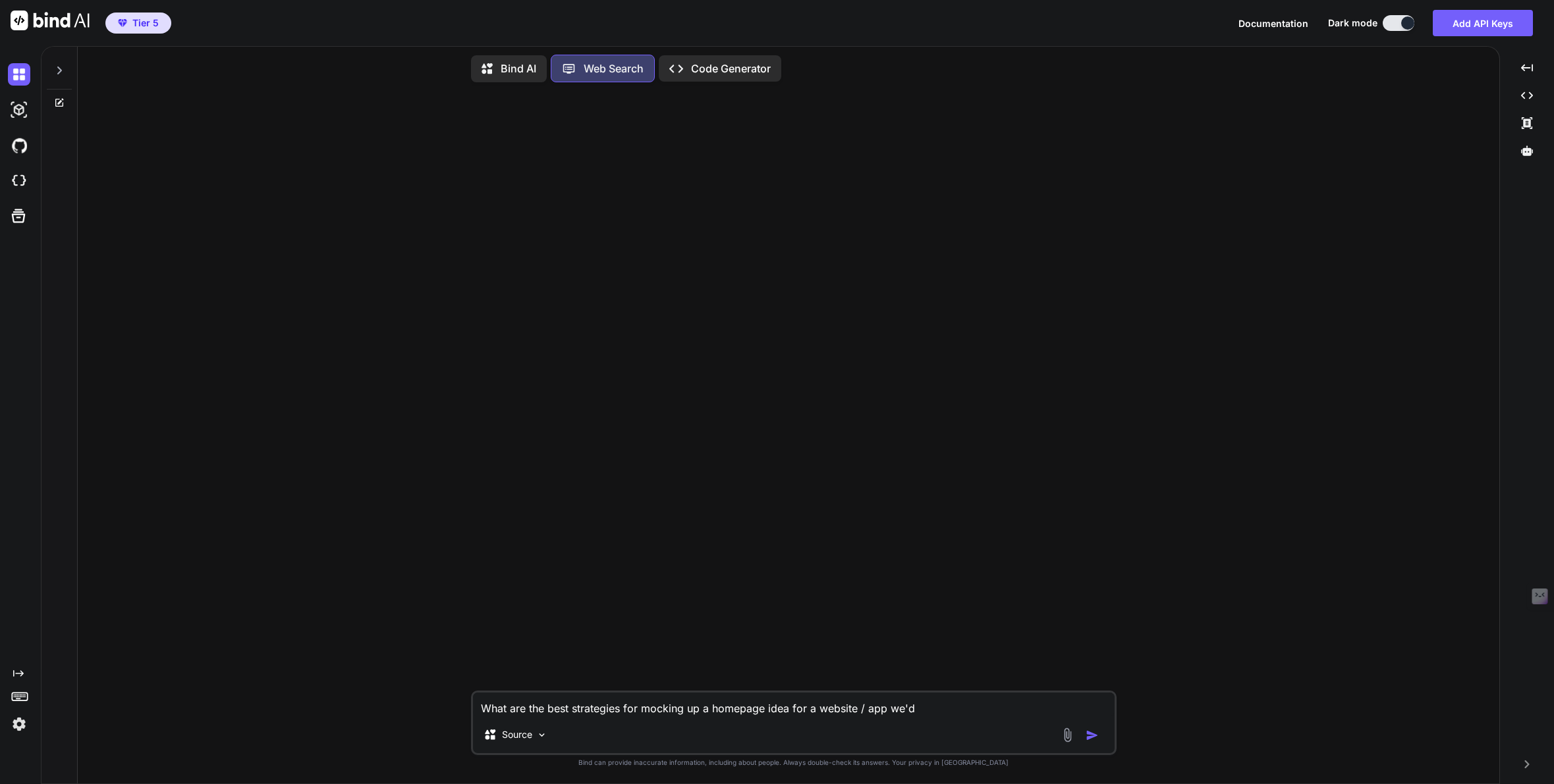
type textarea "What are the best strategies for mocking up a homepage idea for a website / app…"
type textarea "x"
type textarea "What are the best strategies for mocking up a homepage idea for a website / app…"
type textarea "x"
type textarea "What are the best strategies for mocking up a homepage idea for a website / app…"
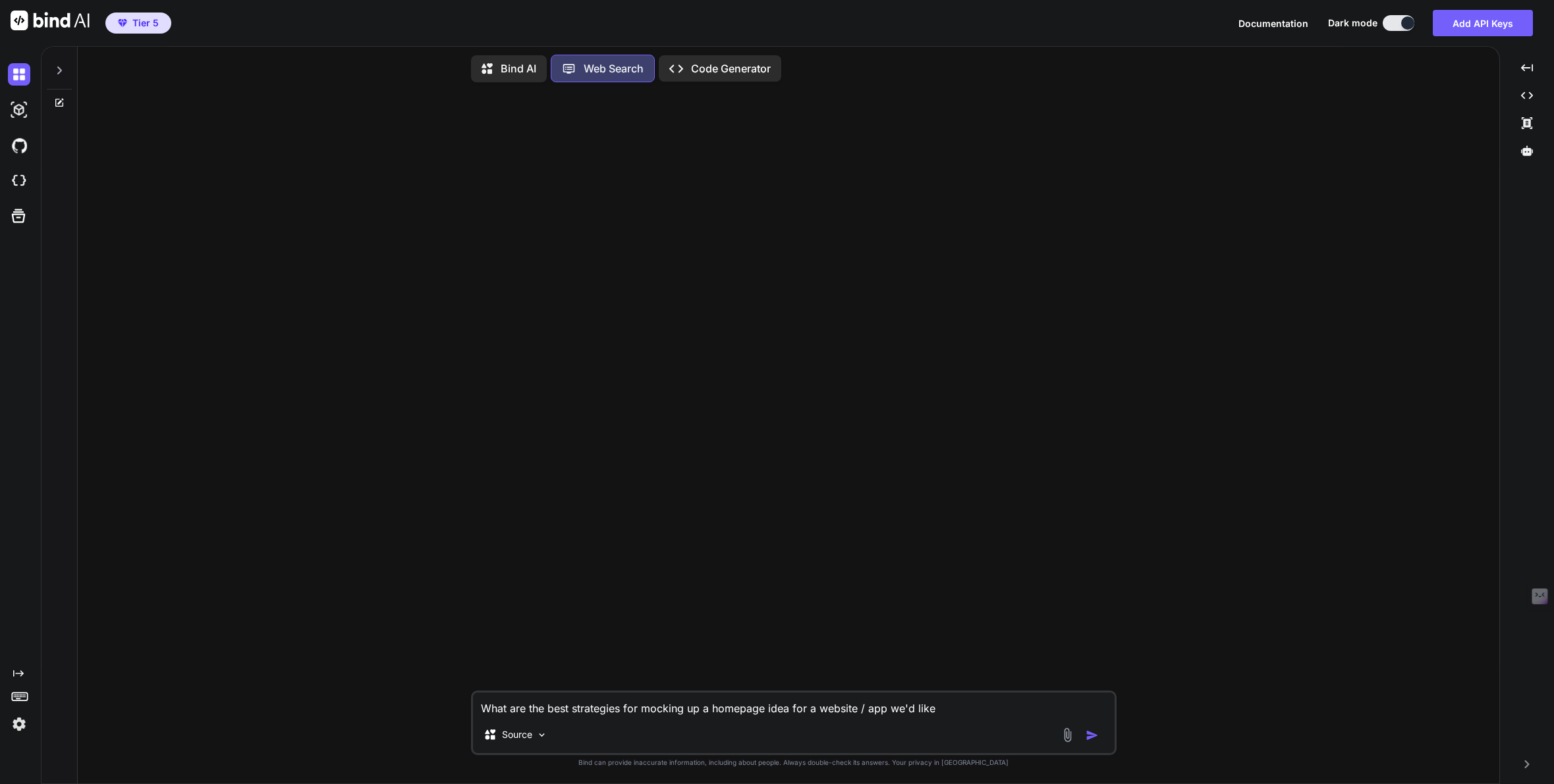
type textarea "x"
type textarea "What are the best strategies for mocking up a homepage idea for a website / app…"
type textarea "x"
type textarea "What are the best strategies for mocking up a homepage idea for a website / app…"
type textarea "x"
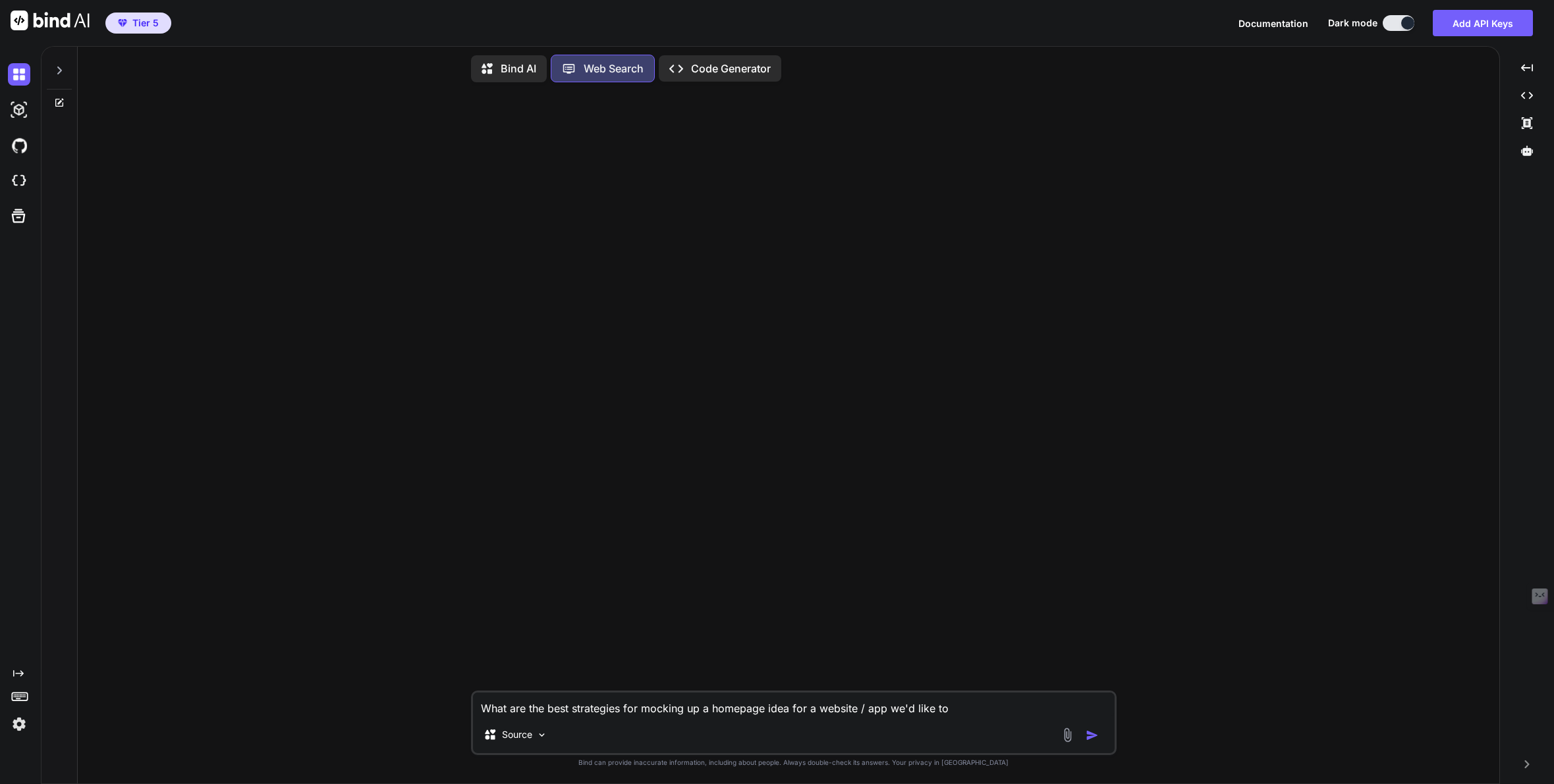
type textarea "What are the best strategies for mocking up a homepage idea for a website / app…"
type textarea "x"
type textarea "What are the best strategies for mocking up a homepage idea for a website / app…"
type textarea "x"
type textarea "What are the best strategies for mocking up a homepage idea for a website / app…"
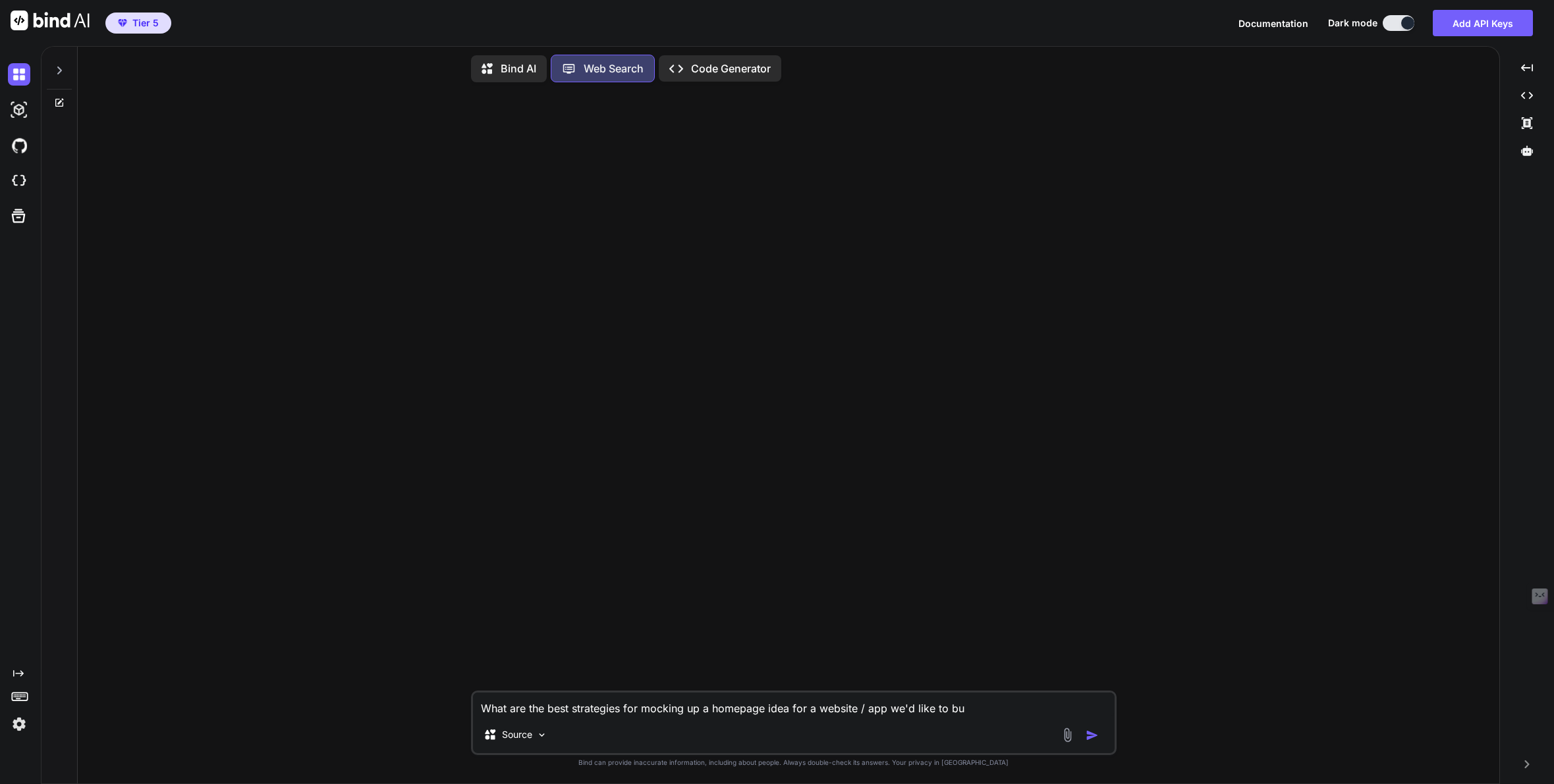
type textarea "x"
type textarea "What are the best strategies for mocking up a homepage idea for a website / app…"
type textarea "x"
type textarea "What are the best strategies for mocking up a homepage idea for a website / app…"
type textarea "x"
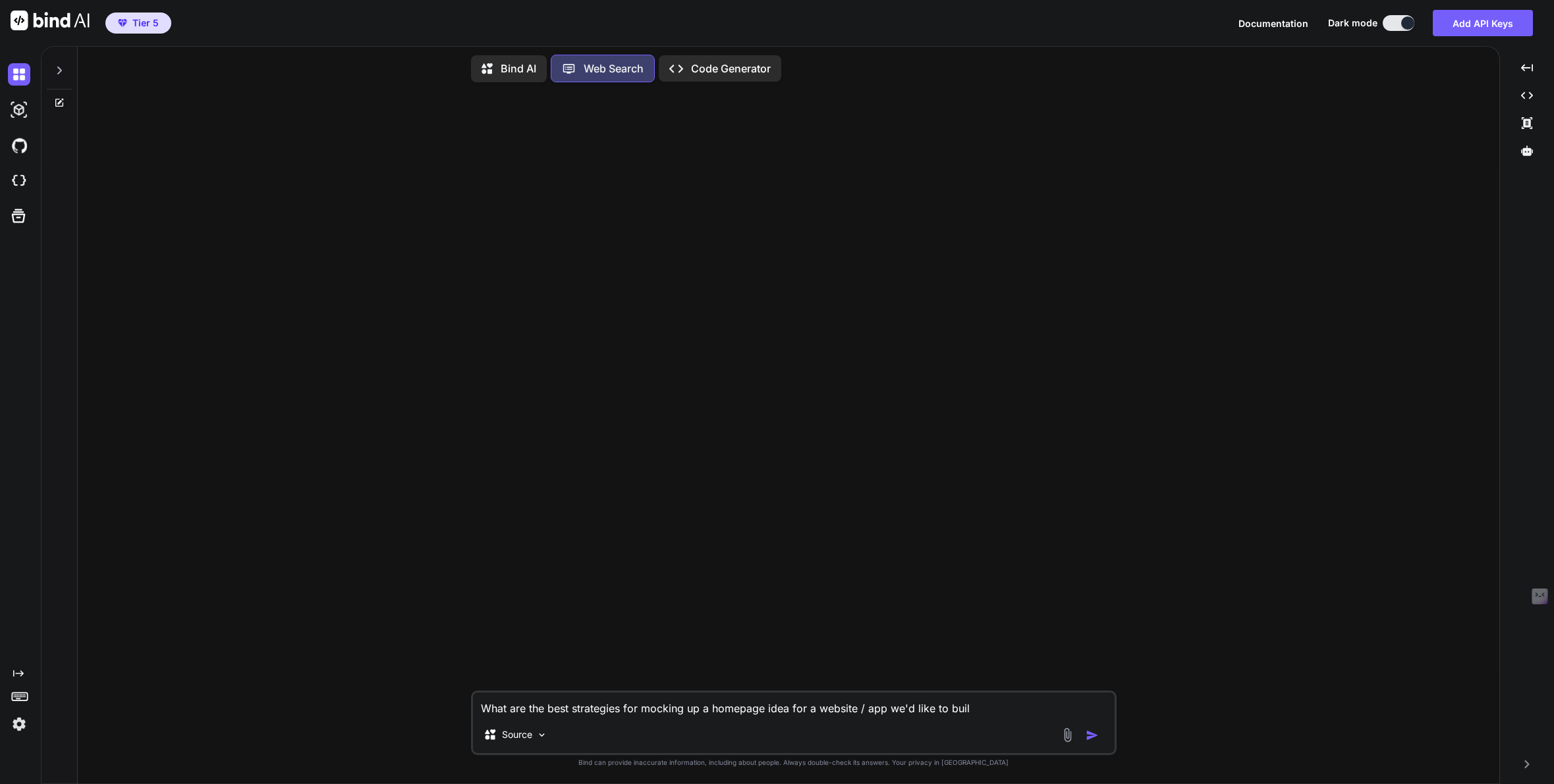
type textarea "What are the best strategies for mocking up a homepage idea for a website / app…"
type textarea "x"
type textarea "What are the best strategies for mocking up a homepage idea for a website / app…"
type textarea "x"
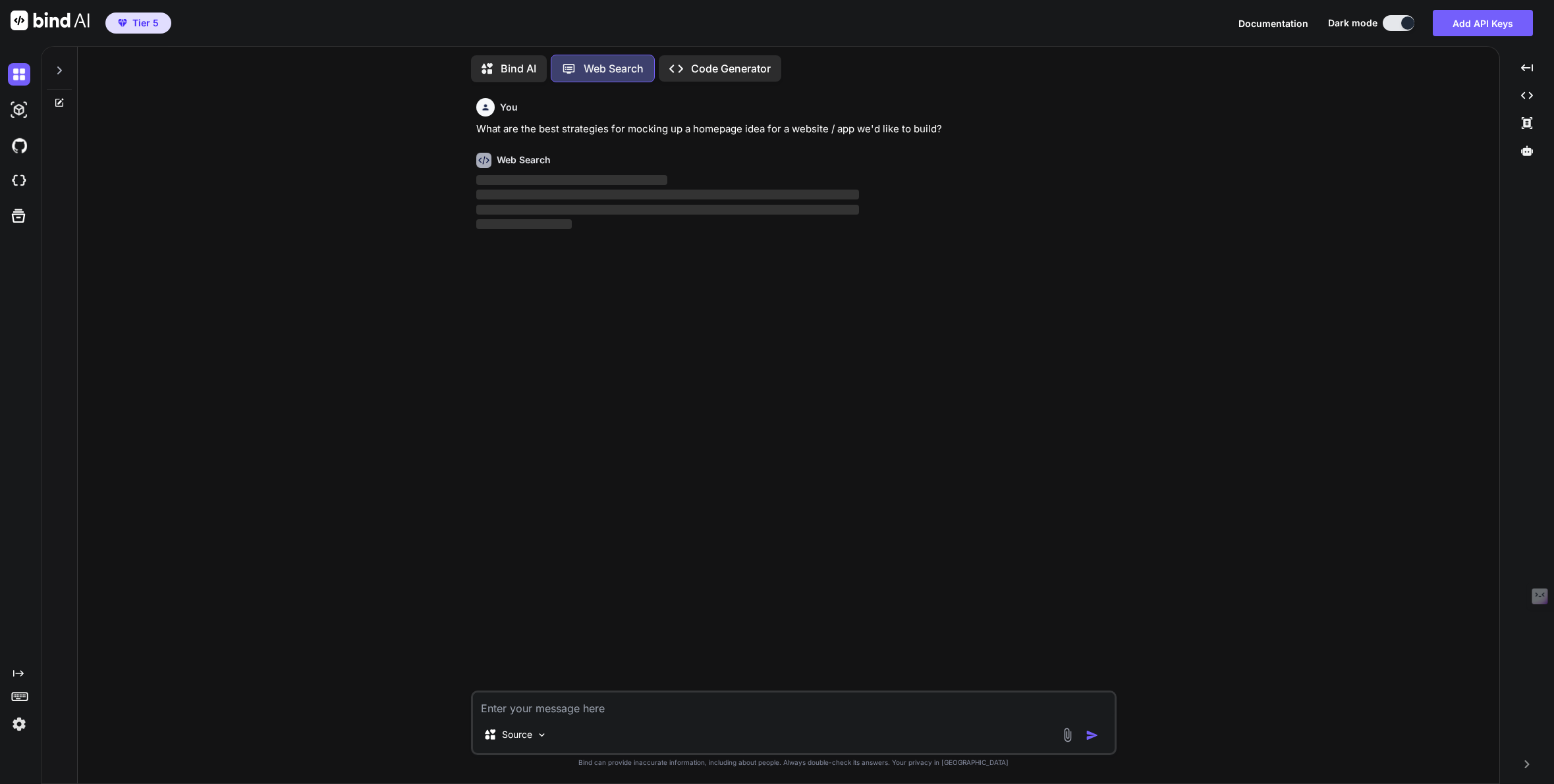
type textarea "x"
